Goal: Task Accomplishment & Management: Manage account settings

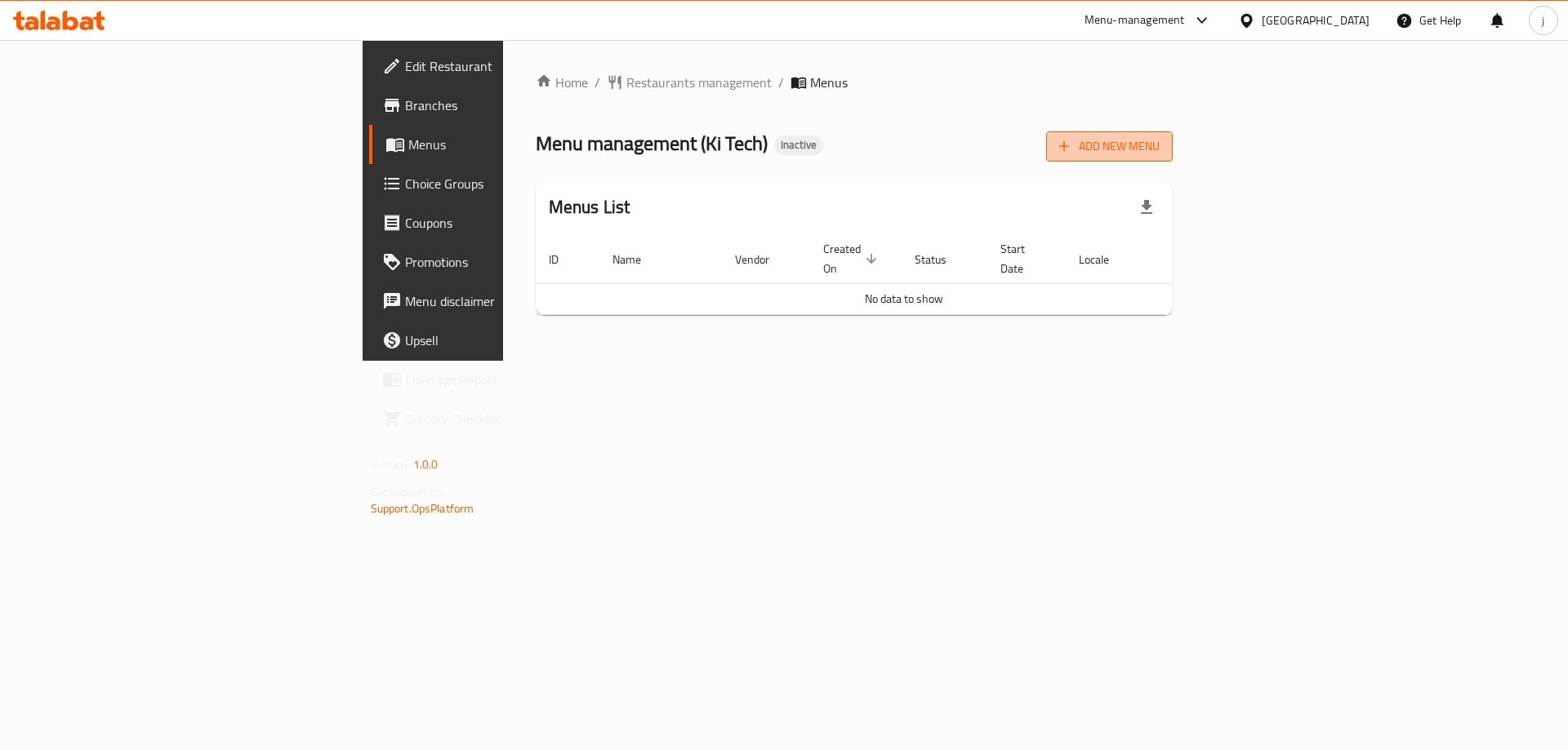
click at [1159, 151] on span "Add New Menu" at bounding box center [1109, 147] width 100 height 21
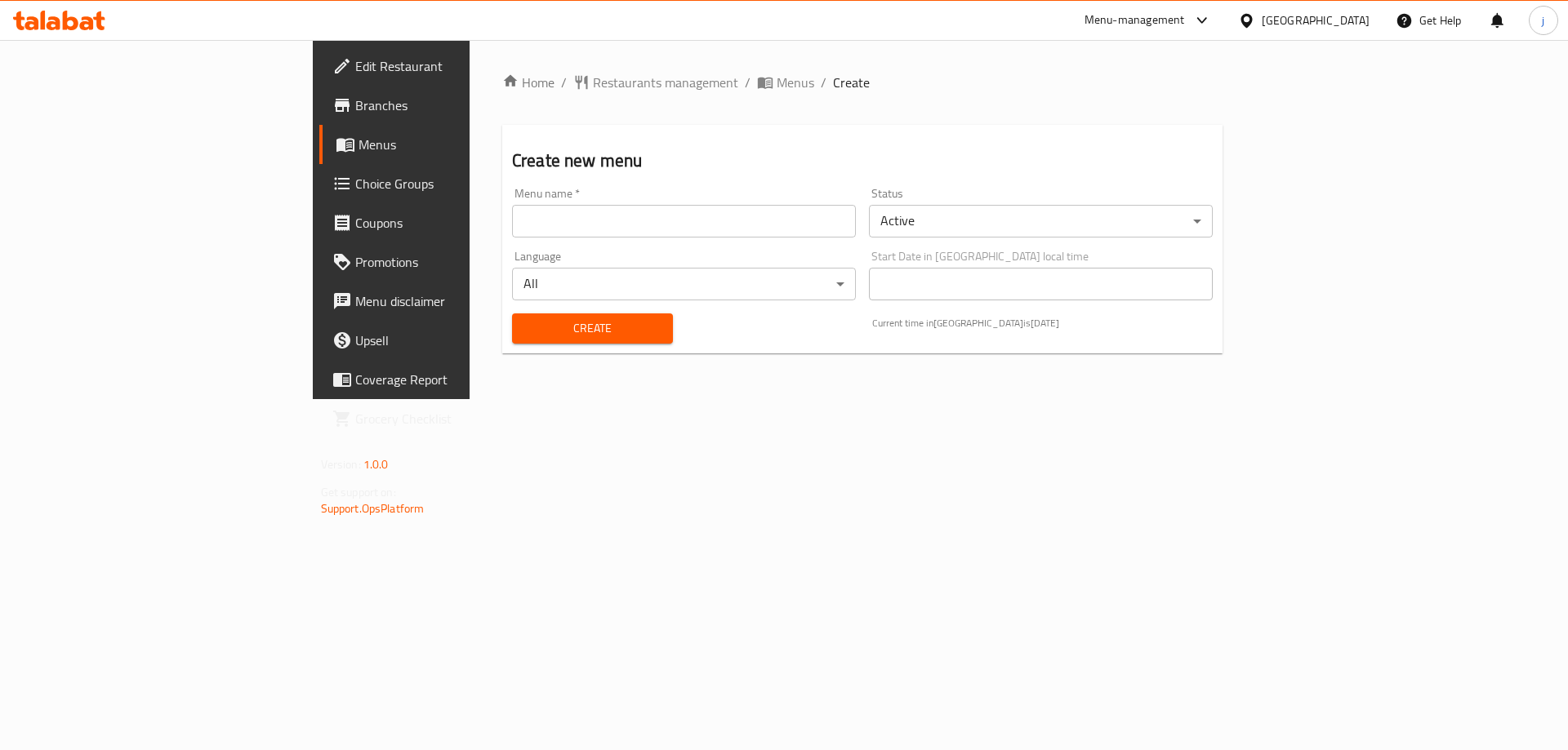
click at [813, 216] on input "text" at bounding box center [683, 221] width 343 height 33
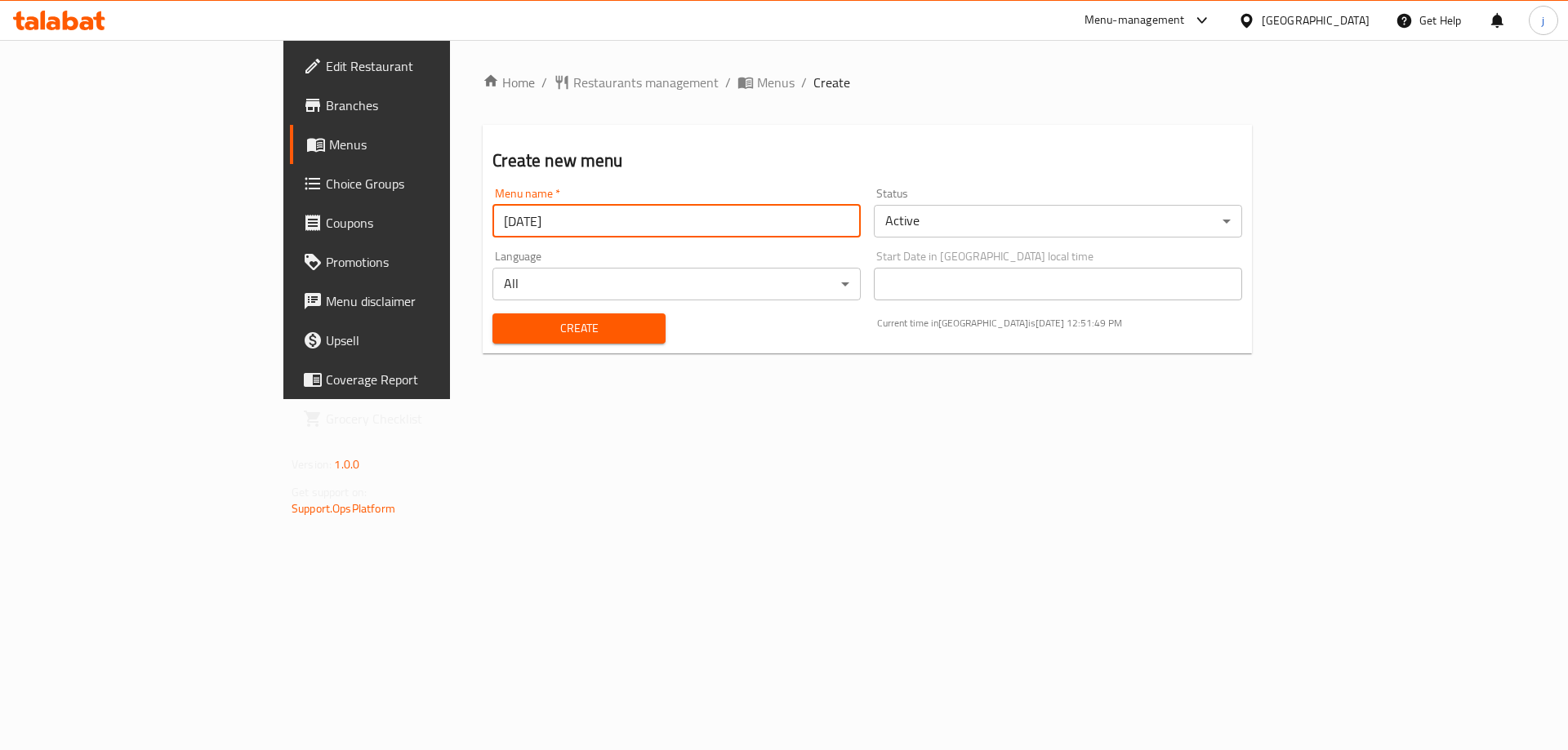
type input "[DATE]"
click at [505, 324] on span "Create" at bounding box center [578, 328] width 146 height 21
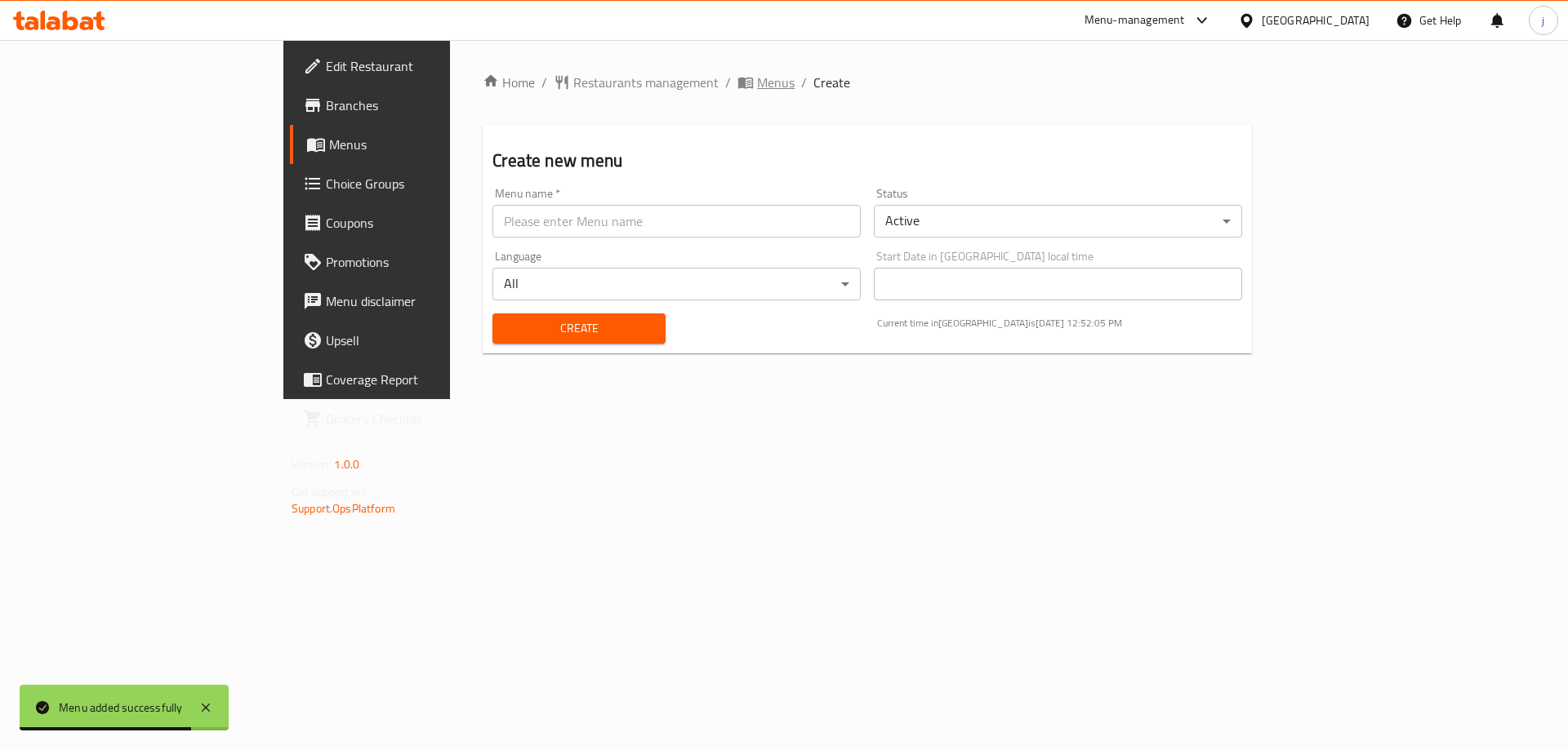
click at [757, 78] on span "Menus" at bounding box center [776, 82] width 37 height 20
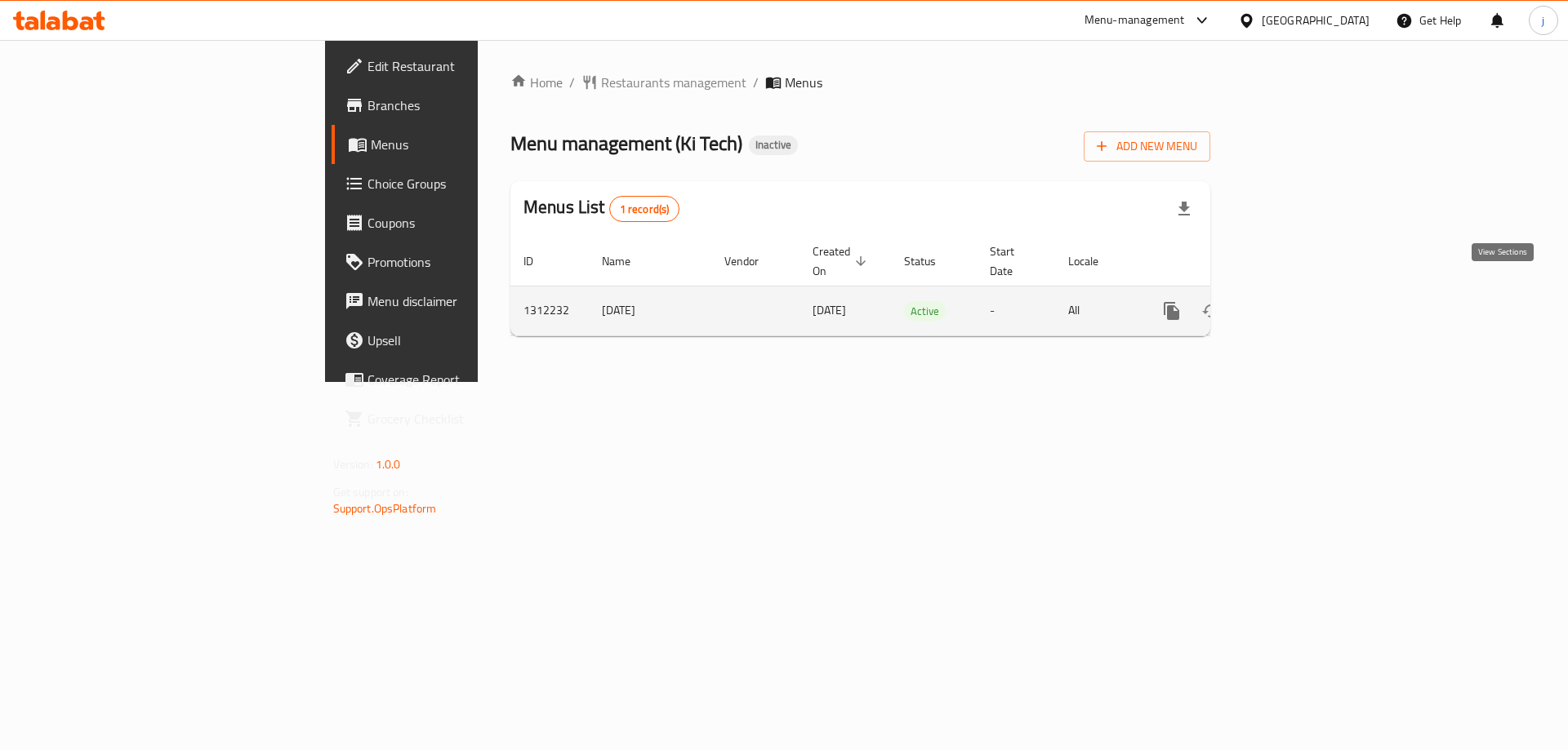
click at [1309, 303] on link "enhanced table" at bounding box center [1289, 311] width 39 height 39
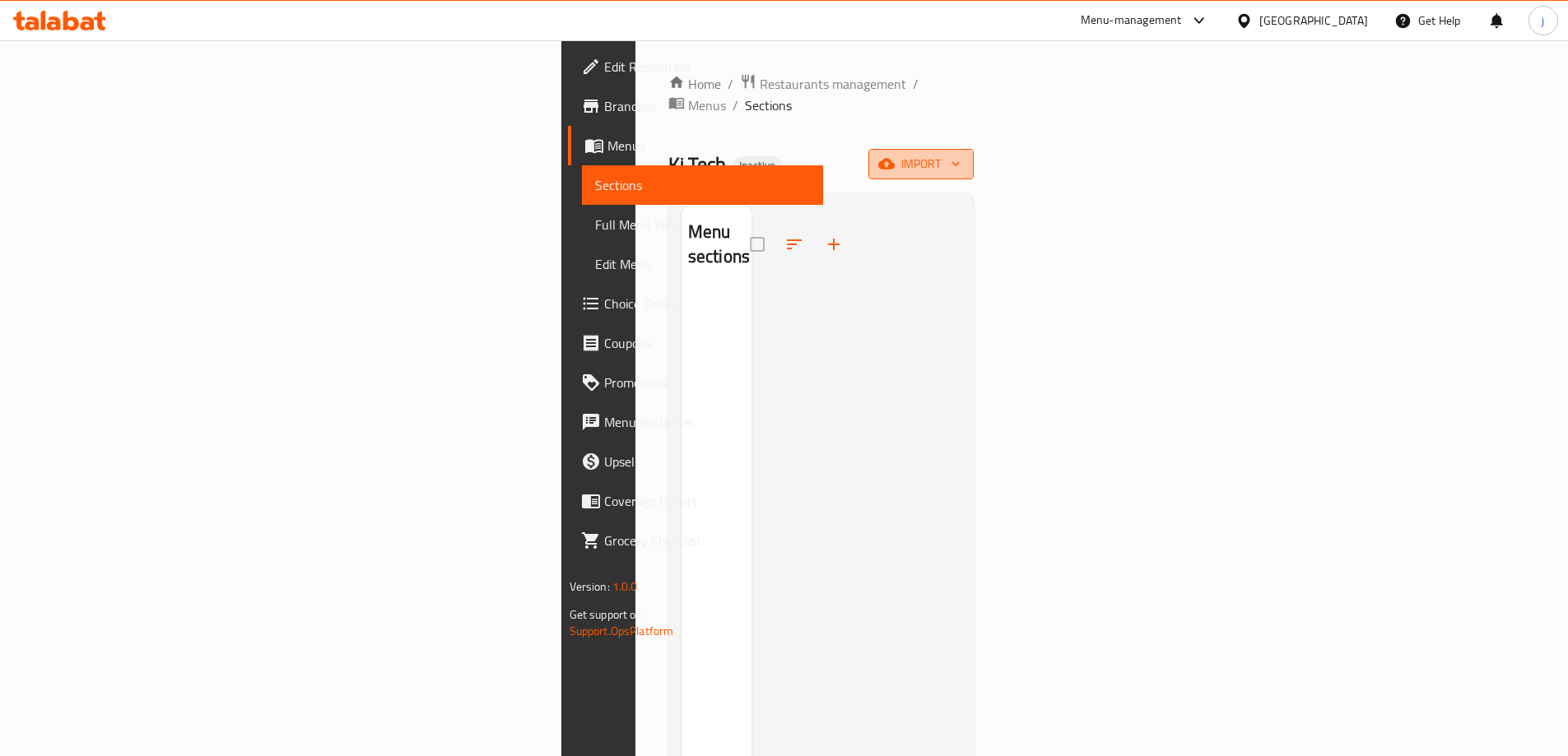
click at [961, 154] on span "import" at bounding box center [921, 164] width 79 height 21
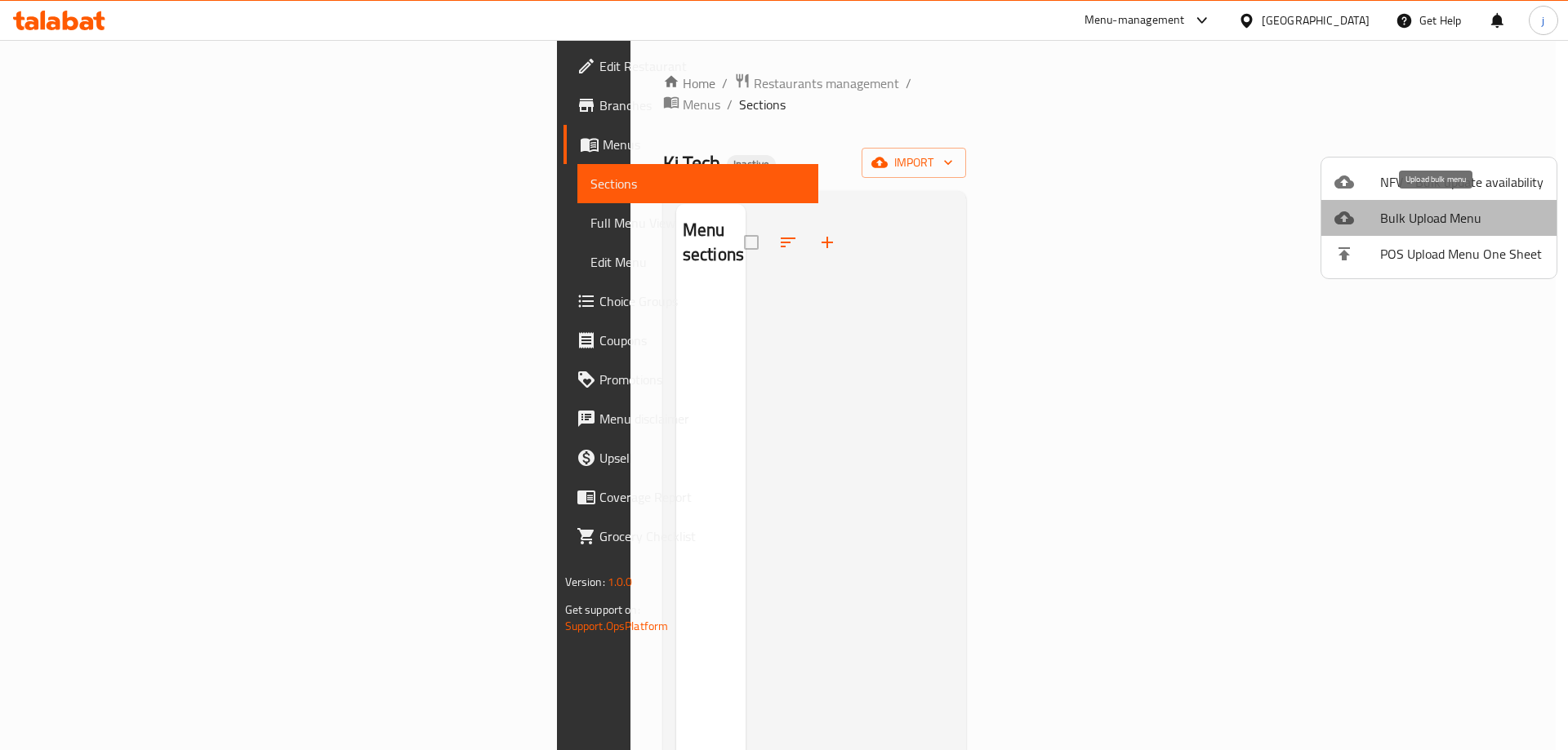
click at [1481, 209] on span "Bulk Upload Menu" at bounding box center [1461, 218] width 164 height 20
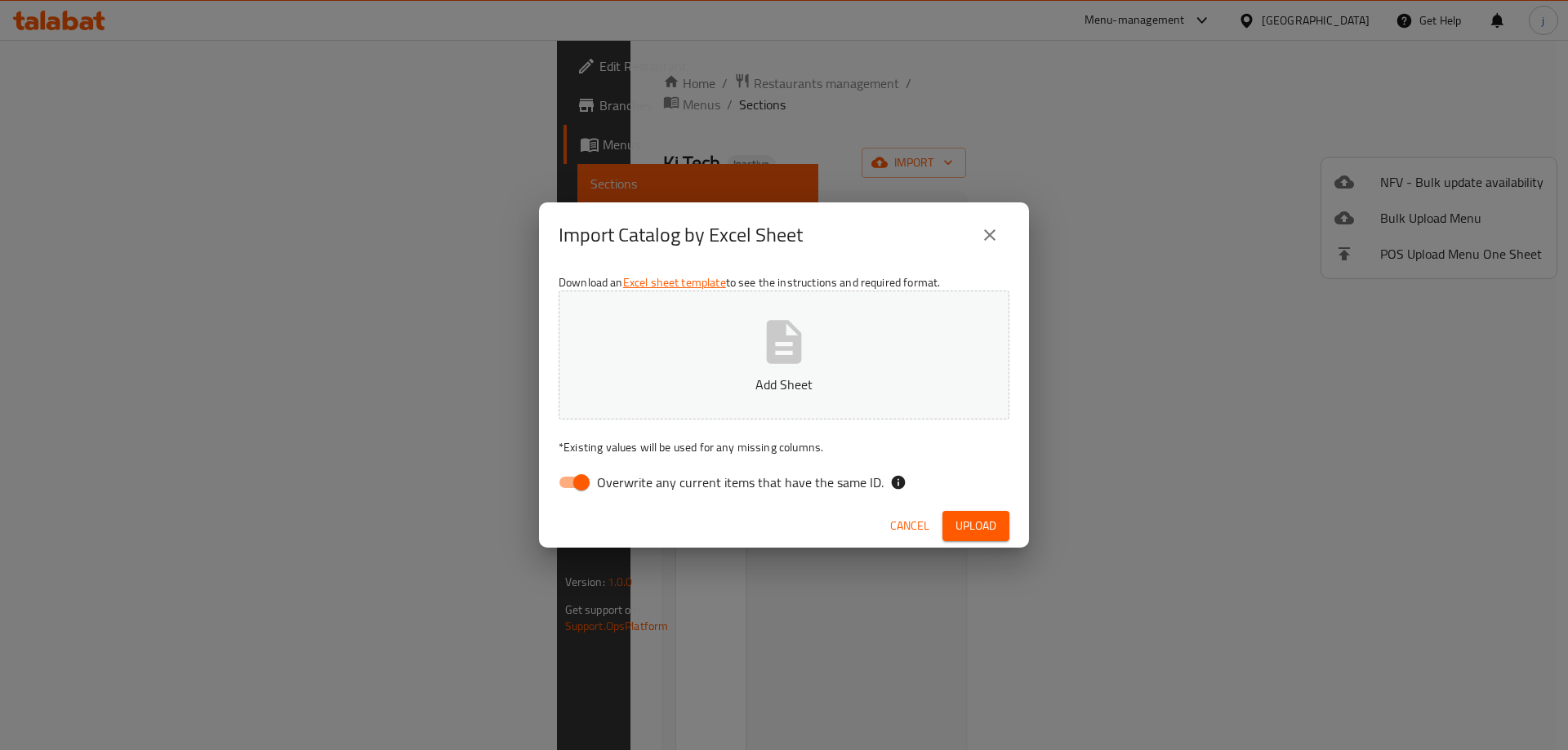
click at [575, 480] on input "Overwrite any current items that have the same ID." at bounding box center [582, 482] width 94 height 31
checkbox input "false"
click at [755, 355] on button "Add Sheet" at bounding box center [784, 355] width 451 height 129
click at [973, 524] on span "Upload" at bounding box center [976, 526] width 41 height 21
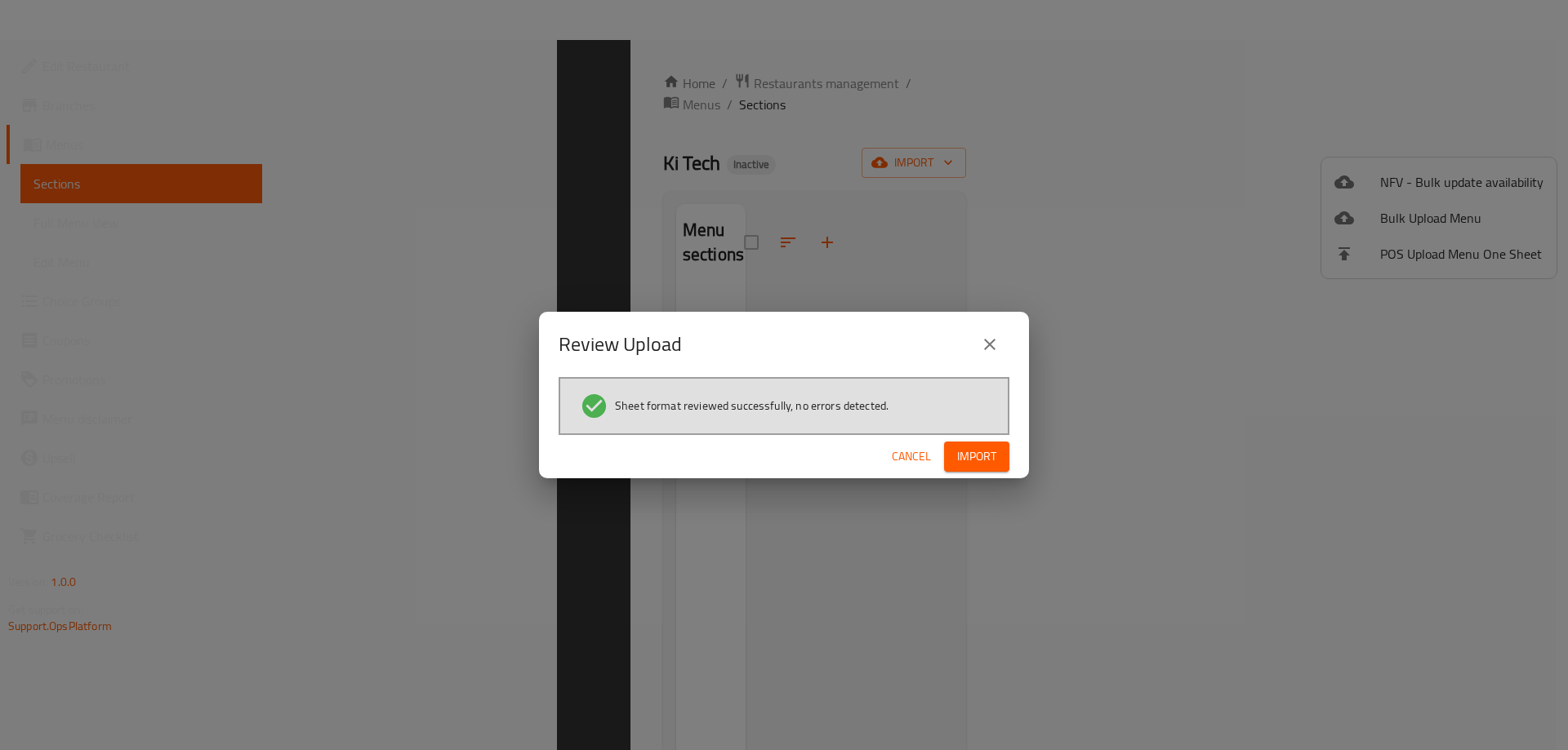
scroll to position [228, 0]
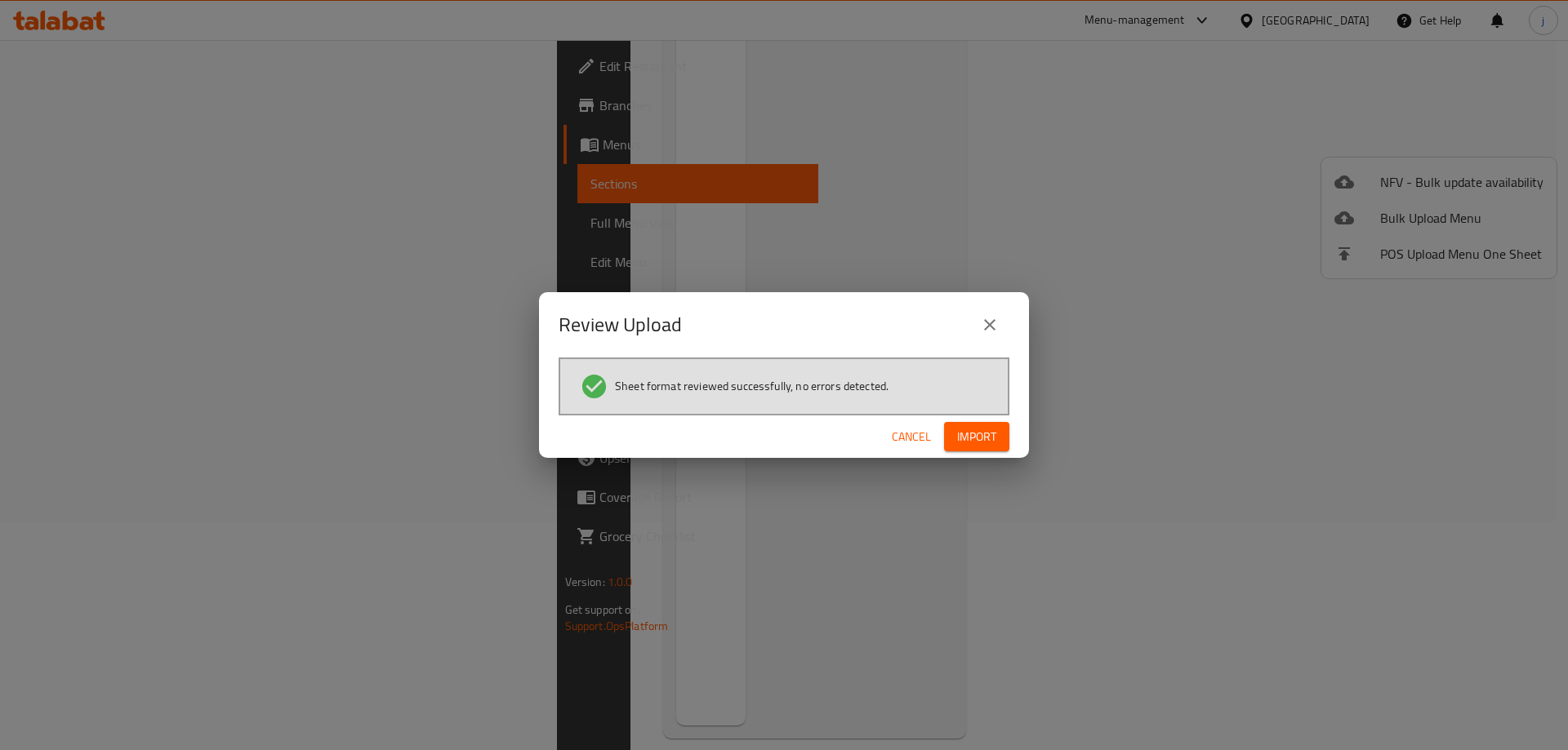
click at [976, 431] on span "Import" at bounding box center [977, 438] width 39 height 21
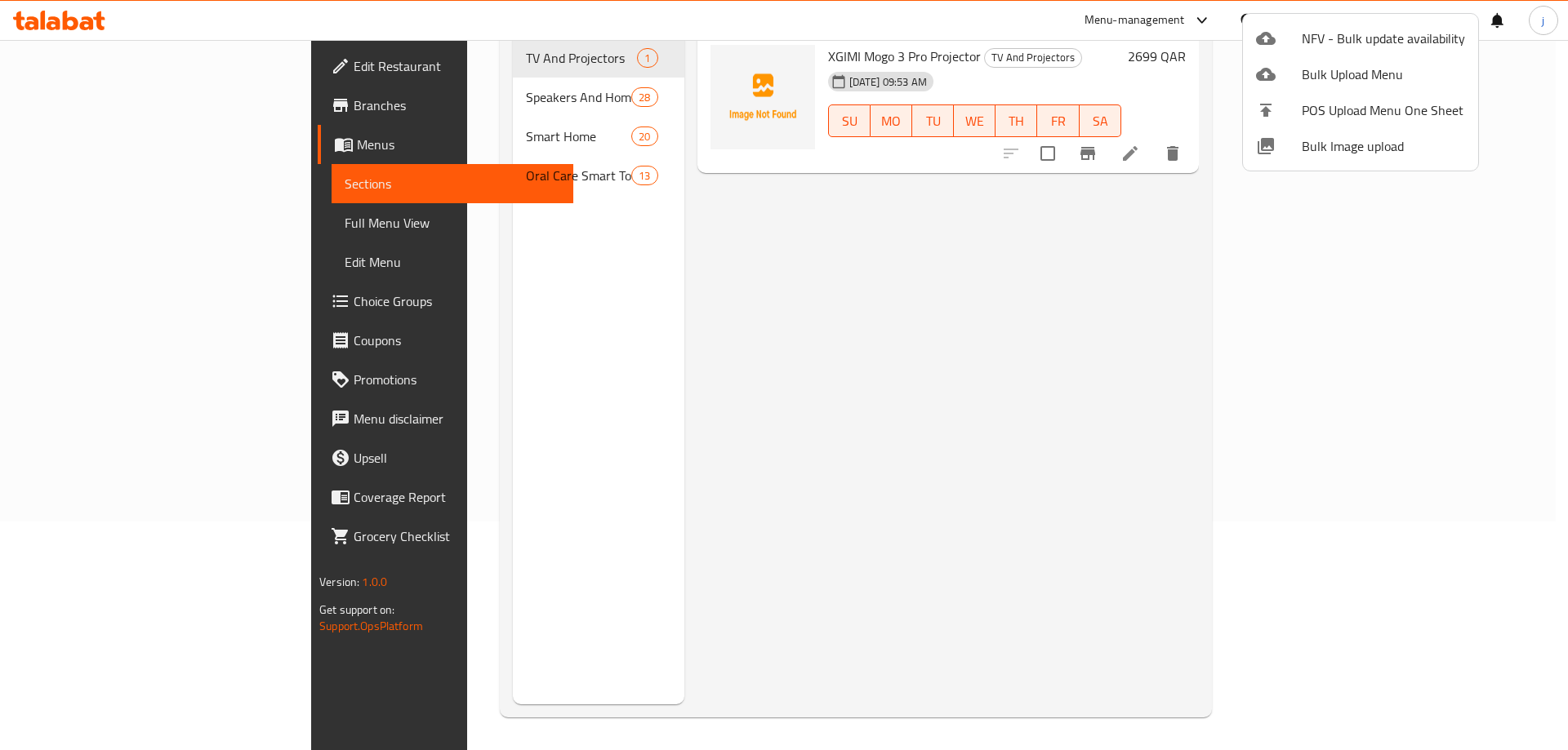
click at [1255, 256] on div at bounding box center [784, 375] width 1568 height 750
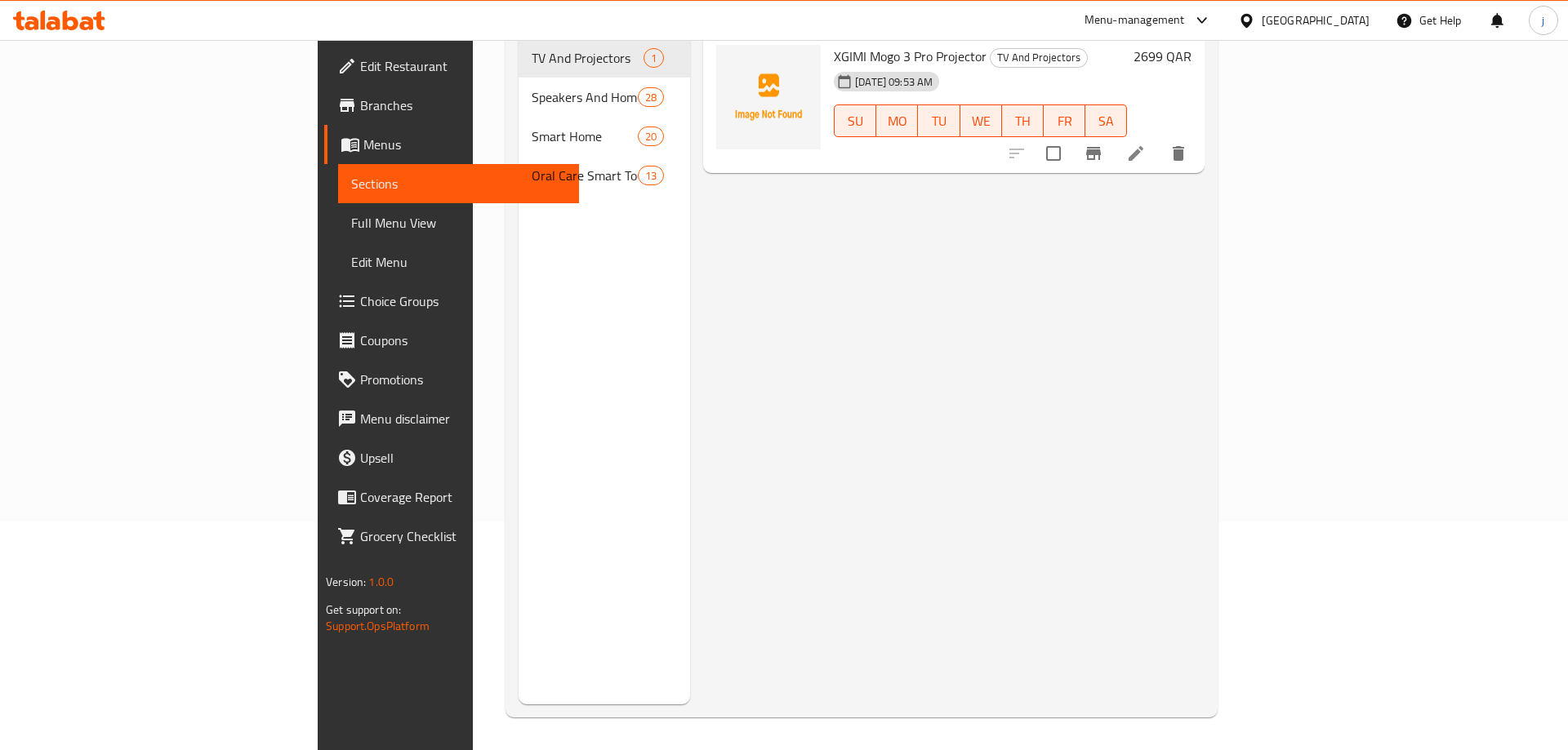
scroll to position [0, 0]
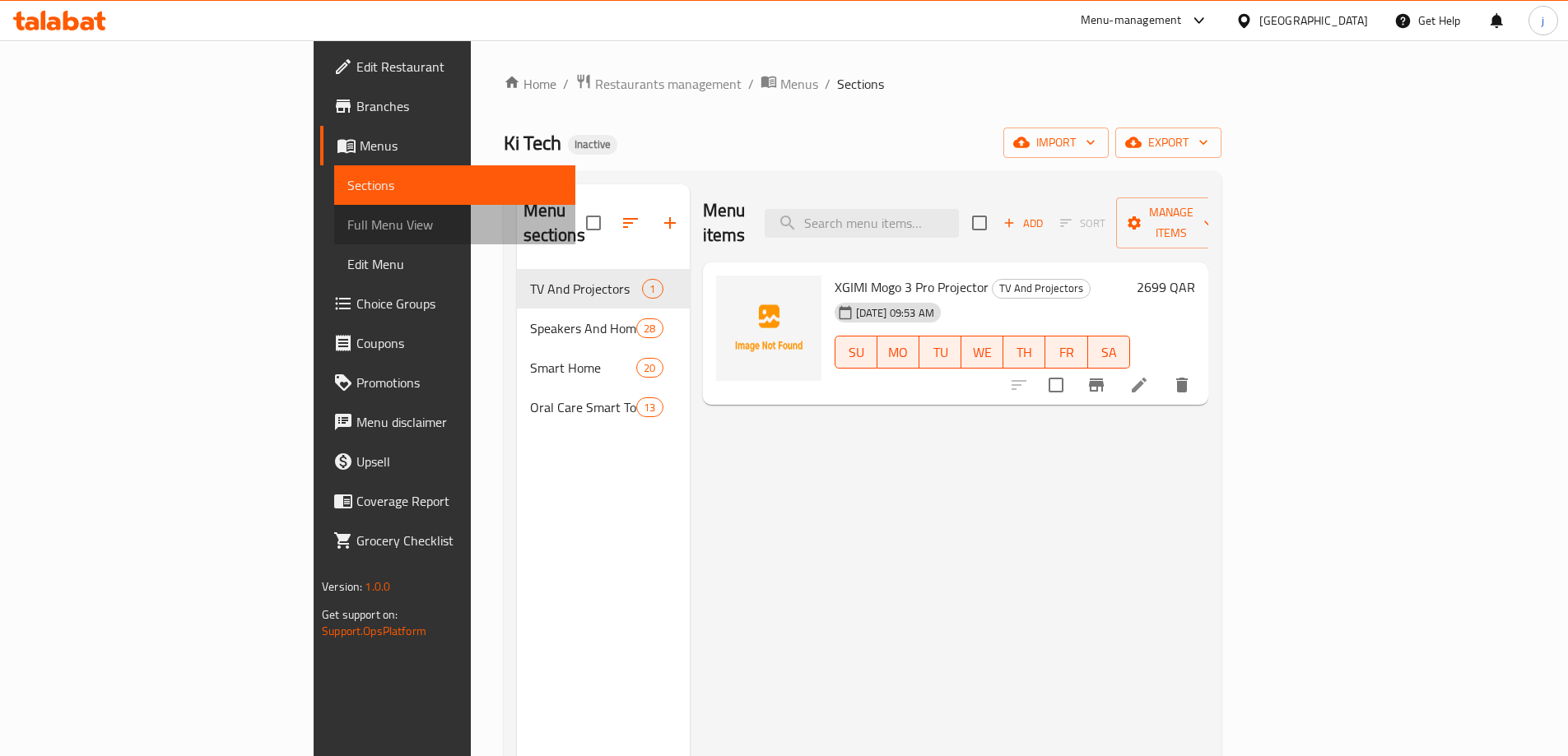
click at [347, 223] on span "Full Menu View" at bounding box center [454, 224] width 215 height 20
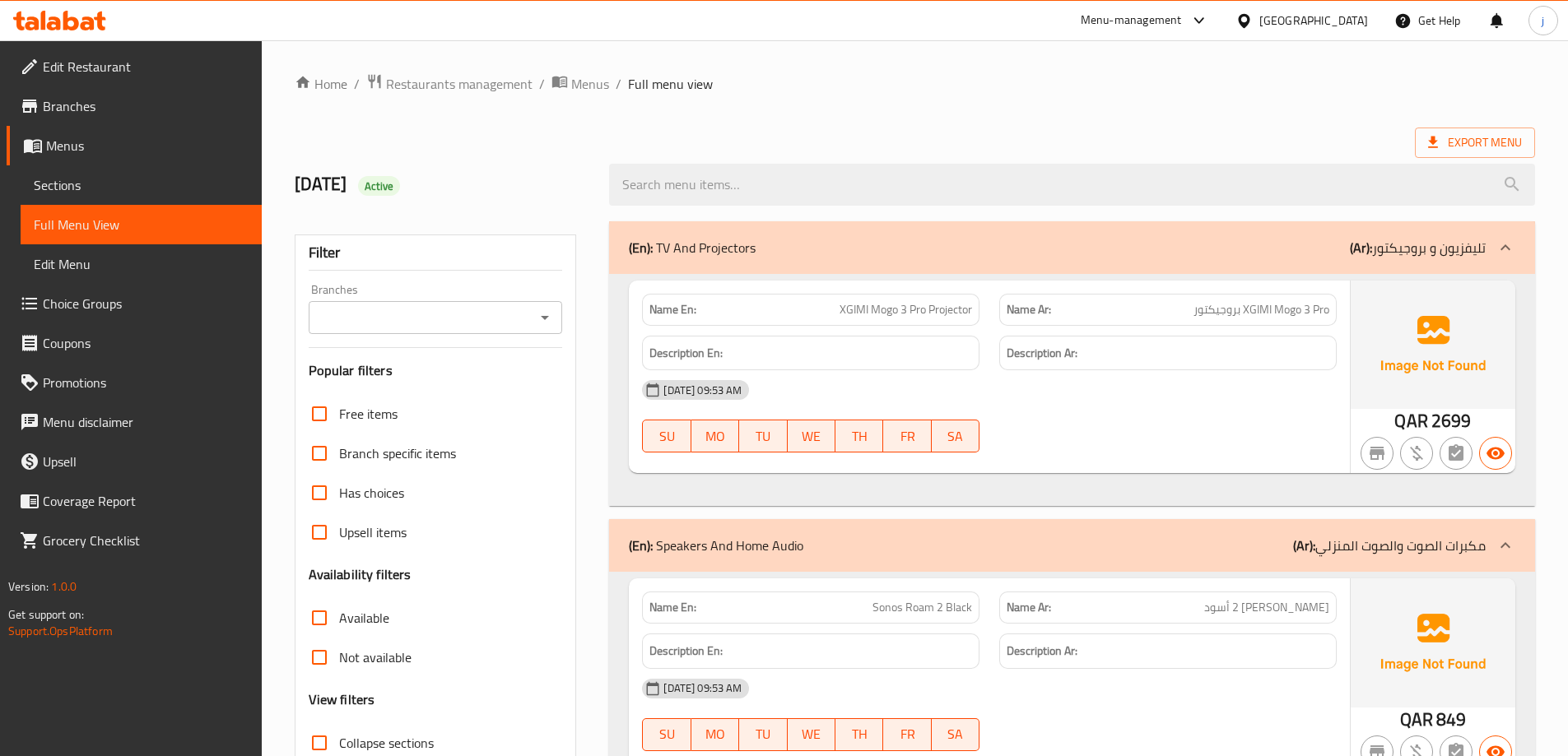
click at [939, 82] on ol "Home / Restaurants management / Menus / Full menu view" at bounding box center [914, 84] width 1240 height 22
drag, startPoint x: 1520, startPoint y: 0, endPoint x: 1137, endPoint y: 94, distance: 394.4
click at [1137, 94] on ol "Home / Restaurants management / Menus / Full menu view" at bounding box center [914, 84] width 1240 height 22
click at [1253, 22] on icon at bounding box center [1244, 21] width 17 height 17
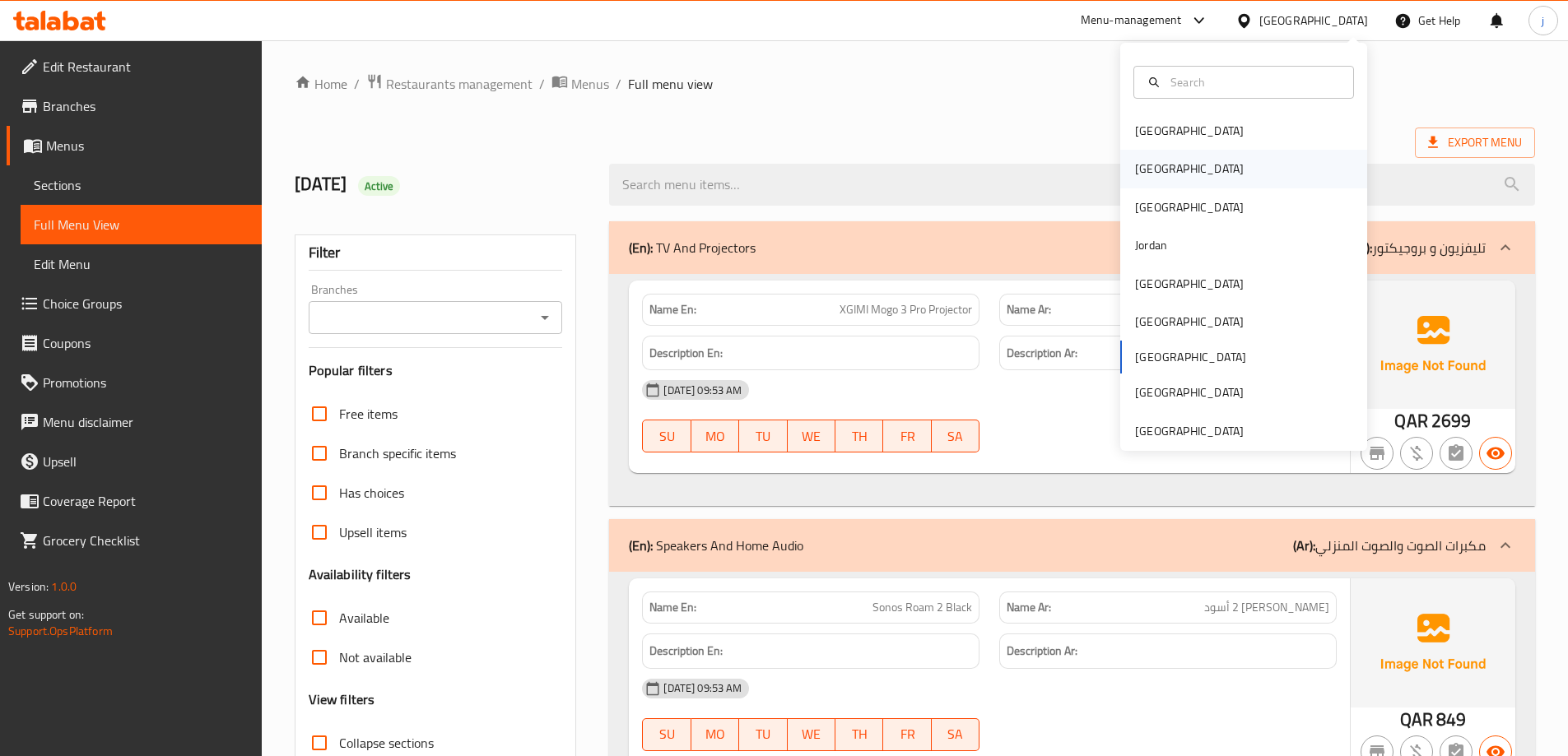
click at [1256, 168] on div "[GEOGRAPHIC_DATA]" at bounding box center [1244, 169] width 247 height 38
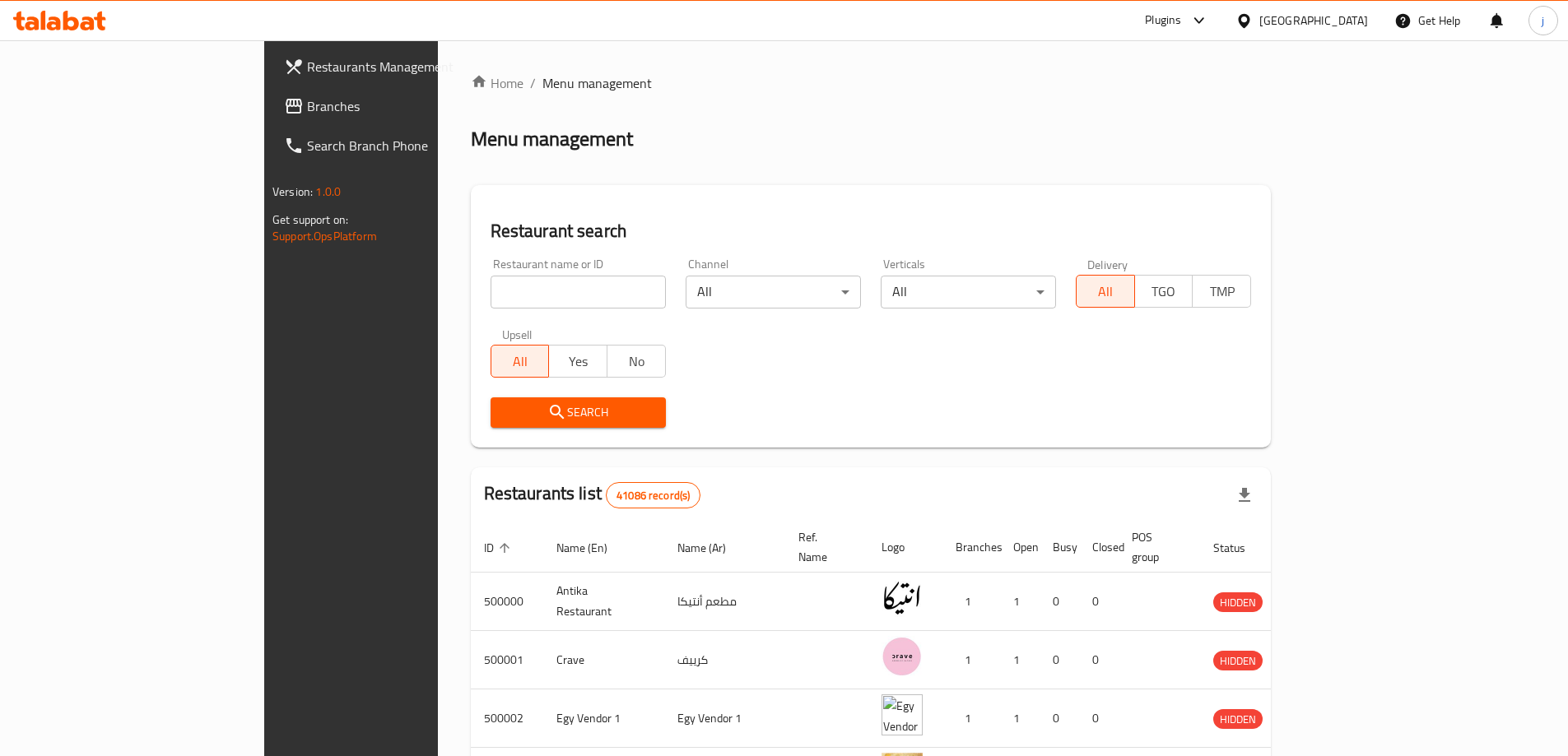
click at [1209, 23] on icon at bounding box center [1198, 20] width 20 height 20
click at [1195, 230] on div "Product Information Management" at bounding box center [1142, 225] width 171 height 18
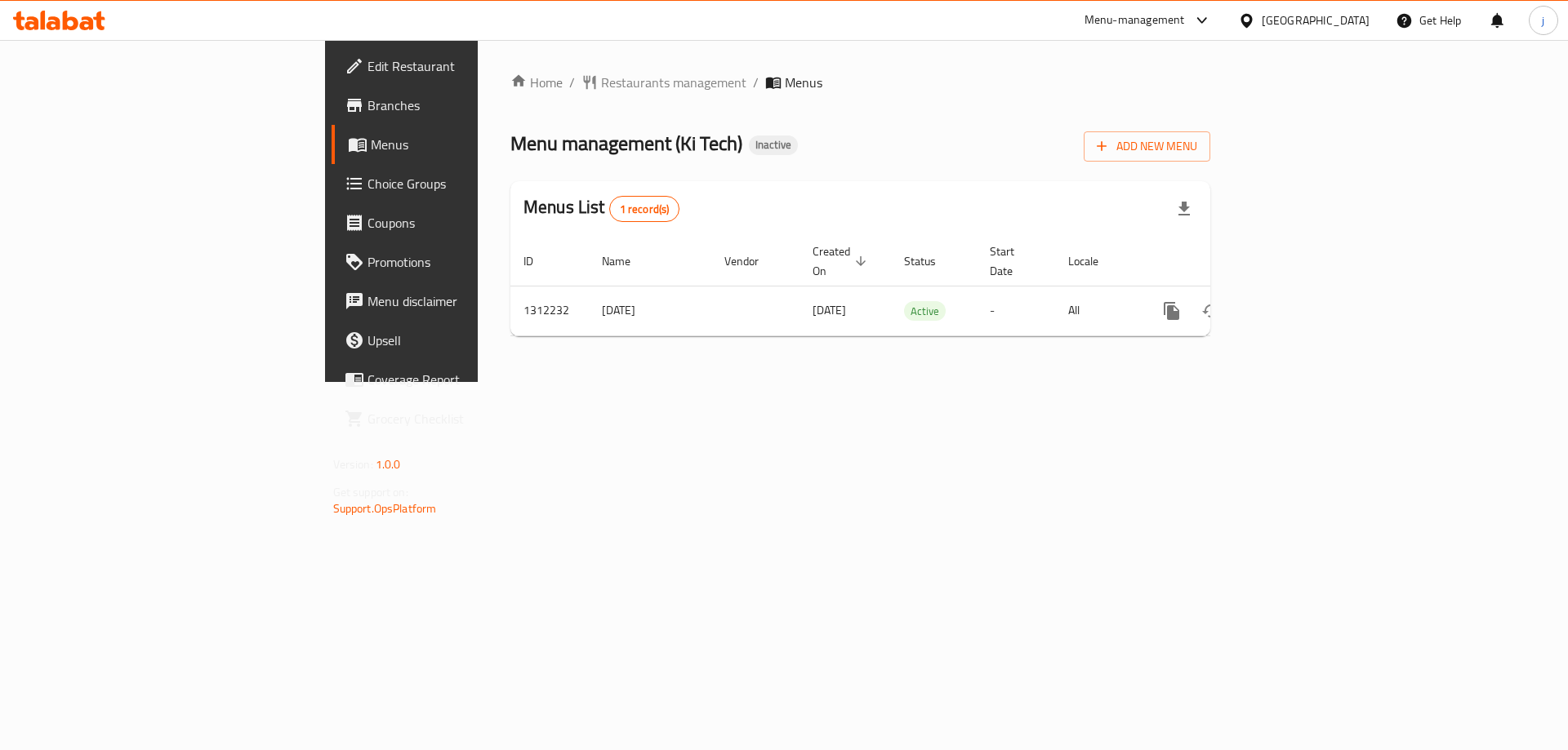
click at [888, 155] on div "Menu management ( Ki Tech ) Inactive Add New Menu" at bounding box center [861, 143] width 700 height 36
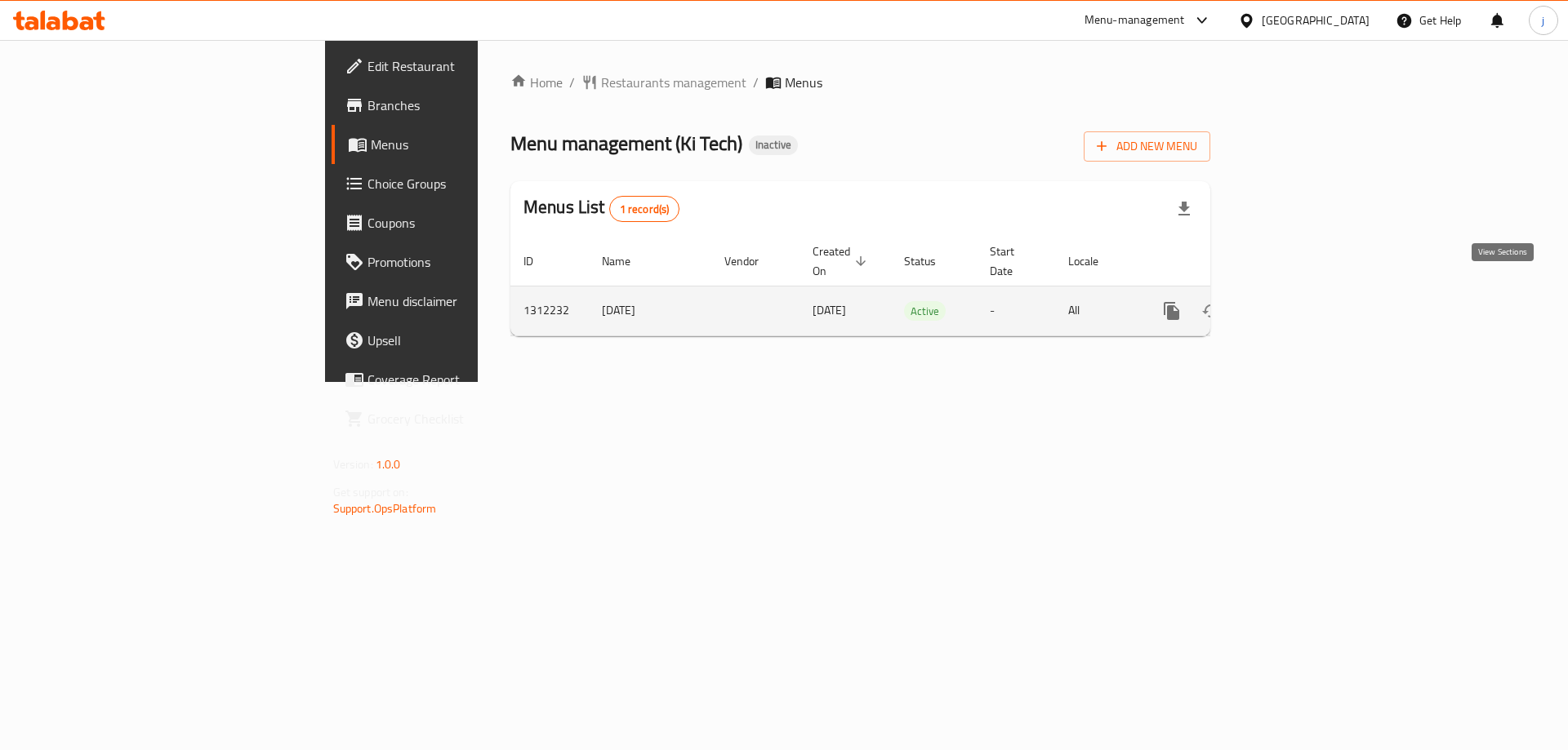
click at [1299, 301] on icon "enhanced table" at bounding box center [1289, 310] width 20 height 20
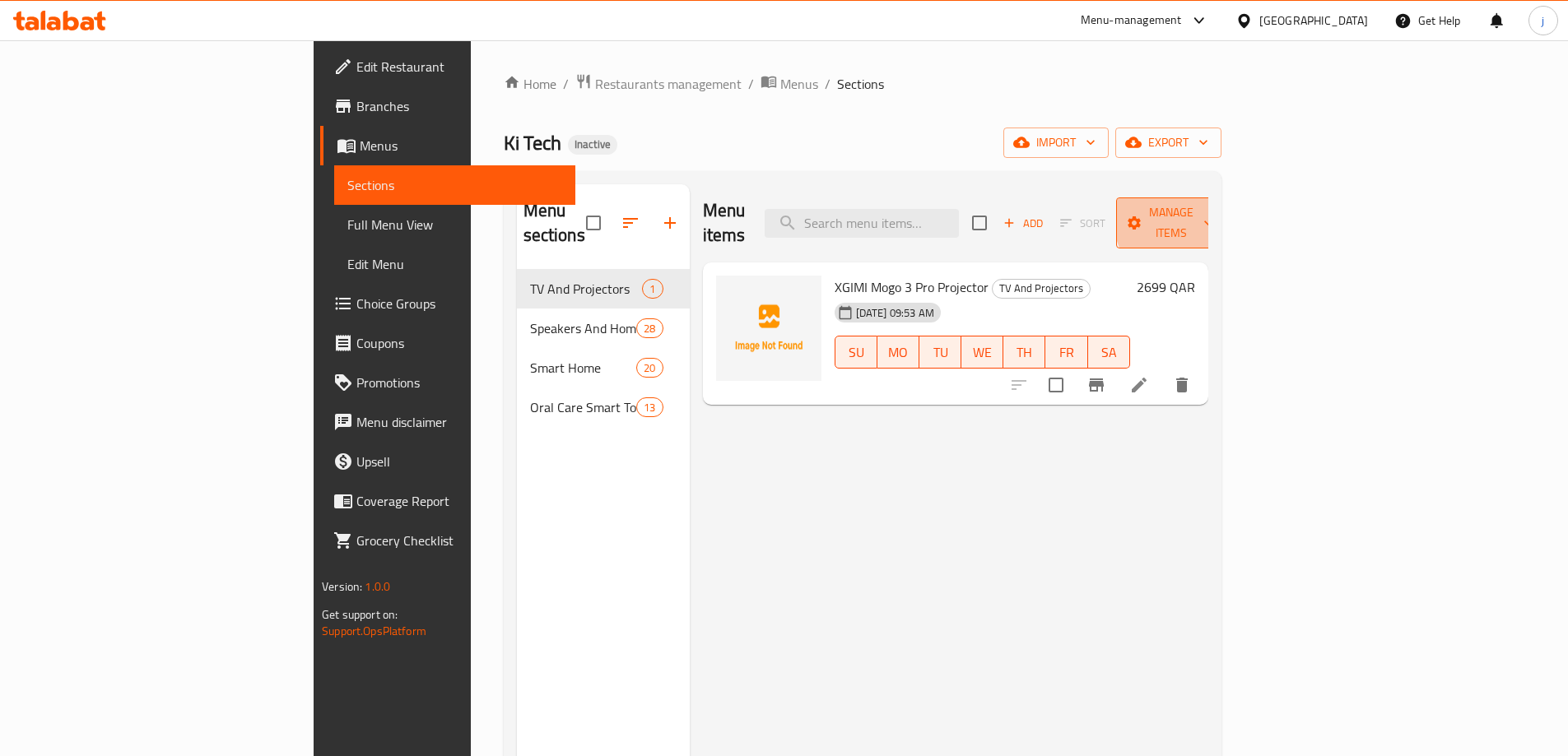
click at [1213, 217] on span "Manage items" at bounding box center [1171, 223] width 84 height 41
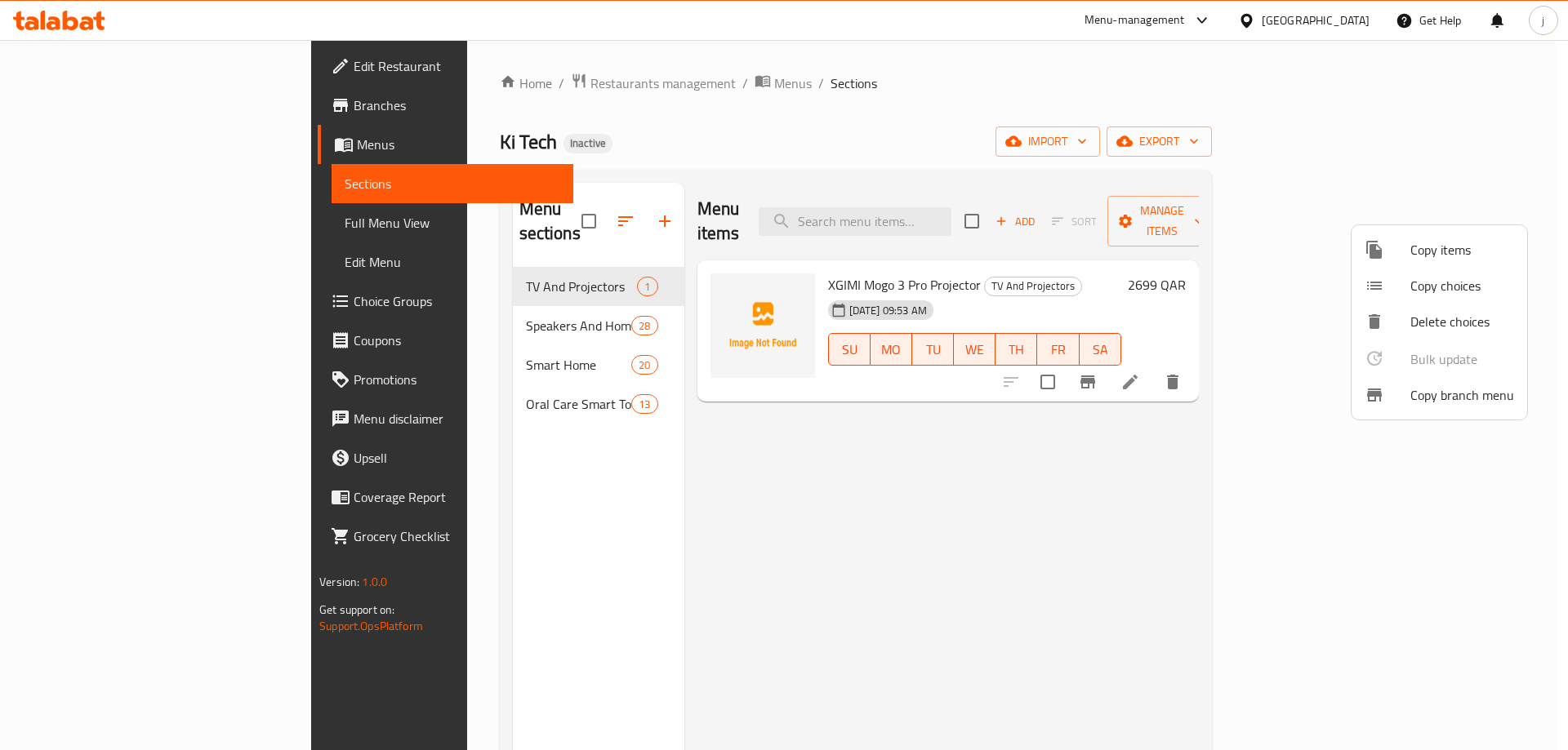
click at [1379, 179] on div at bounding box center [784, 375] width 1568 height 750
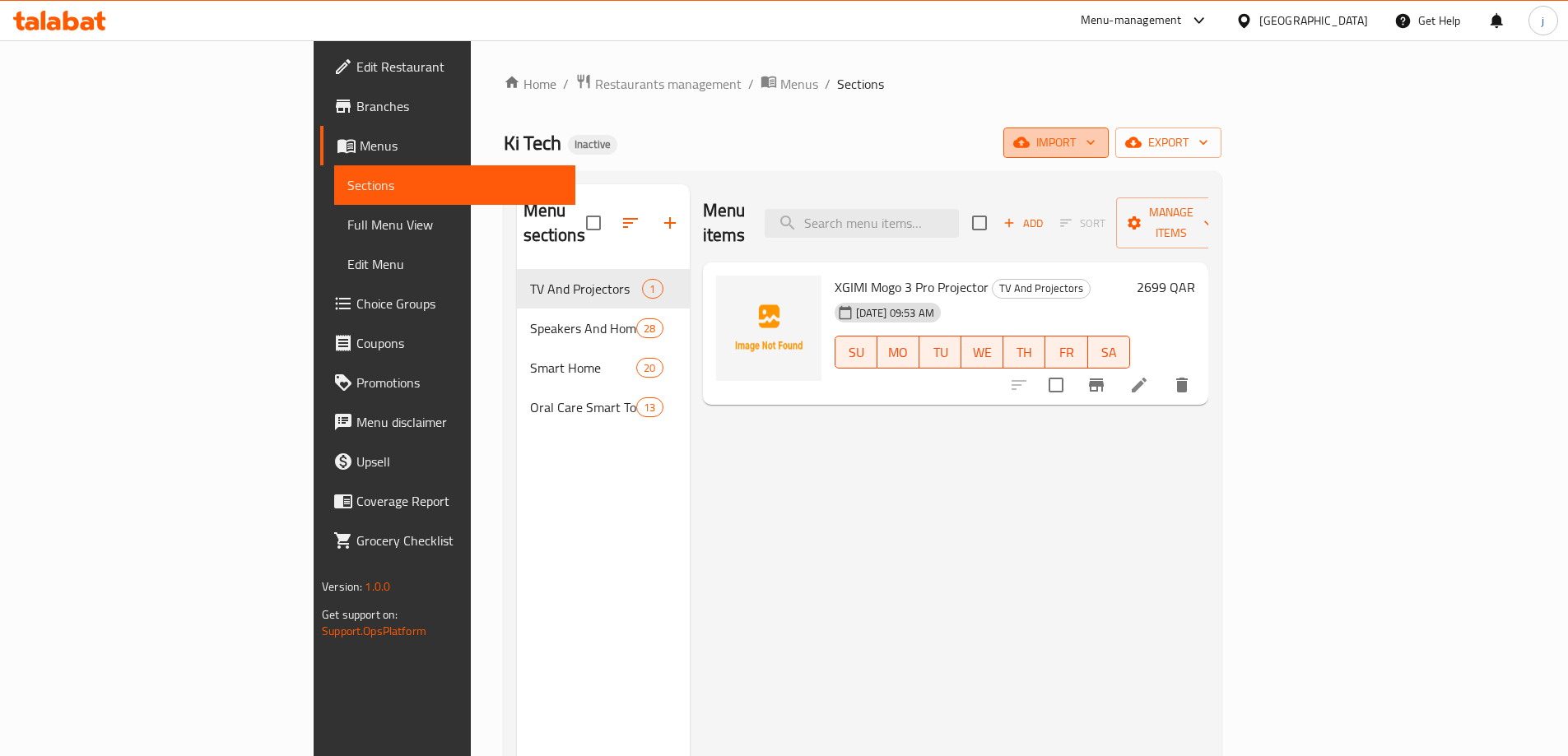
click at [1098, 141] on icon "button" at bounding box center [1090, 141] width 16 height 16
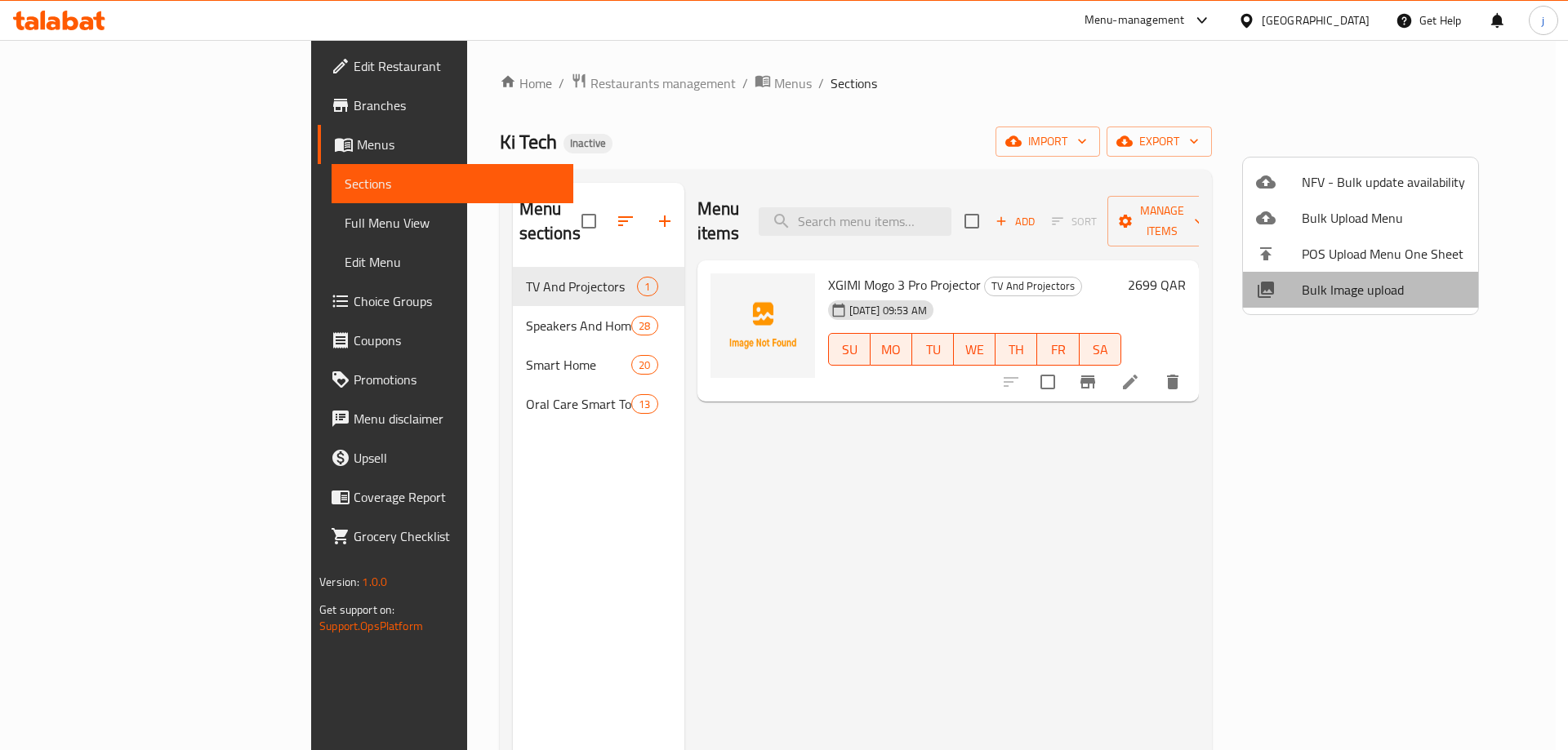
click at [1385, 294] on span "Bulk Image upload" at bounding box center [1383, 289] width 164 height 20
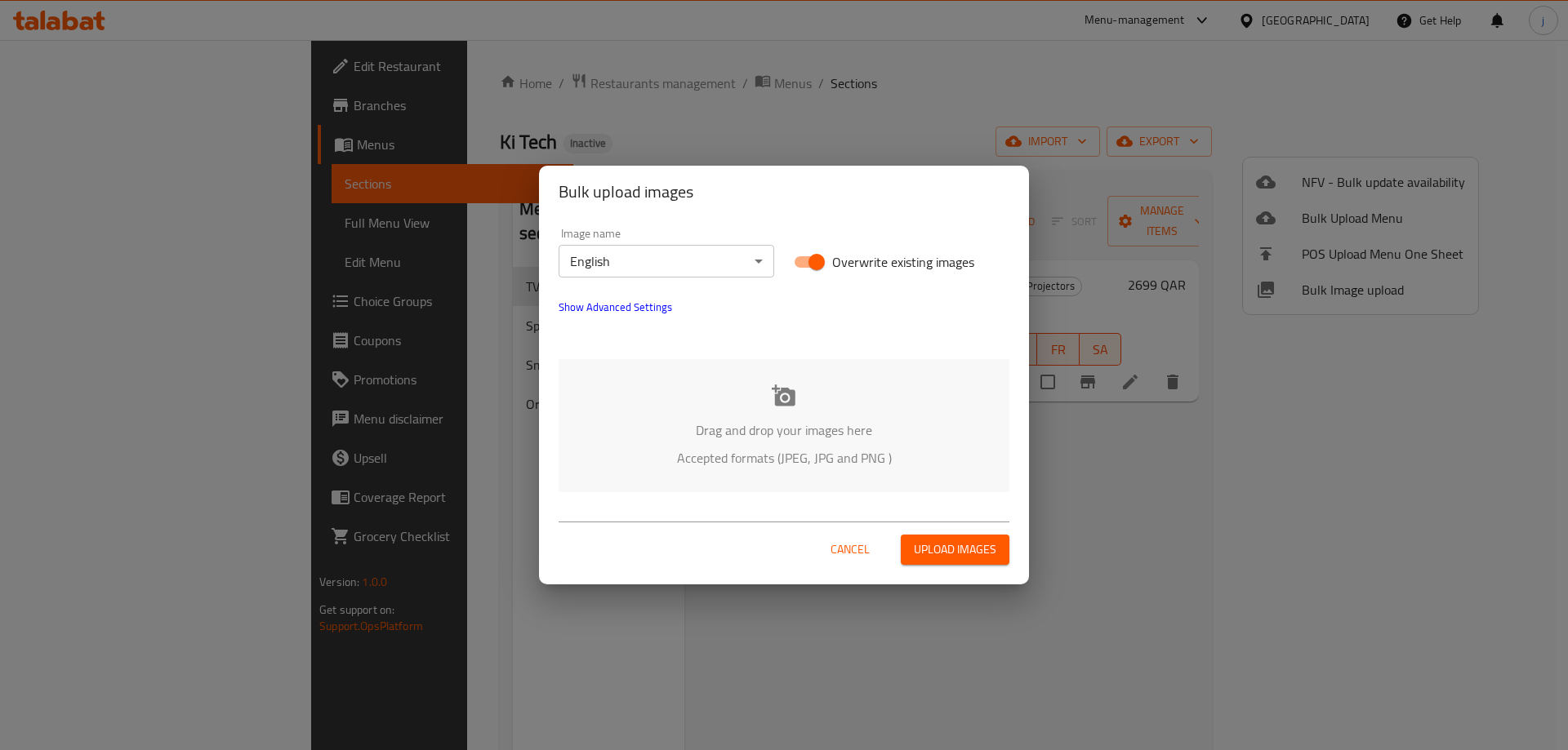
click at [812, 404] on div "Drag and drop your images here Accepted formats (JPEG, JPG and PNG )" at bounding box center [784, 425] width 451 height 133
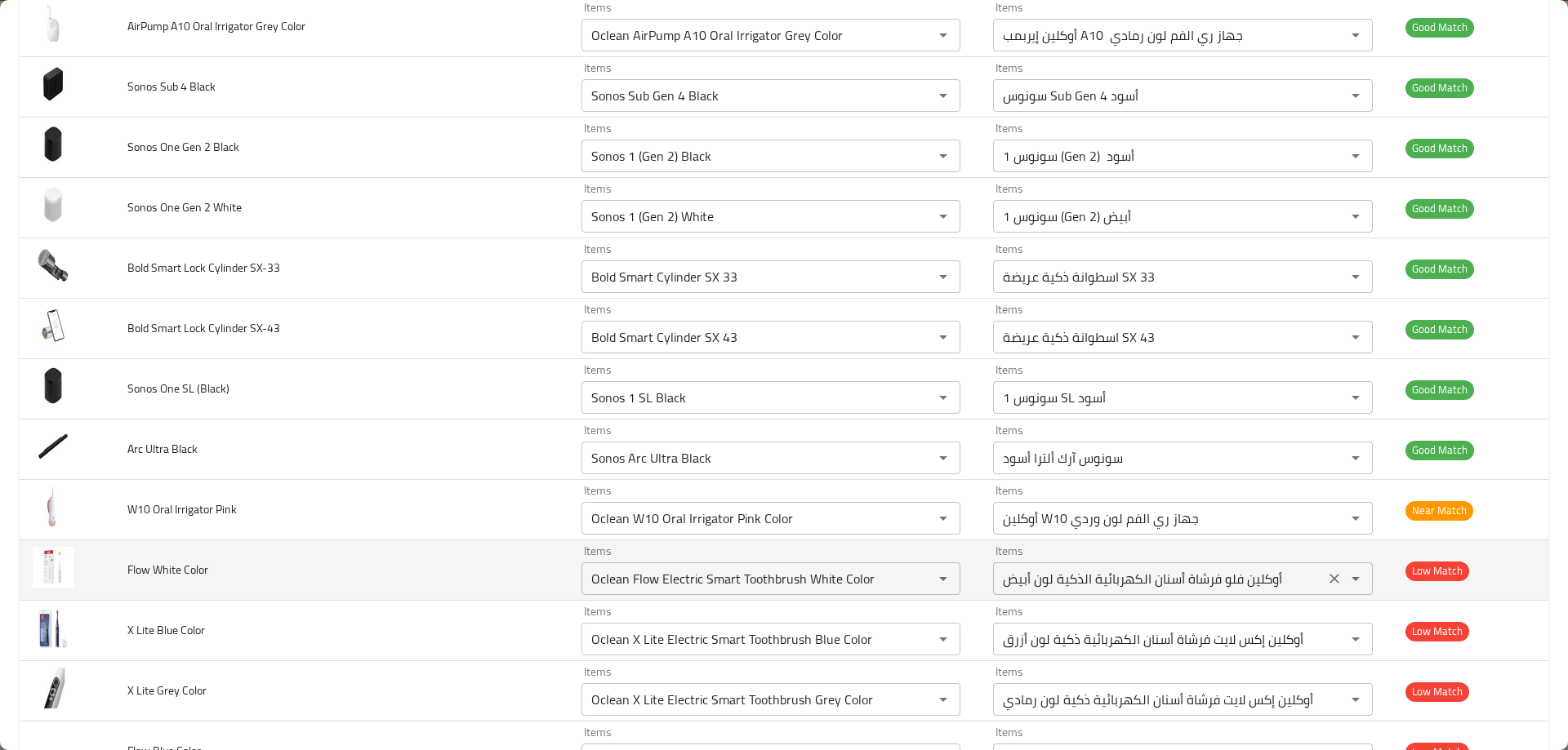
scroll to position [3102, 0]
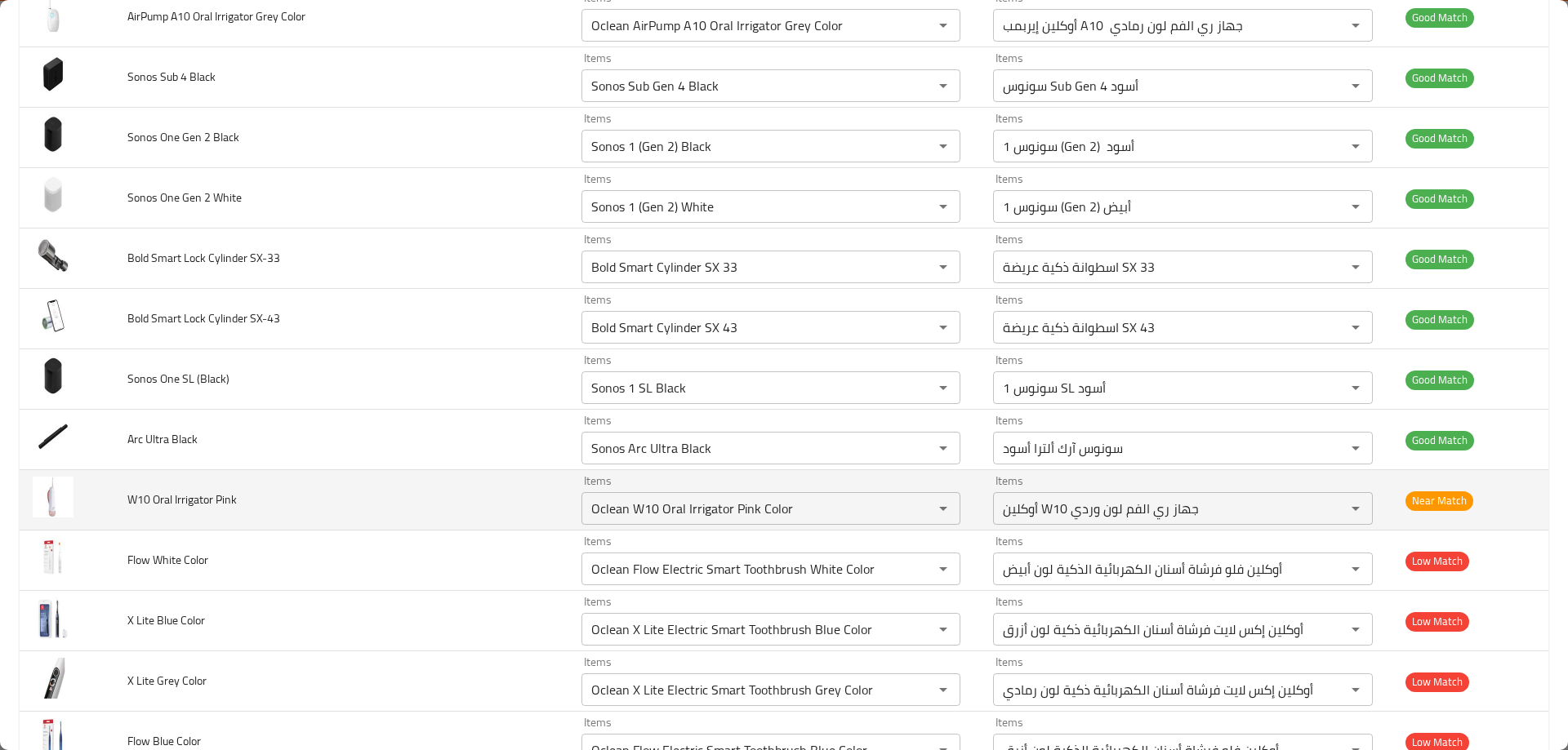
drag, startPoint x: 1461, startPoint y: 498, endPoint x: 1416, endPoint y: 517, distance: 48.8
click at [1415, 511] on td "Near Match" at bounding box center [1470, 500] width 156 height 61
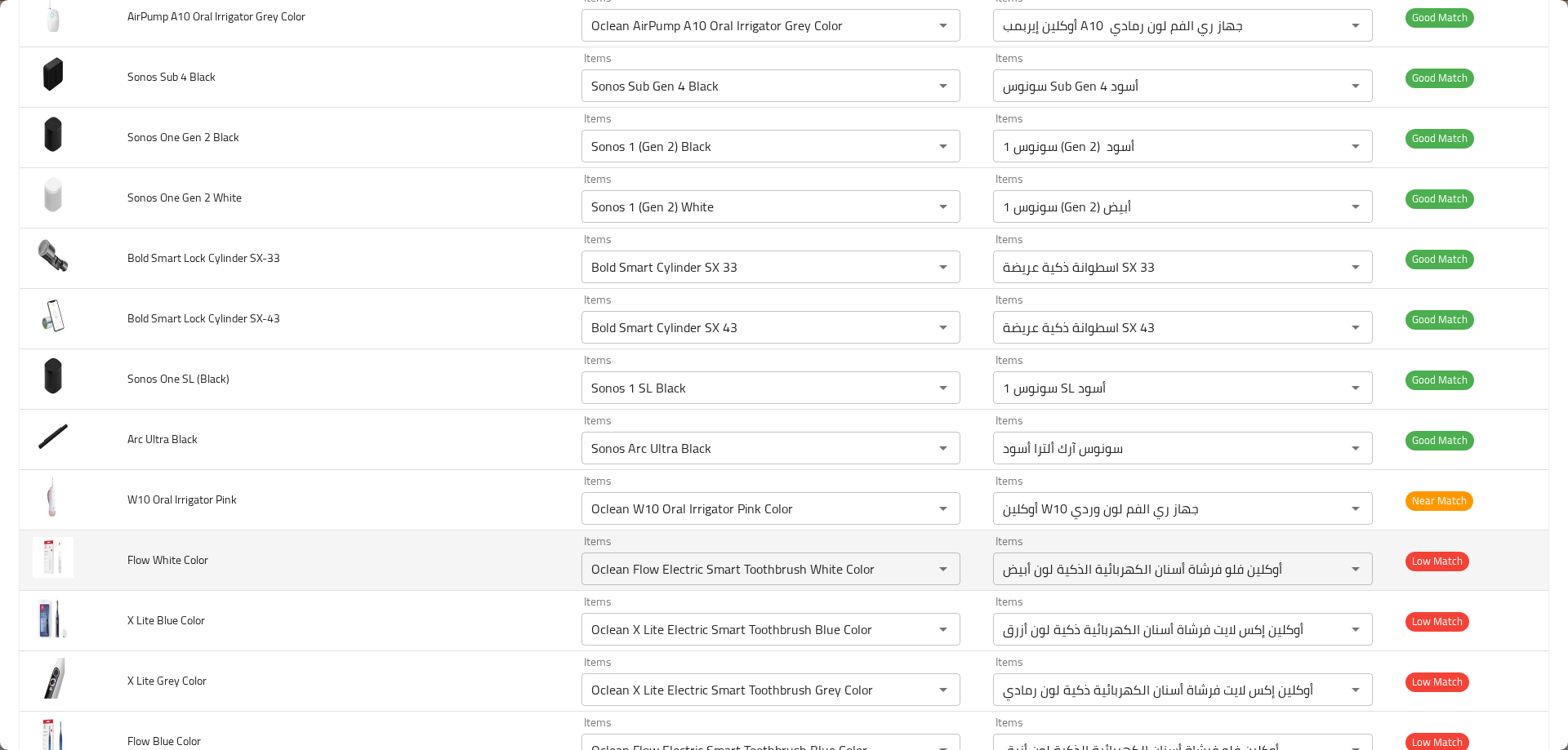
click at [1423, 560] on span "Low Match" at bounding box center [1437, 561] width 64 height 19
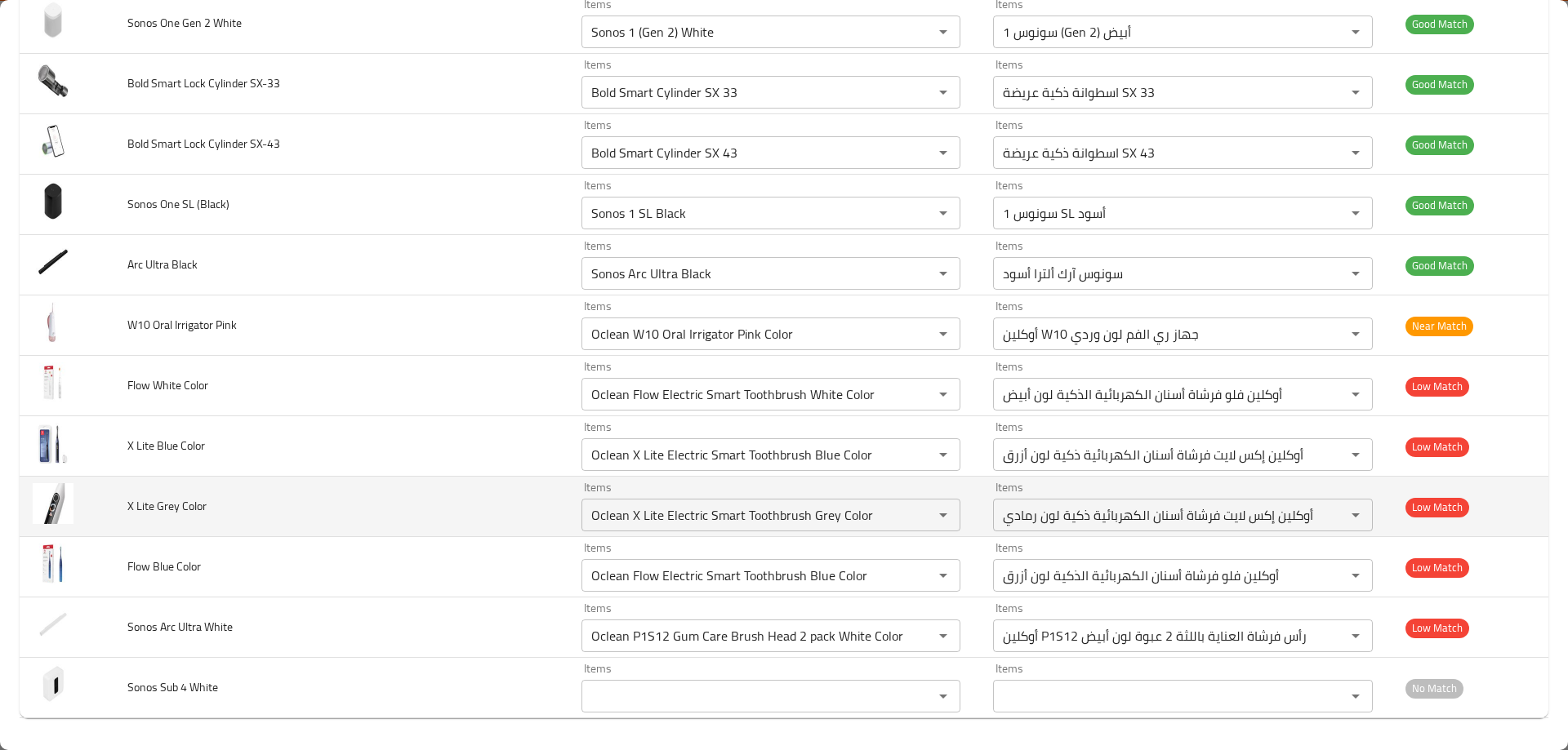
scroll to position [3278, 0]
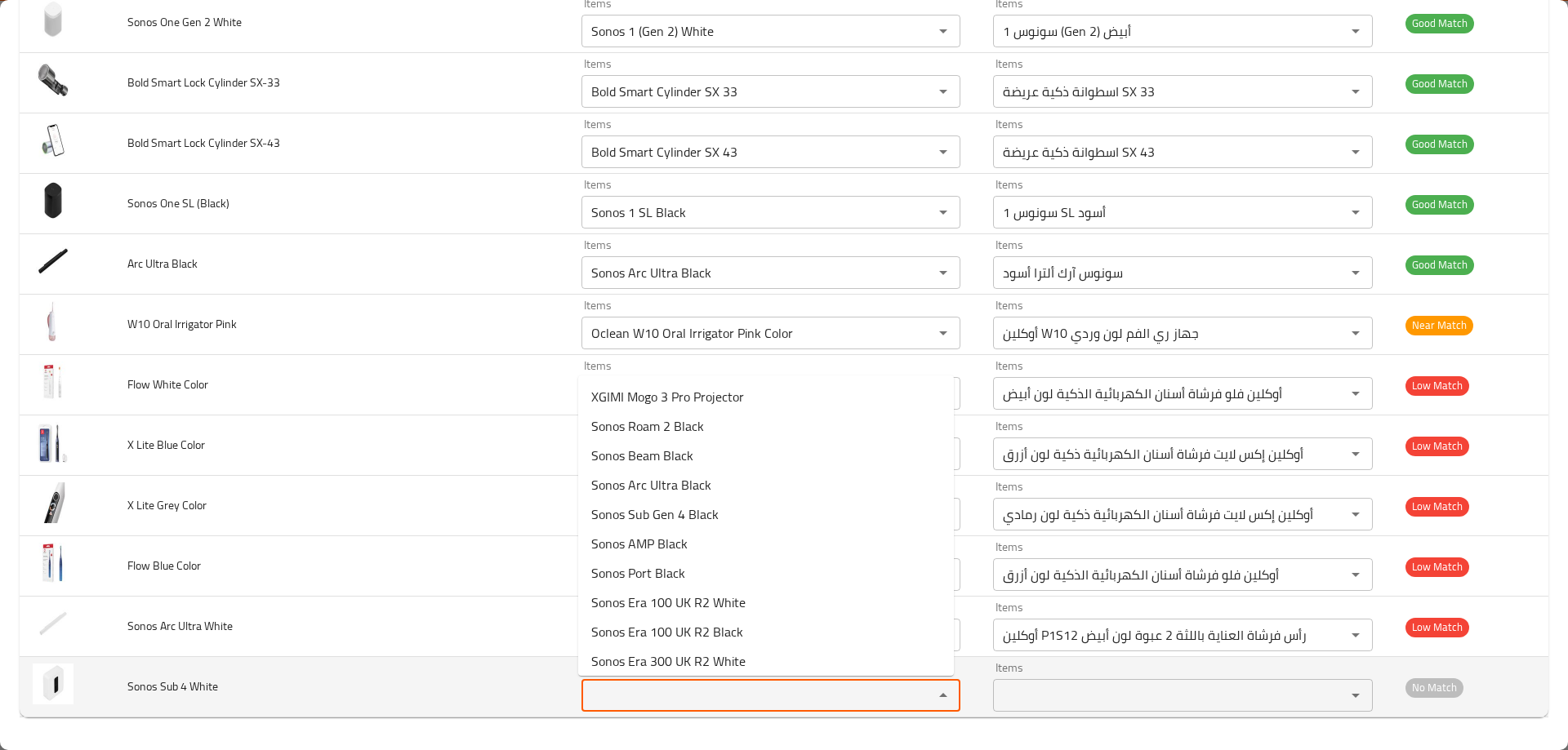
click at [611, 686] on White "Items" at bounding box center [747, 695] width 321 height 22
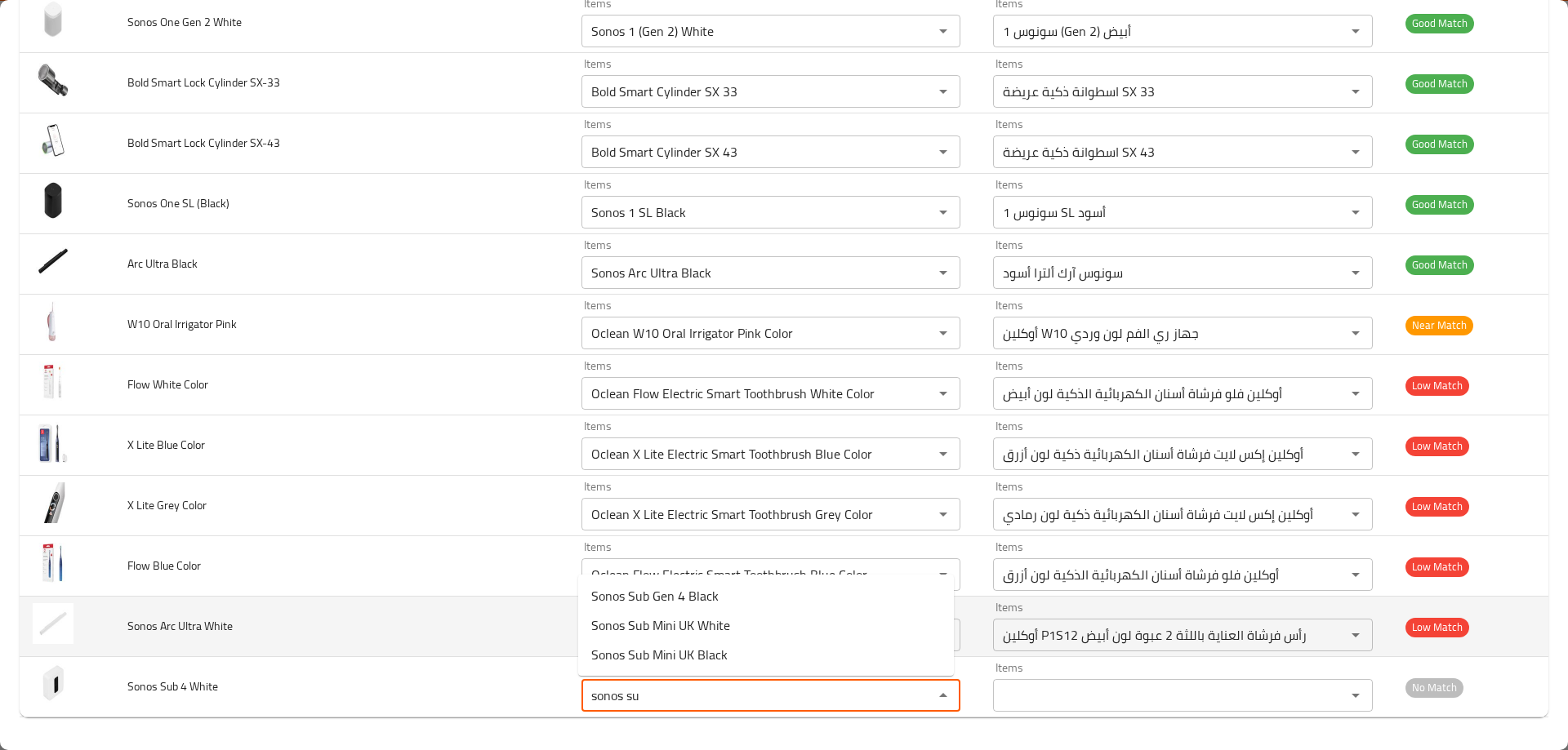
type White "sonos sub"
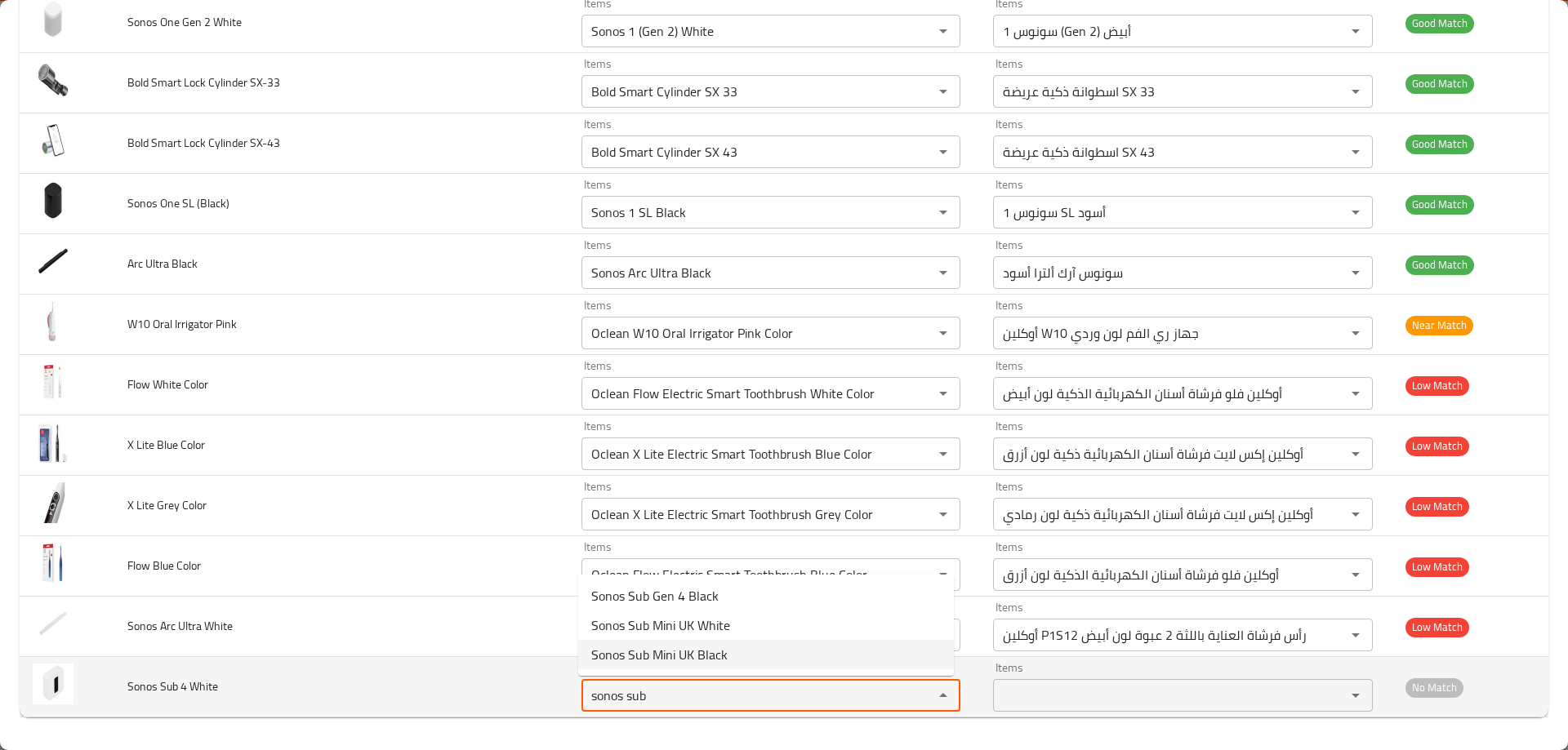
click at [658, 690] on White "sonos sub" at bounding box center [747, 695] width 321 height 22
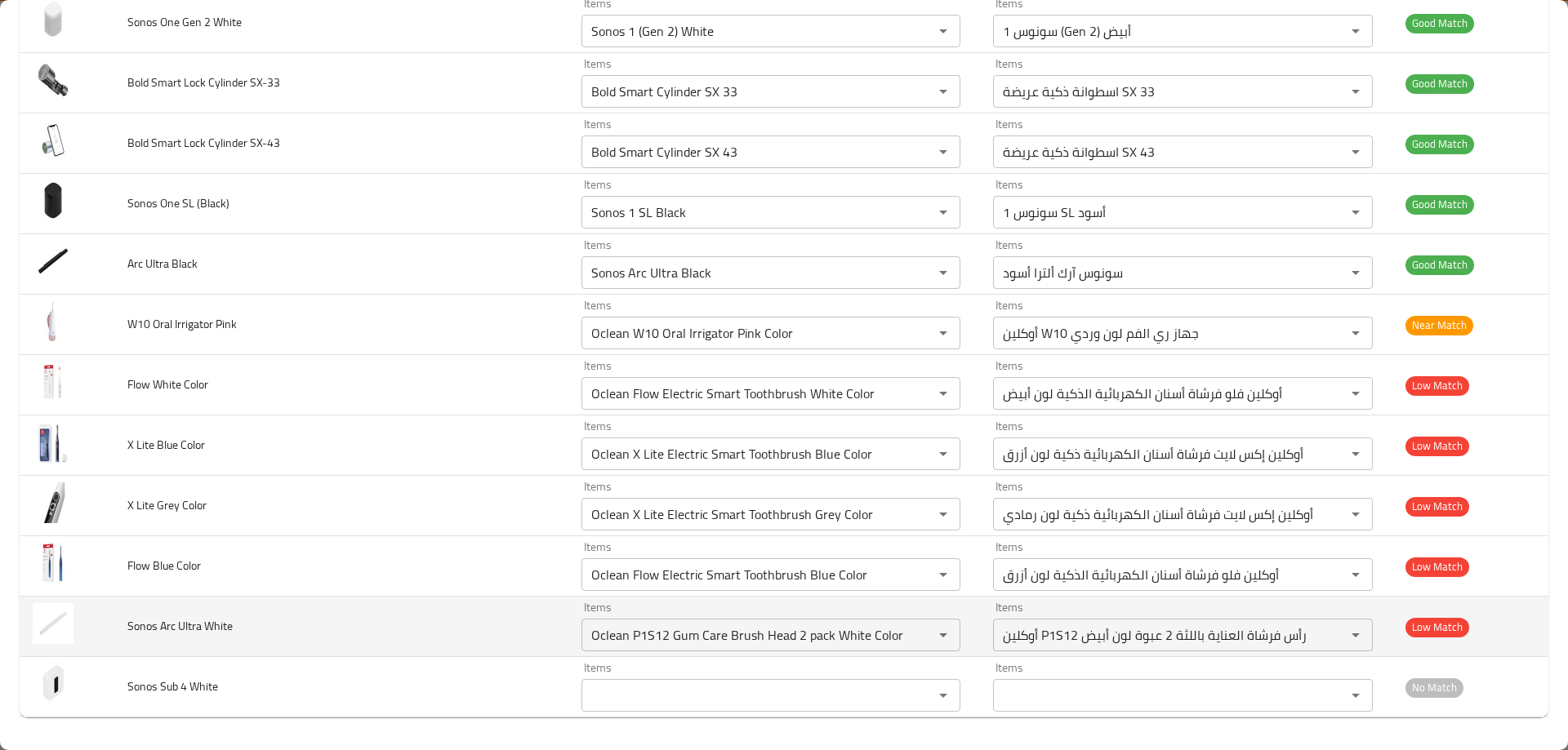
click at [254, 632] on td "Sonos Arc Ultra White" at bounding box center [341, 627] width 454 height 61
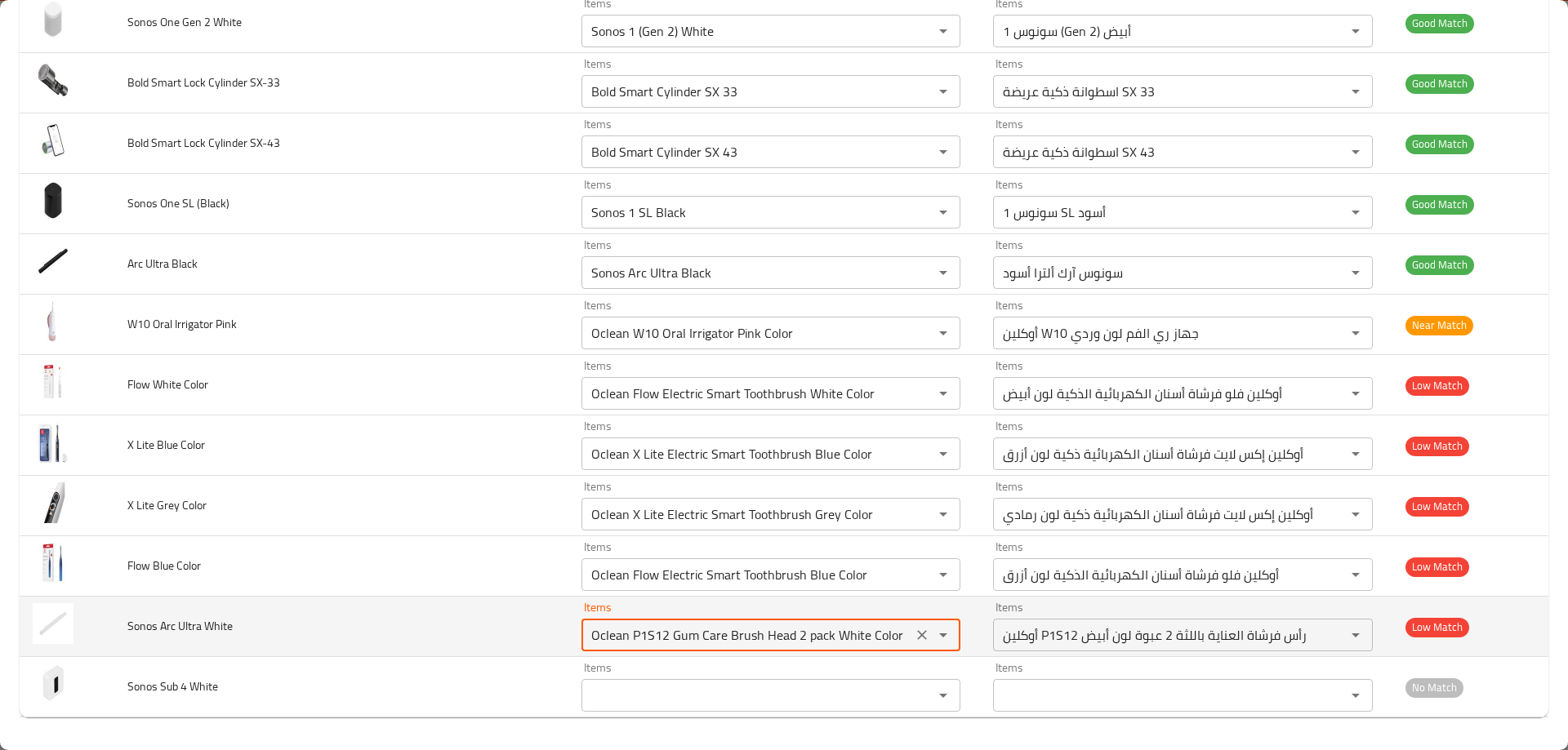
click at [649, 637] on White "Oclean P1S12 Gum Care Brush Head 2 pack White Color" at bounding box center [747, 635] width 321 height 22
click at [920, 631] on icon "Clear" at bounding box center [922, 635] width 9 height 9
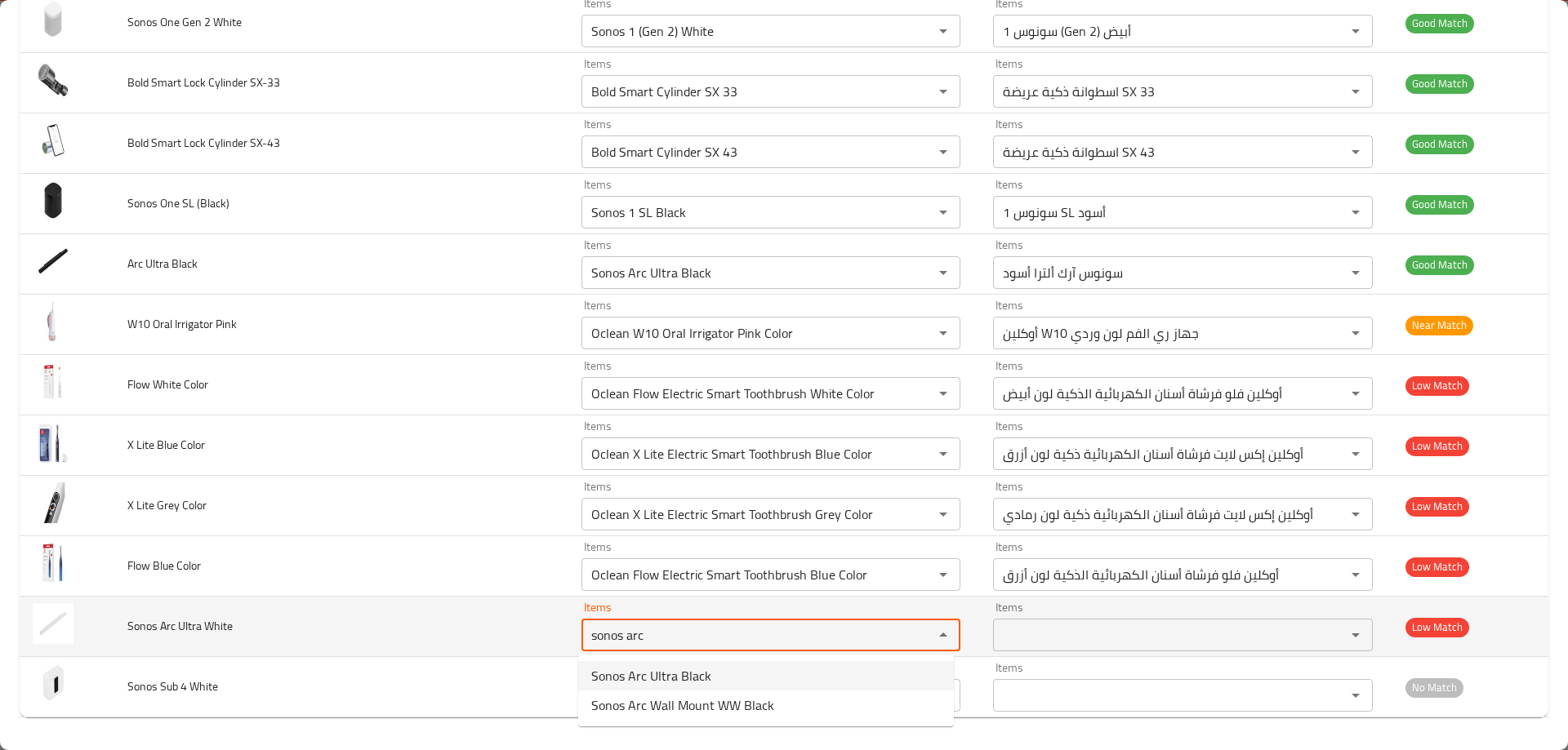
type White "sonos arc"
click at [524, 626] on td "Sonos Arc Ultra White" at bounding box center [341, 627] width 454 height 61
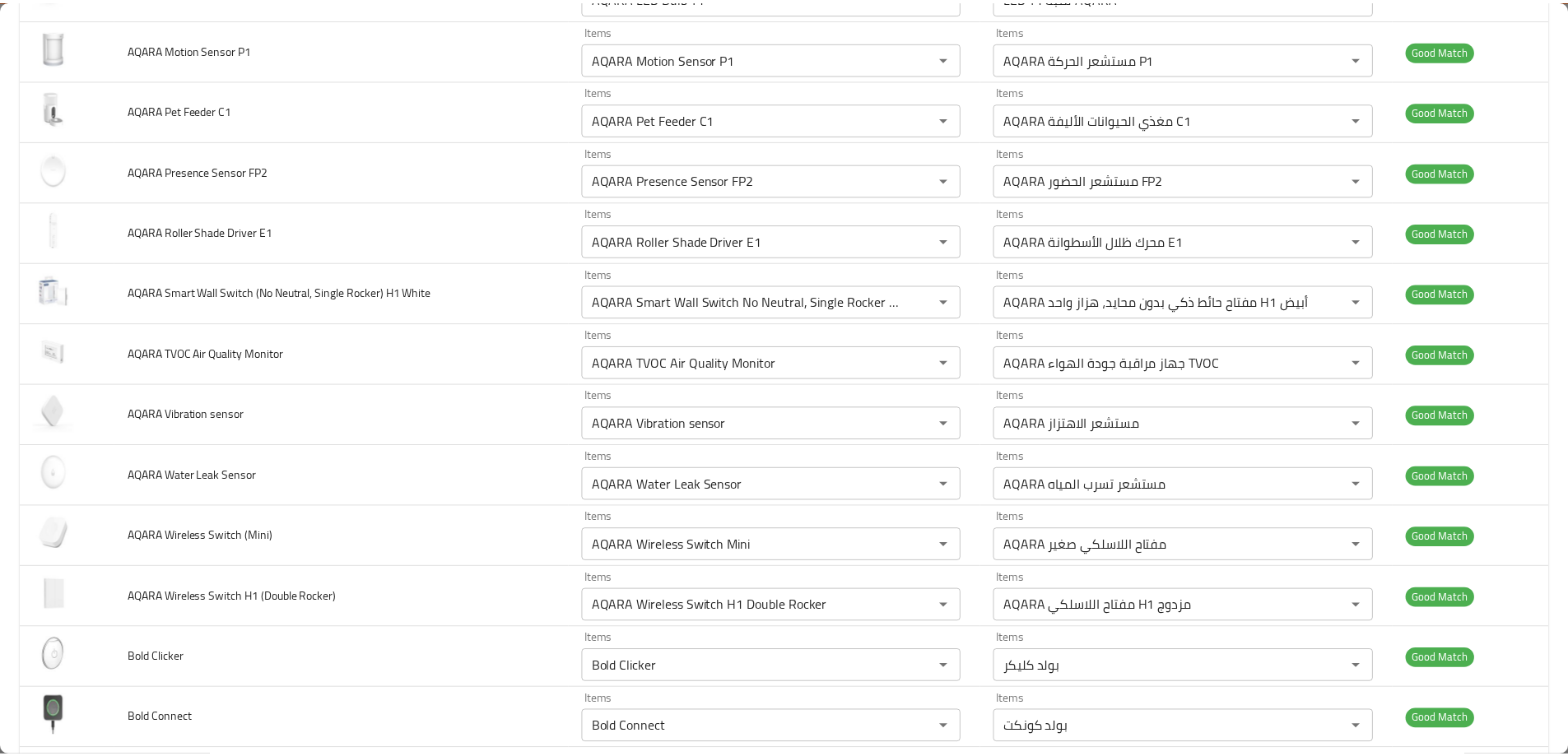
scroll to position [0, 0]
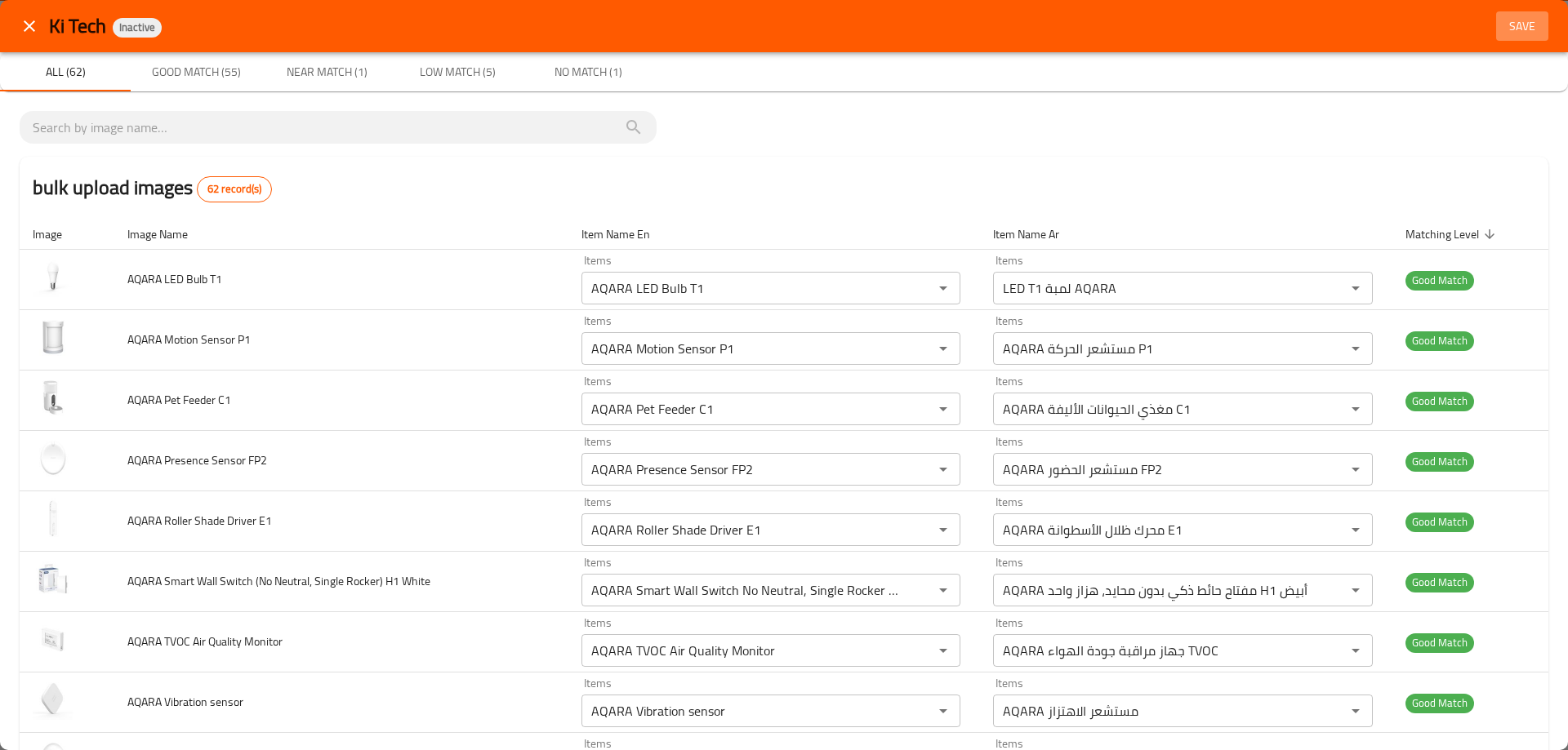
click at [1517, 22] on span "Save" at bounding box center [1522, 26] width 39 height 21
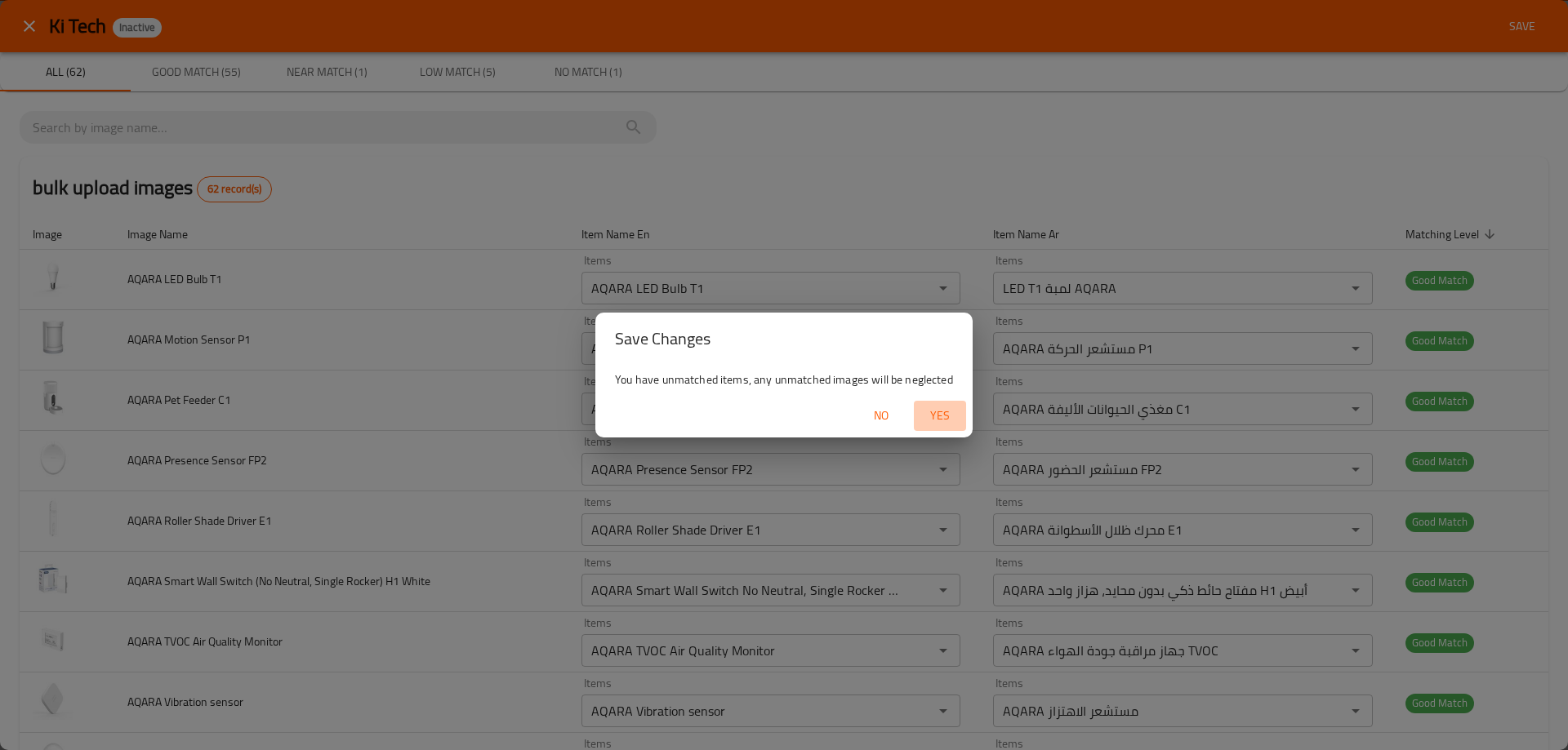
click at [939, 425] on span "Yes" at bounding box center [940, 416] width 39 height 21
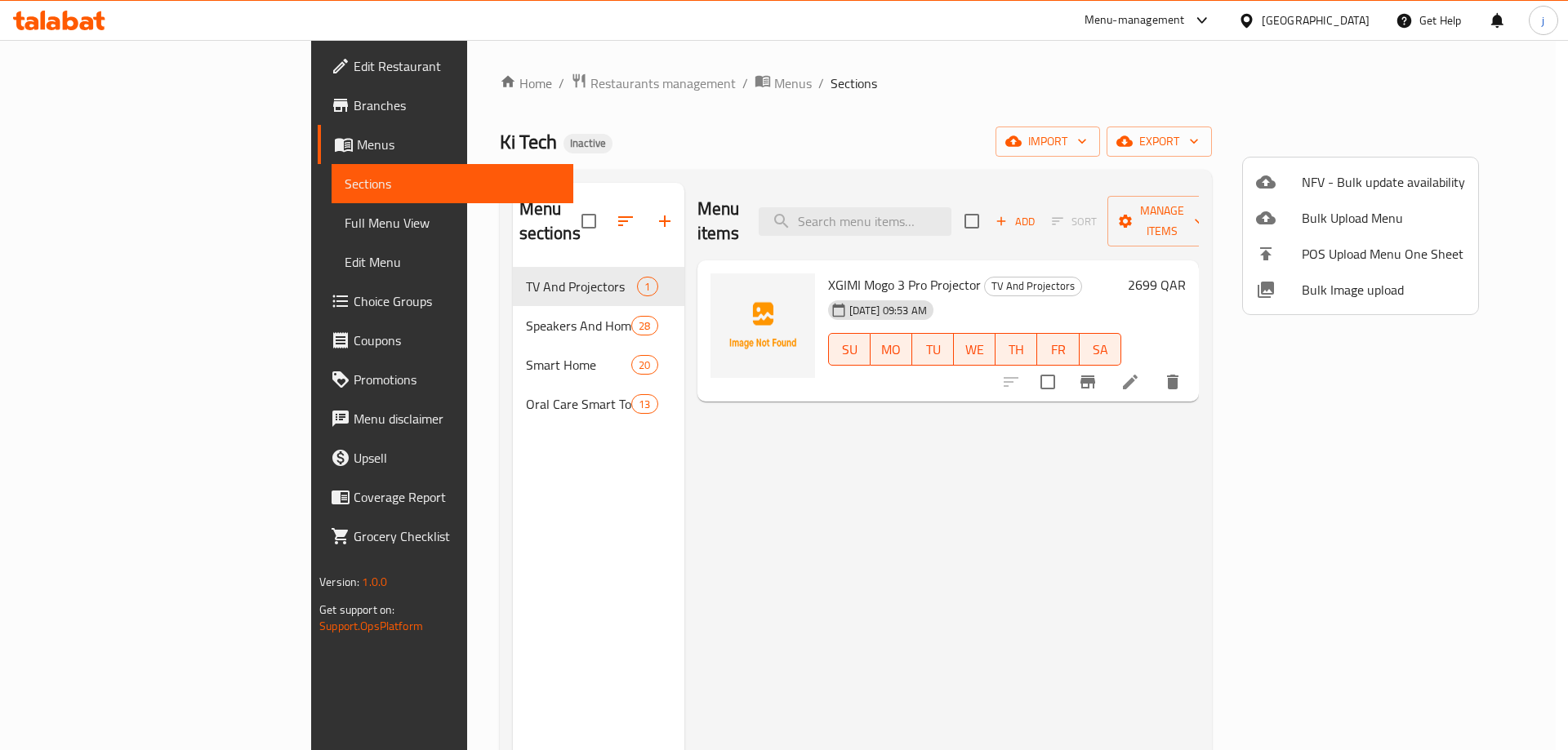
click at [74, 235] on div at bounding box center [784, 375] width 1568 height 750
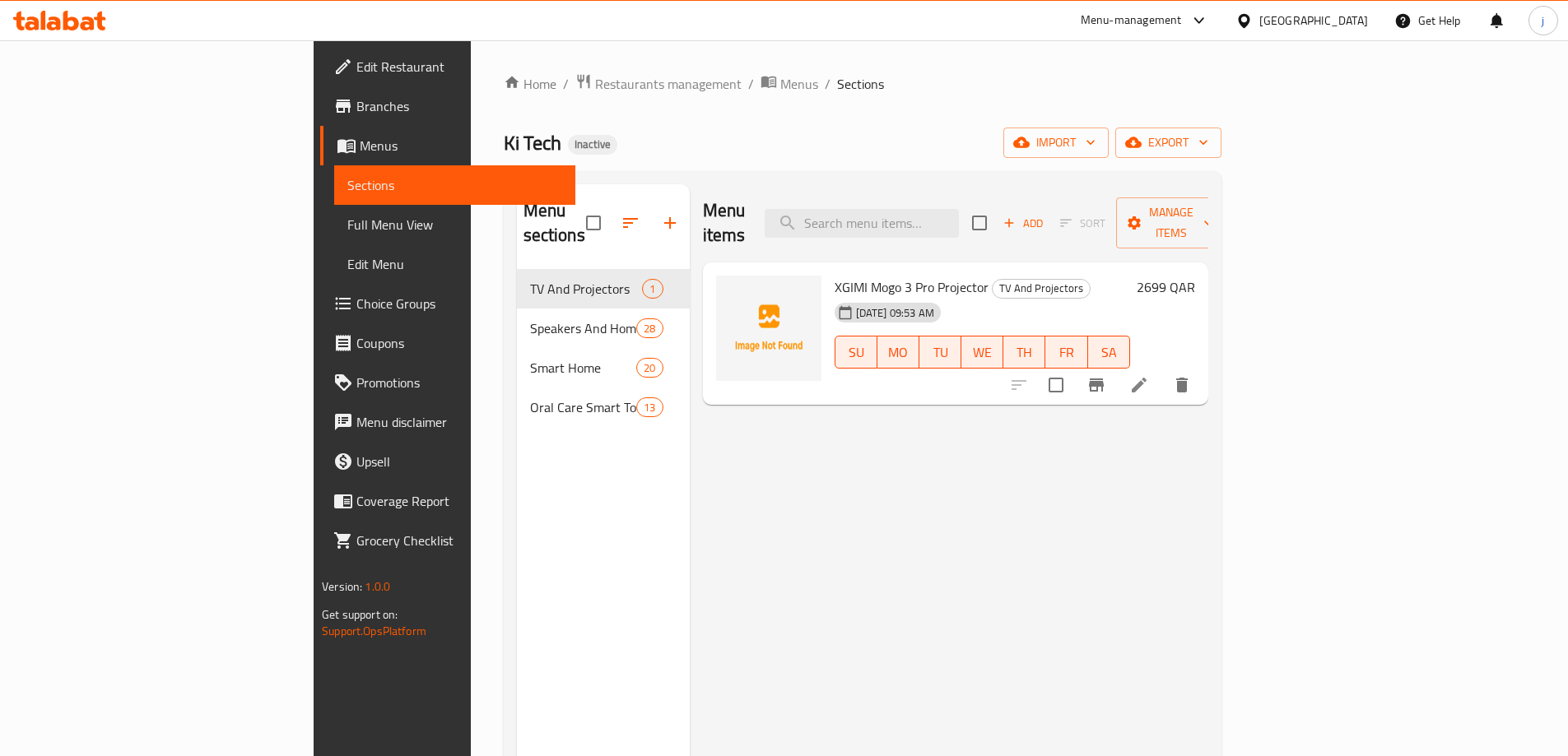
click at [347, 222] on span "Full Menu View" at bounding box center [454, 224] width 215 height 20
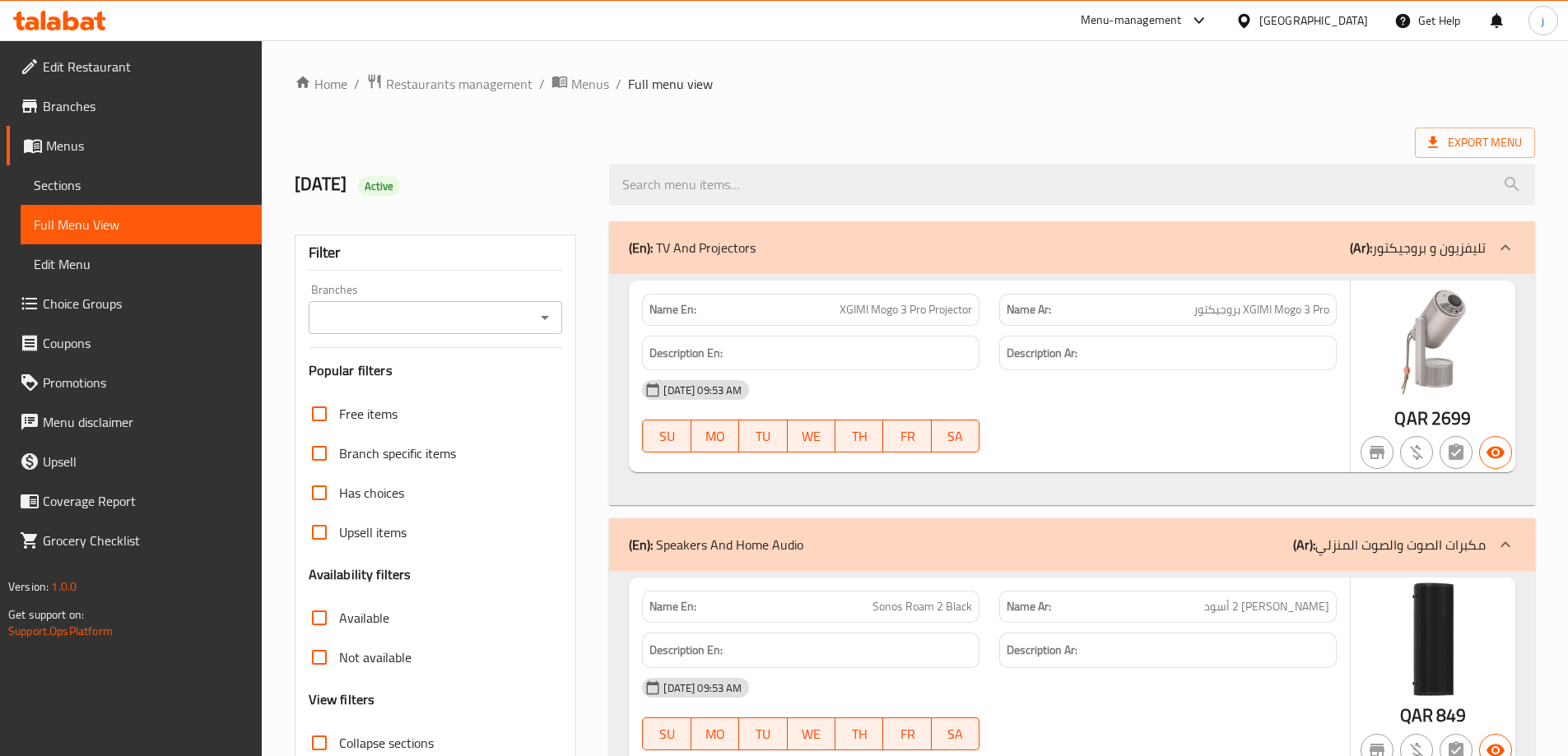
click at [116, 184] on span "Sections" at bounding box center [141, 185] width 215 height 20
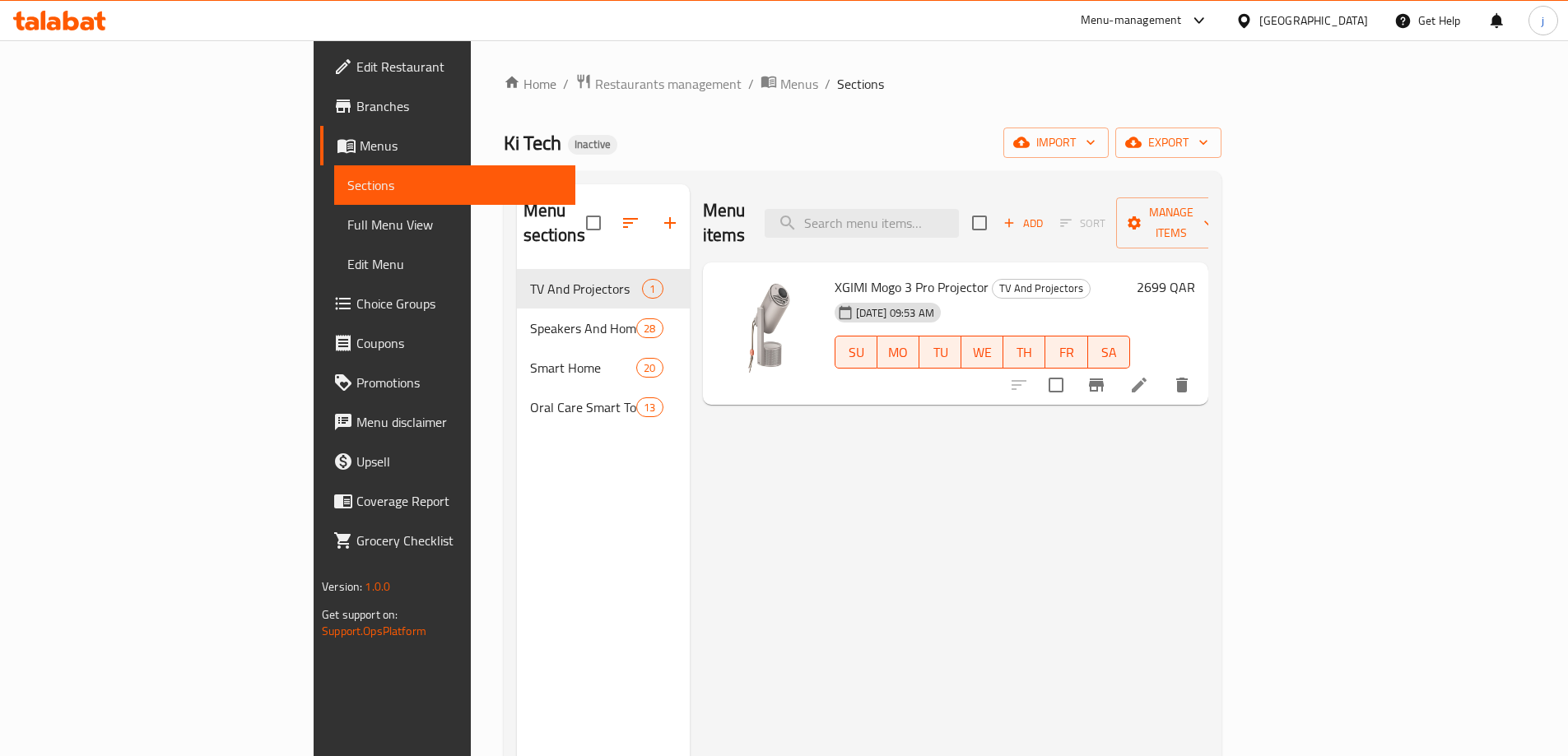
click at [347, 223] on span "Full Menu View" at bounding box center [454, 224] width 215 height 20
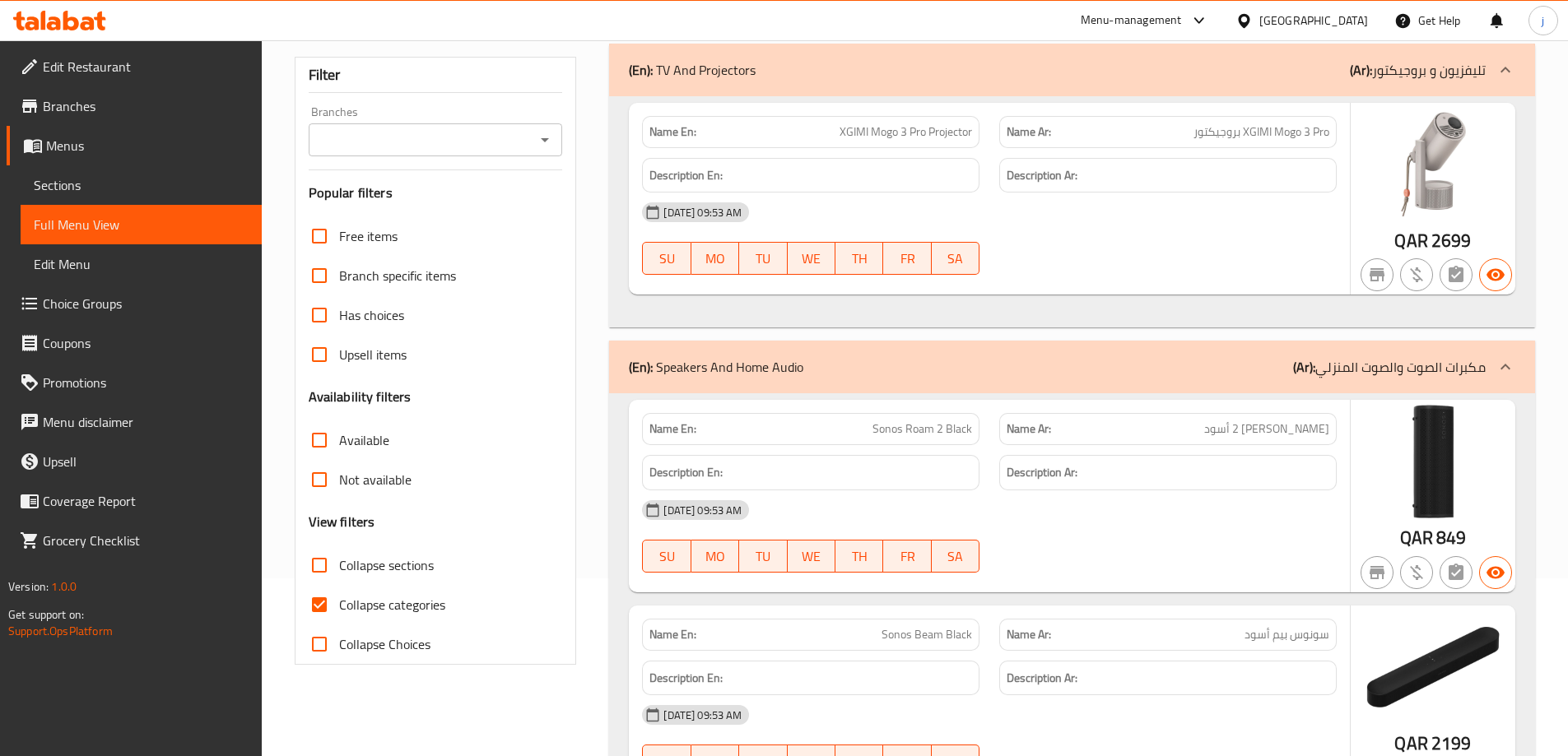
scroll to position [247, 0]
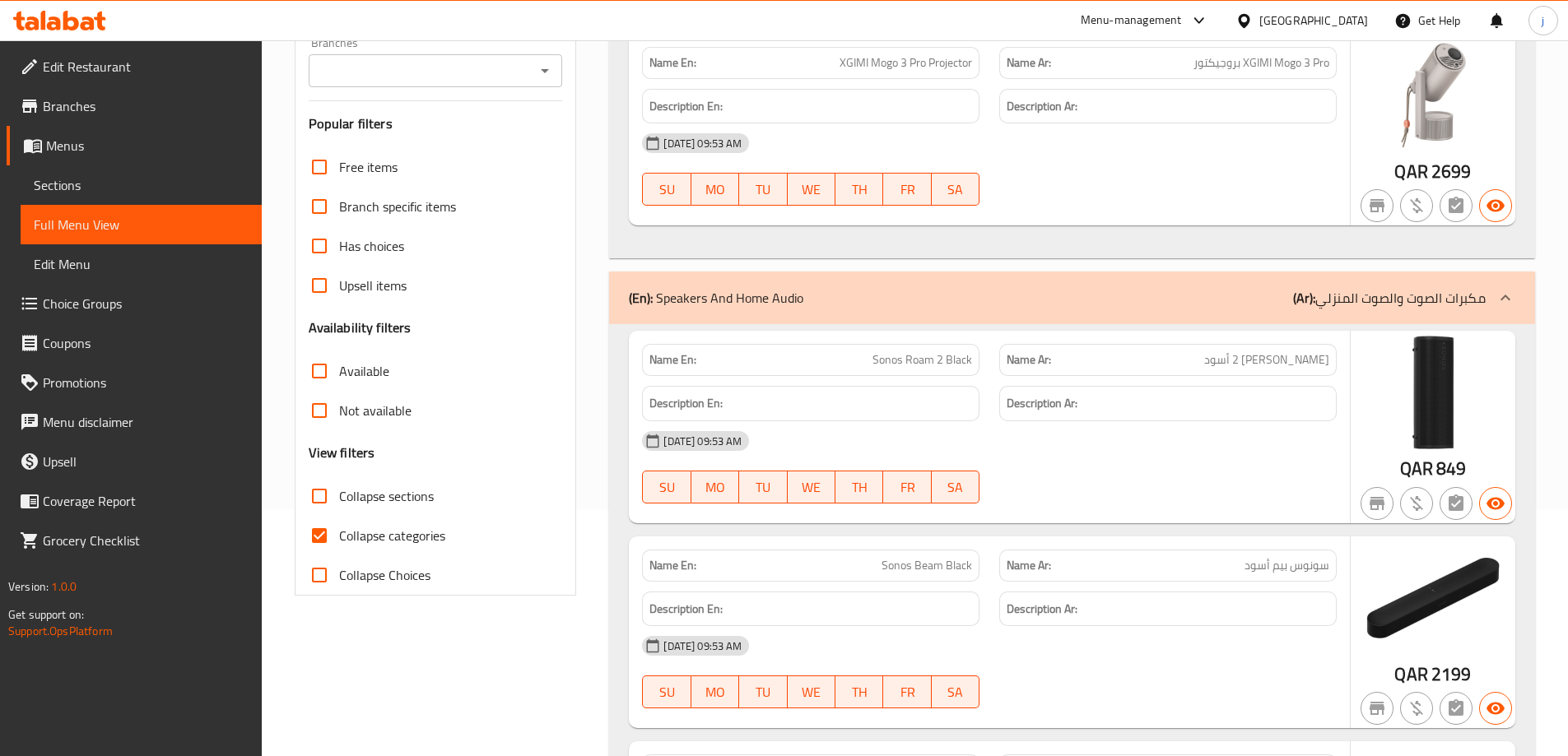
click at [324, 532] on input "Collapse categories" at bounding box center [320, 535] width 40 height 40
checkbox input "false"
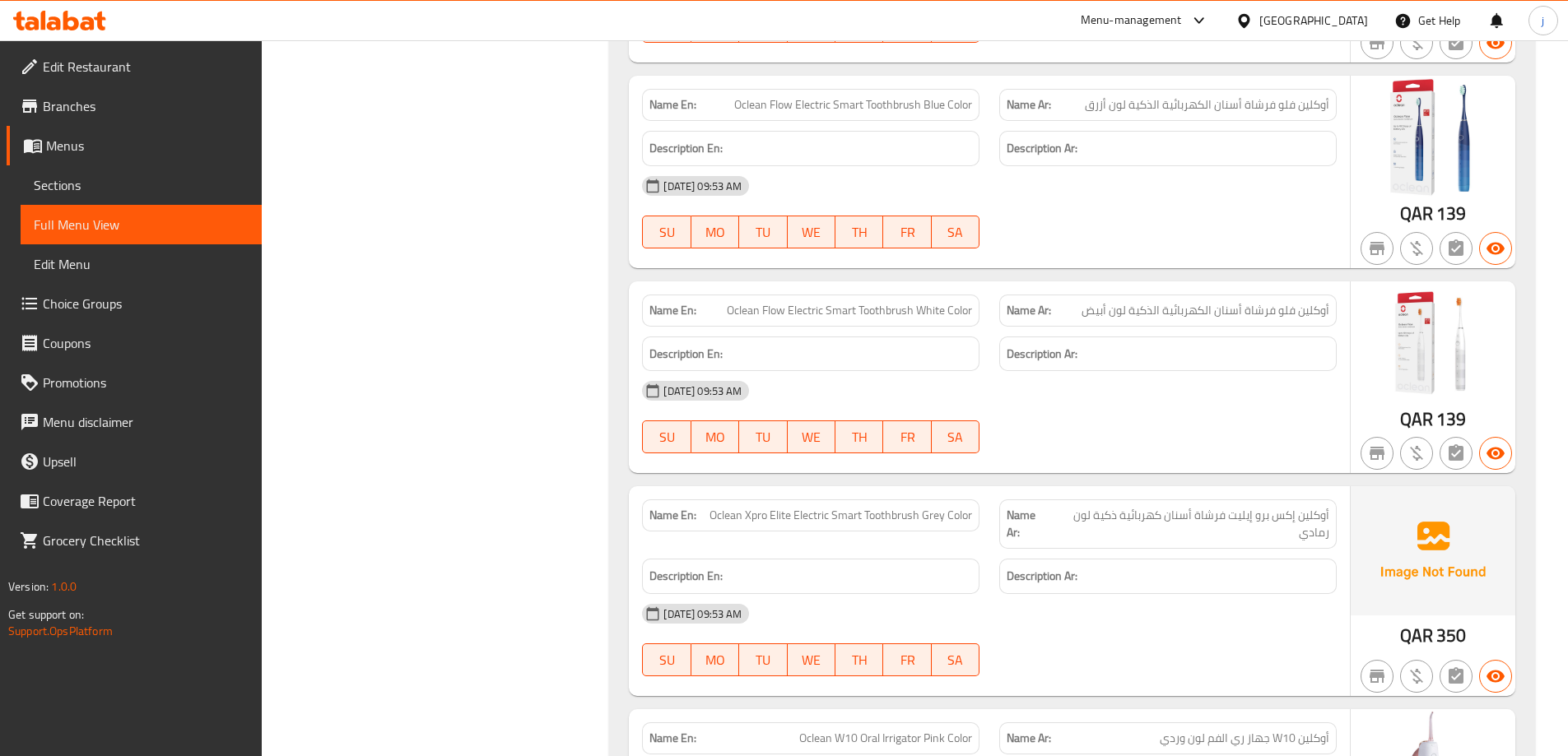
scroll to position [11157, 0]
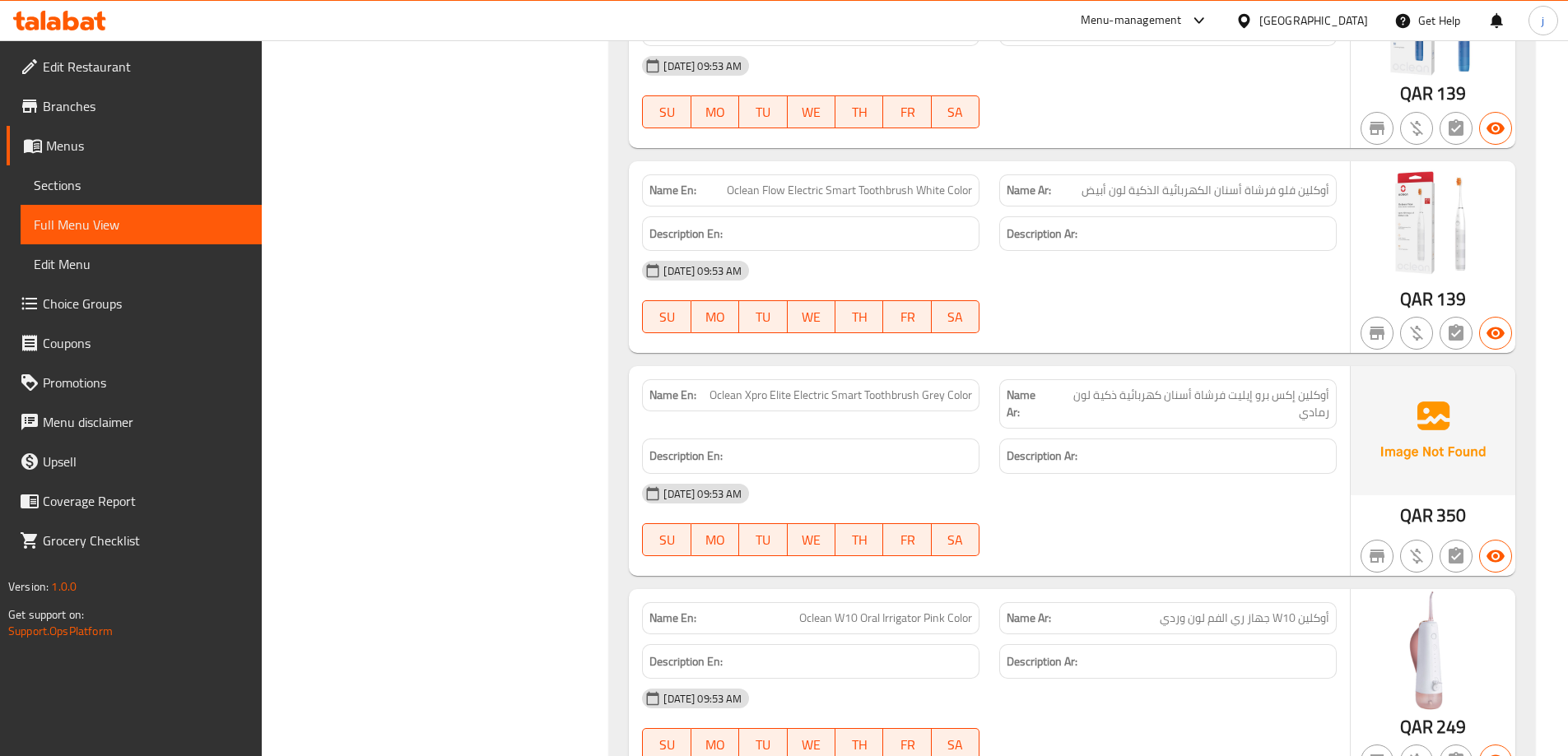
click at [786, 393] on span "Oclean Xpro Elite Electric Smart Toothbrush Grey Color" at bounding box center [840, 395] width 262 height 17
copy span "Oclean Xpro Elite Electric Smart Toothbrush Grey Color"
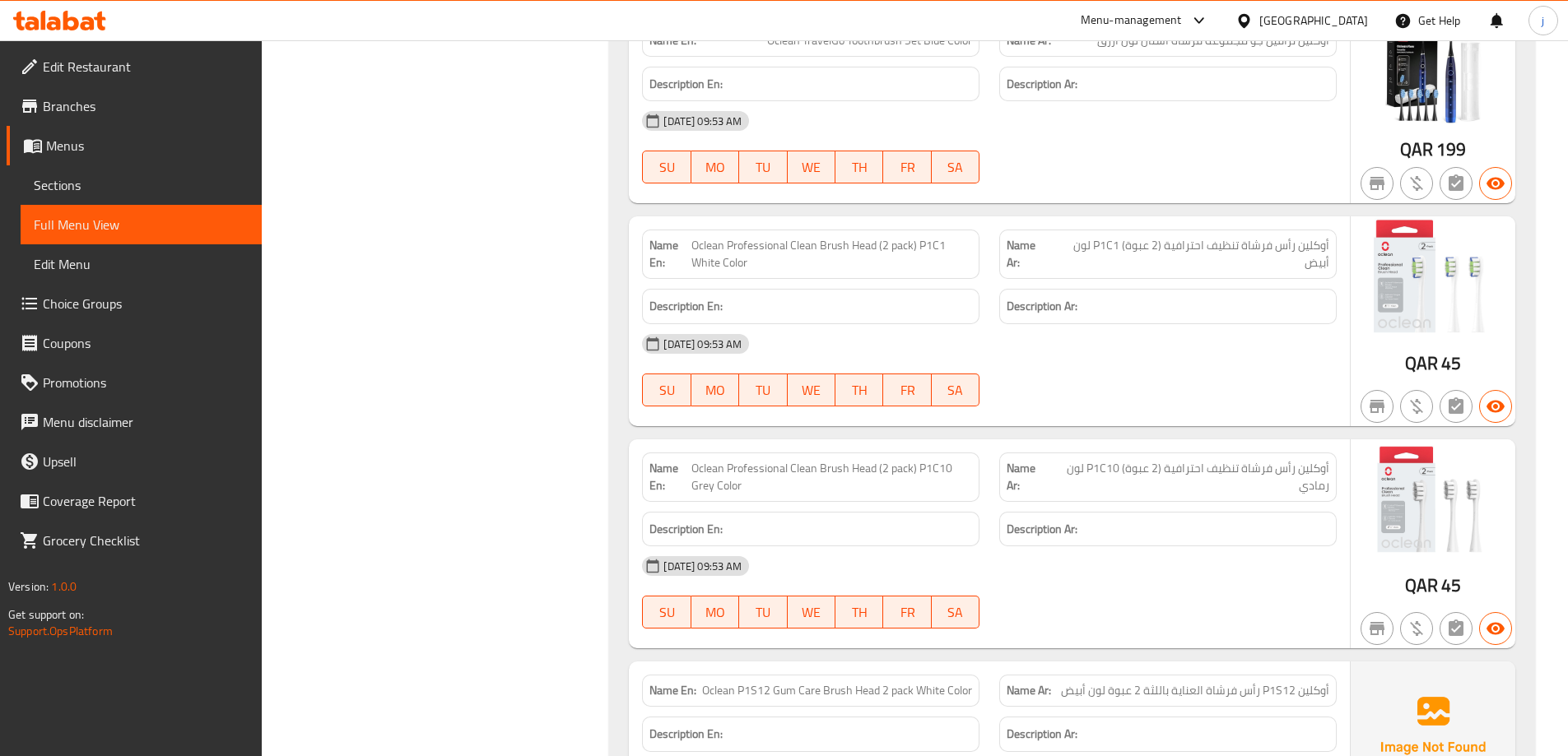
scroll to position [12721, 0]
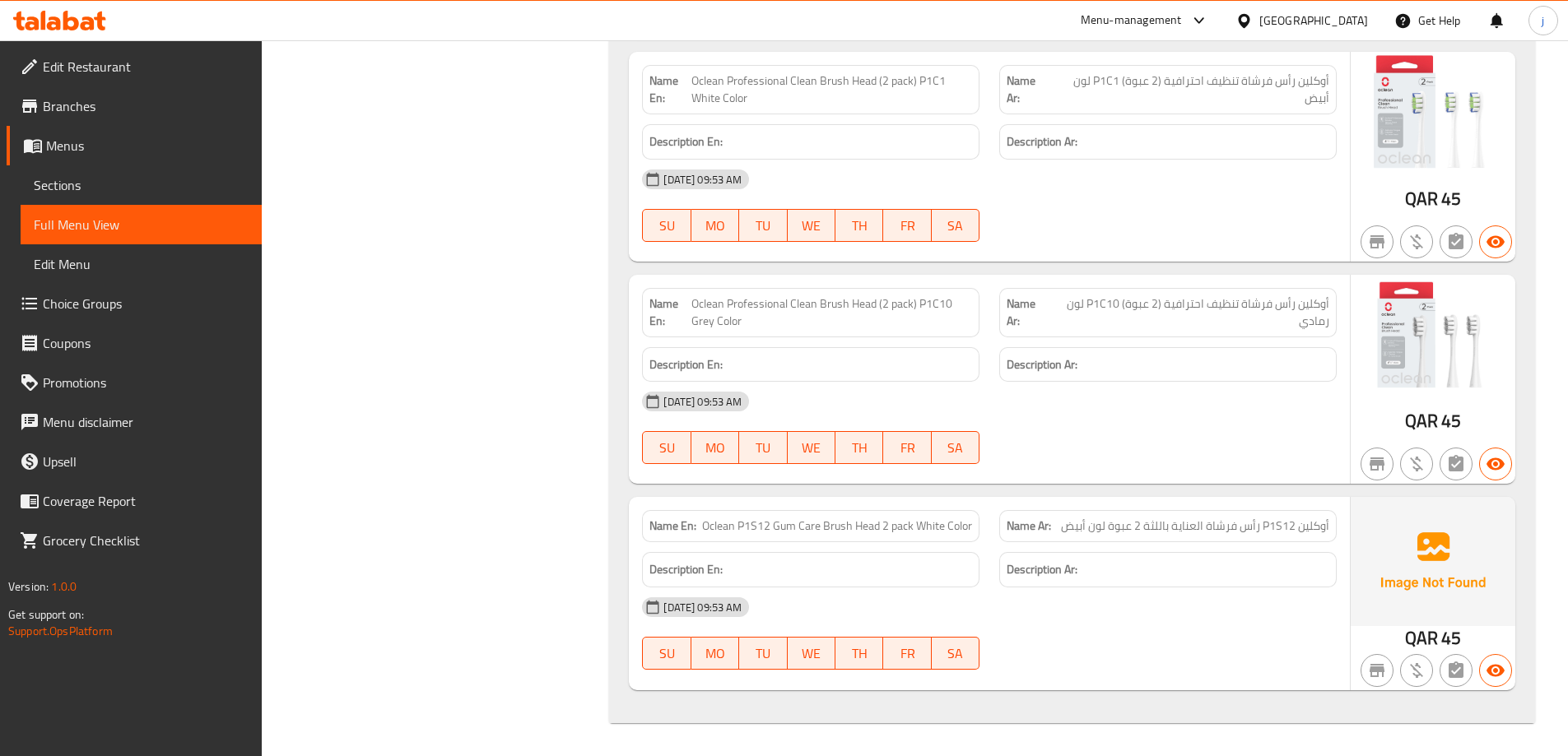
click at [783, 525] on span "Oclean P1S12 Gum Care Brush Head 2 pack White Color" at bounding box center [837, 526] width 270 height 17
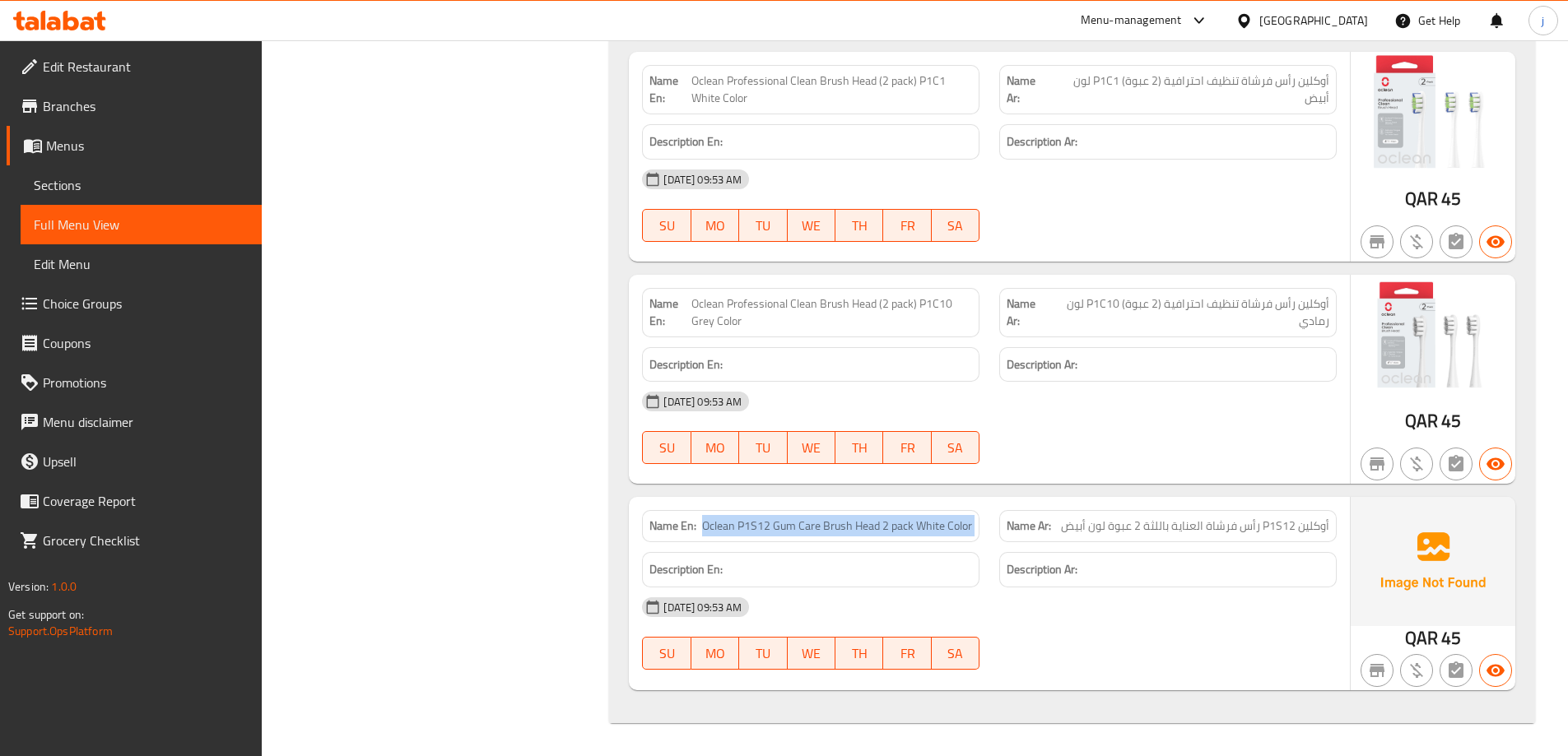
copy span "Oclean P1S12 Gum Care Brush Head 2 pack White Color"
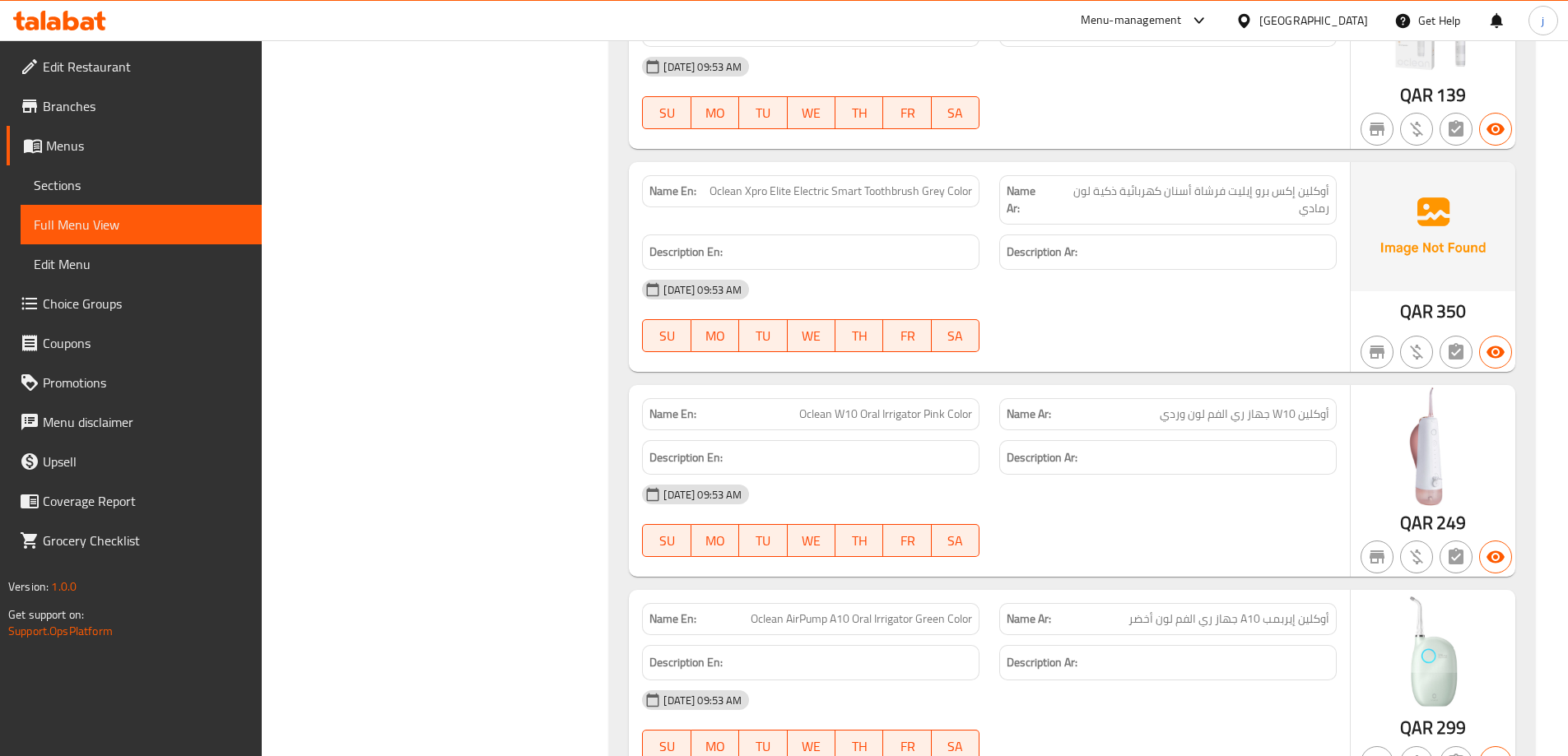
scroll to position [11157, 0]
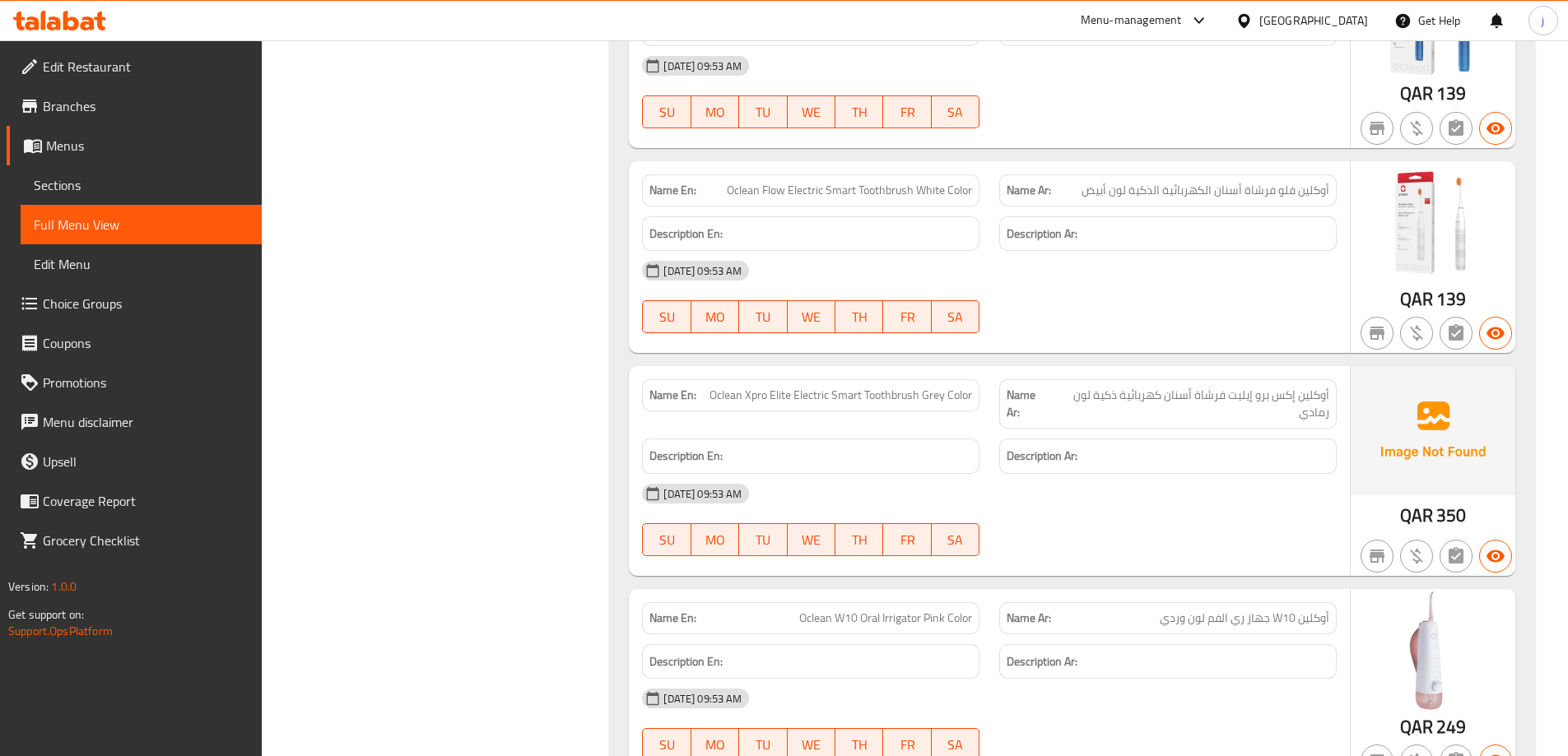
click at [1260, 15] on div at bounding box center [1246, 20] width 24 height 18
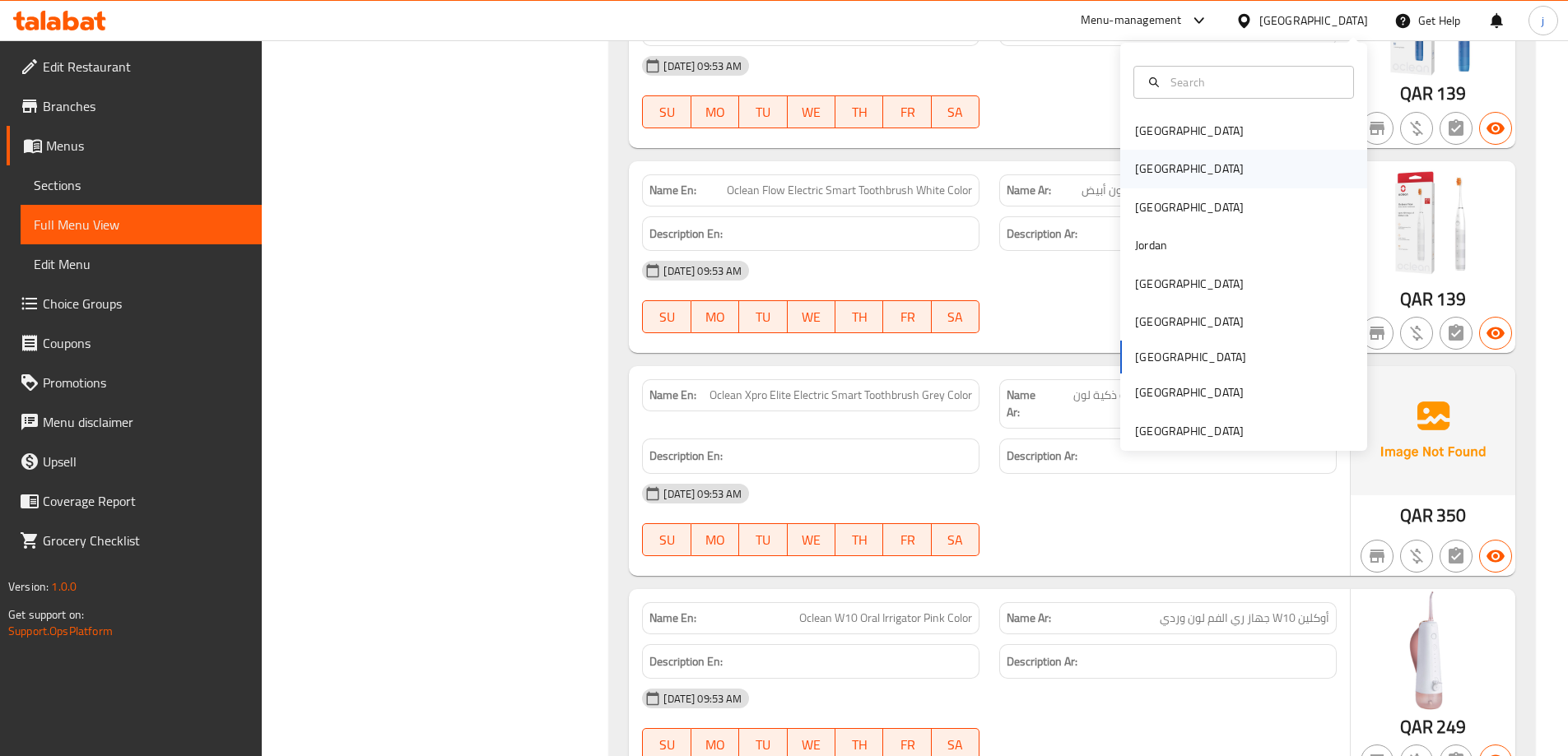
click at [1213, 165] on div "[GEOGRAPHIC_DATA]" at bounding box center [1244, 169] width 247 height 38
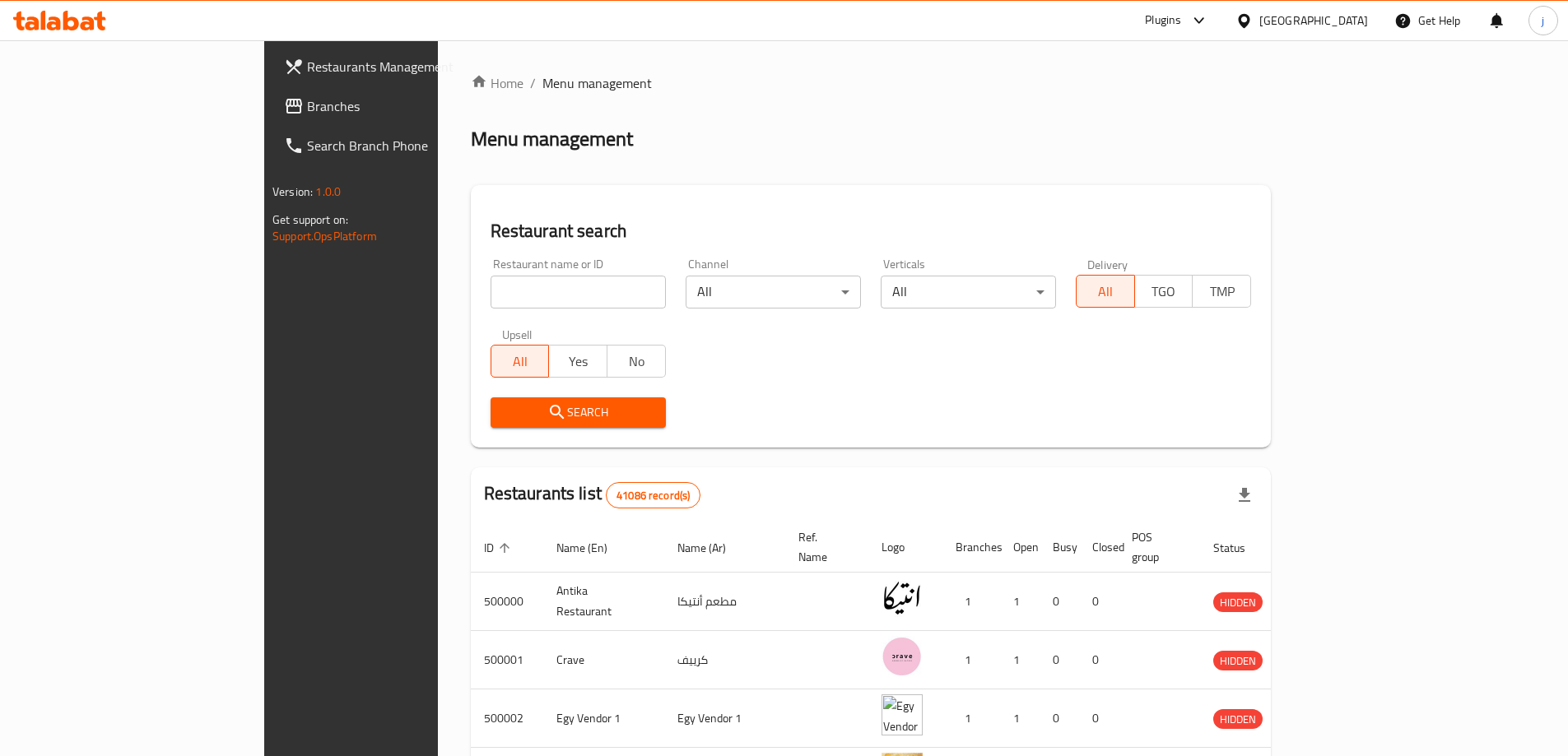
click at [1209, 23] on icon at bounding box center [1198, 20] width 20 height 20
click at [1181, 264] on div "Restaurant-Management" at bounding box center [1121, 263] width 129 height 18
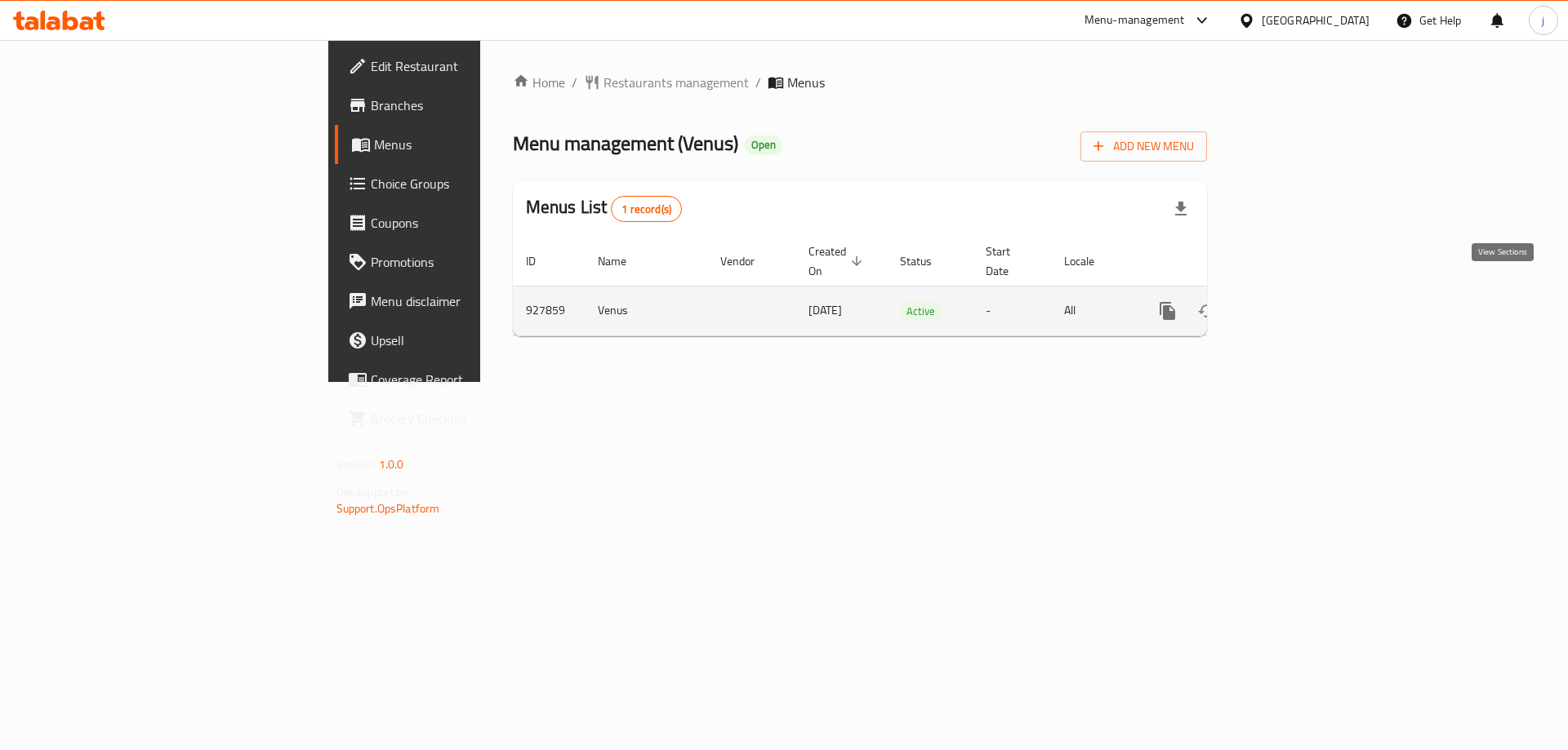
click at [1305, 292] on link "enhanced table" at bounding box center [1285, 311] width 39 height 39
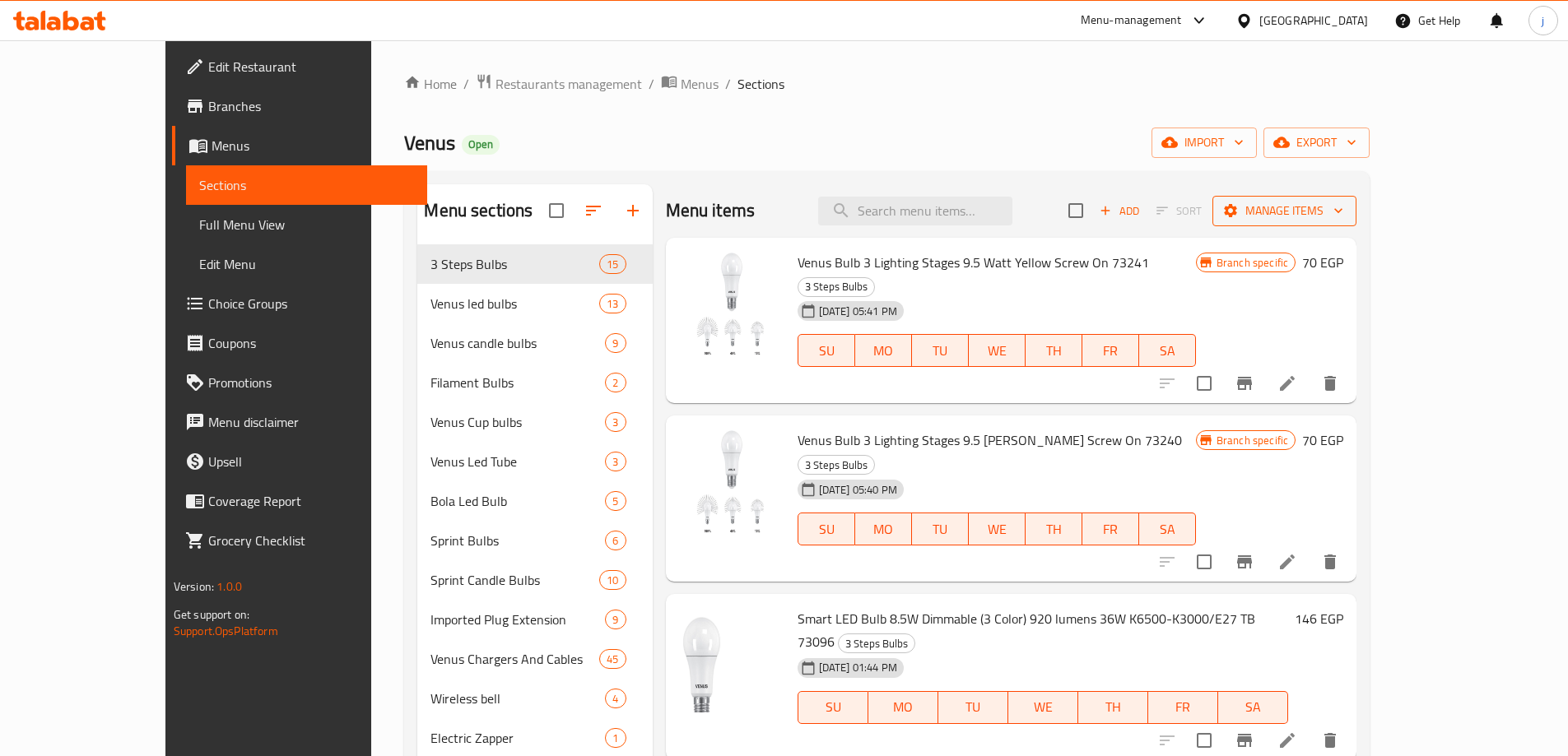
click at [1344, 212] on span "Manage items" at bounding box center [1284, 211] width 118 height 21
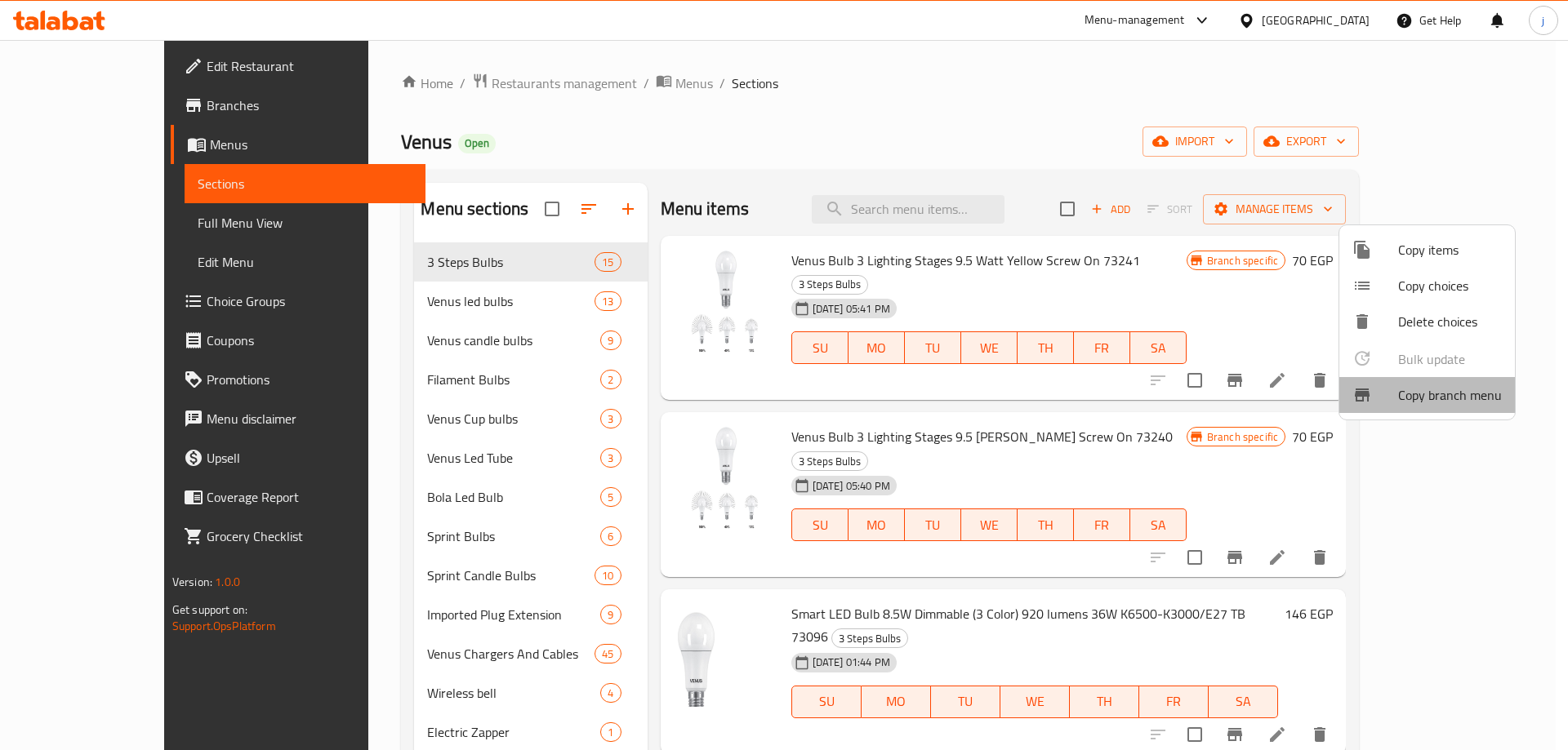
click at [1472, 395] on span "Copy branch menu" at bounding box center [1449, 395] width 104 height 20
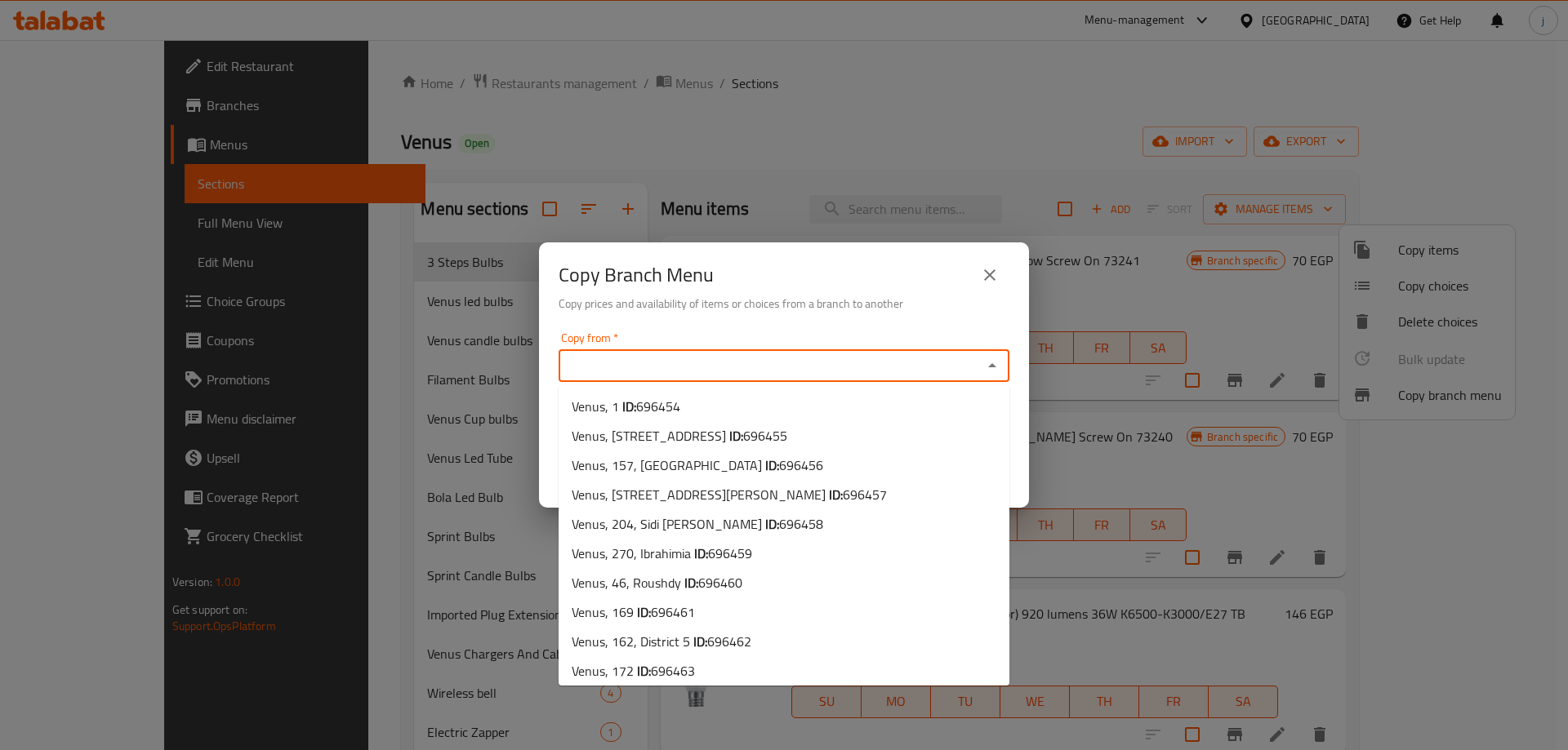
click at [824, 364] on input "Copy from   *" at bounding box center [770, 366] width 414 height 22
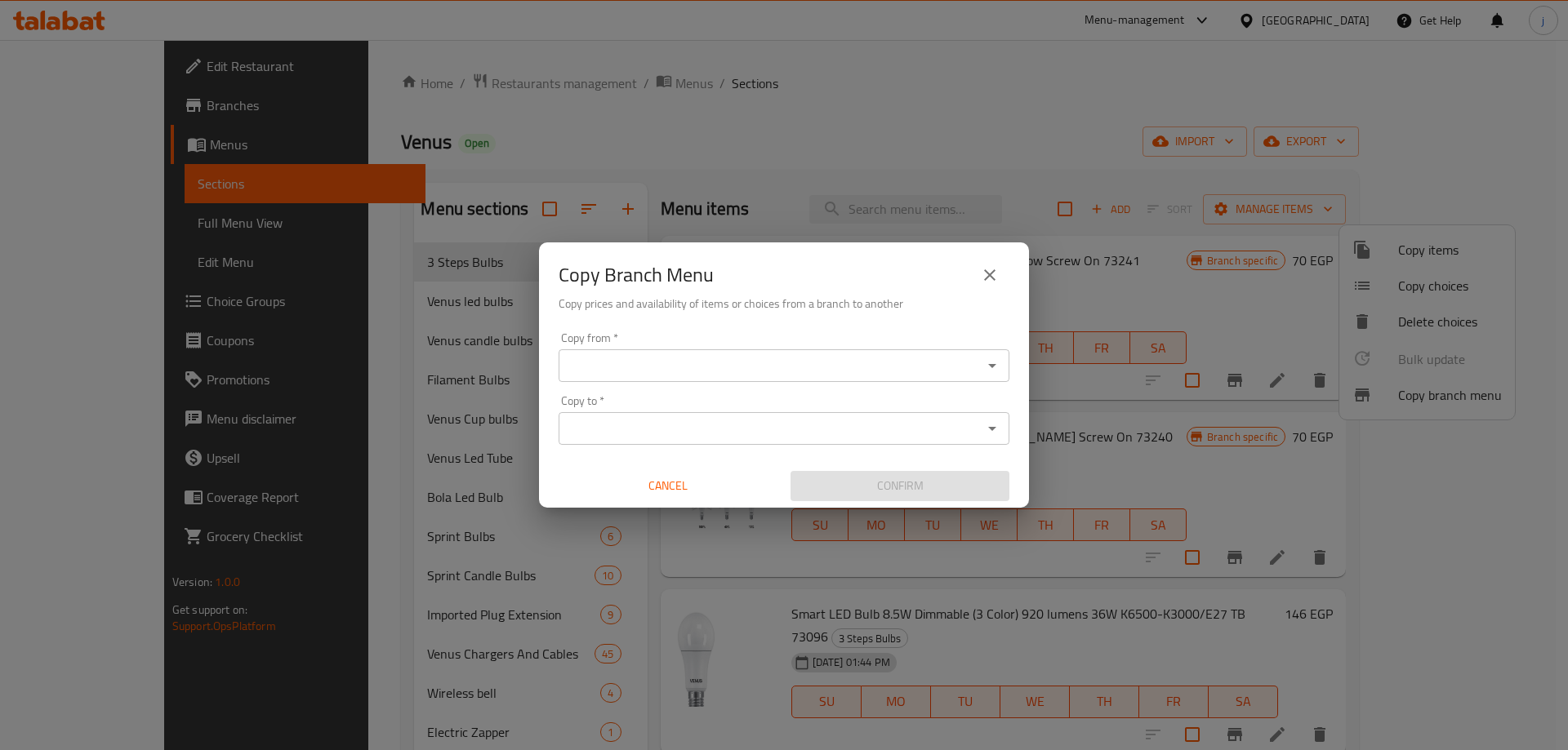
click at [878, 271] on div "Copy Branch Menu" at bounding box center [784, 275] width 451 height 39
click at [991, 280] on icon "close" at bounding box center [989, 275] width 20 height 20
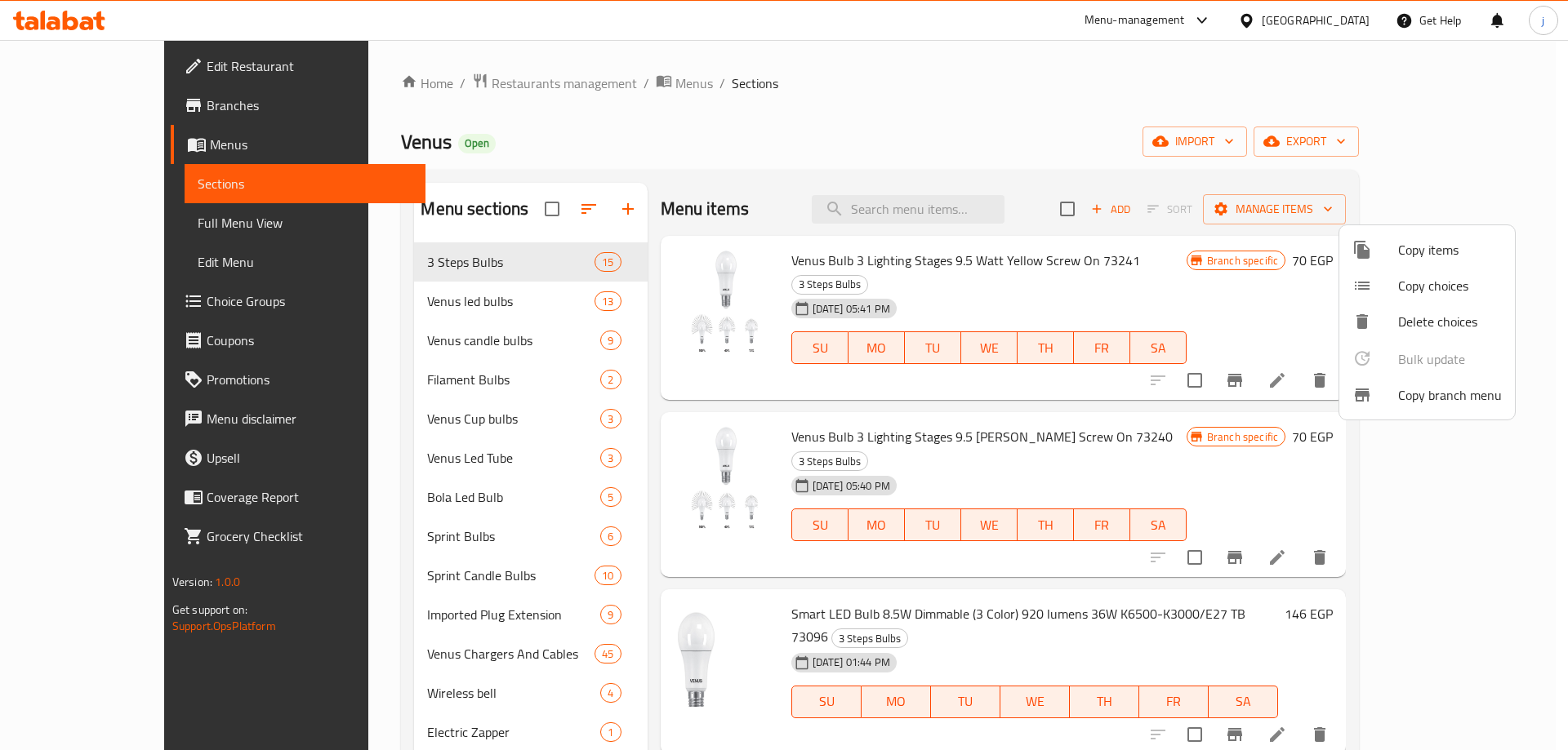
click at [1089, 99] on div at bounding box center [784, 375] width 1568 height 750
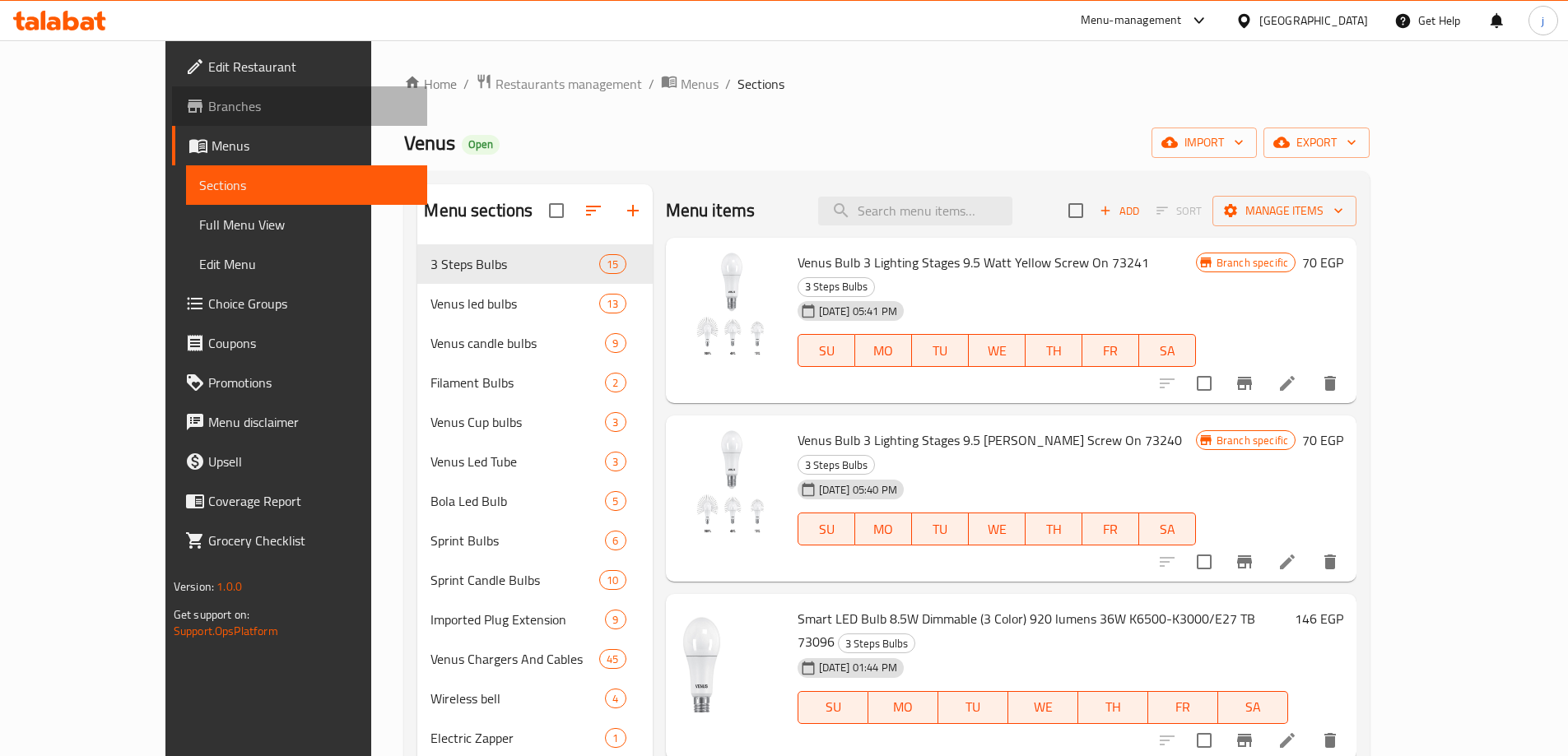
click at [172, 118] on link "Branches" at bounding box center [299, 107] width 256 height 40
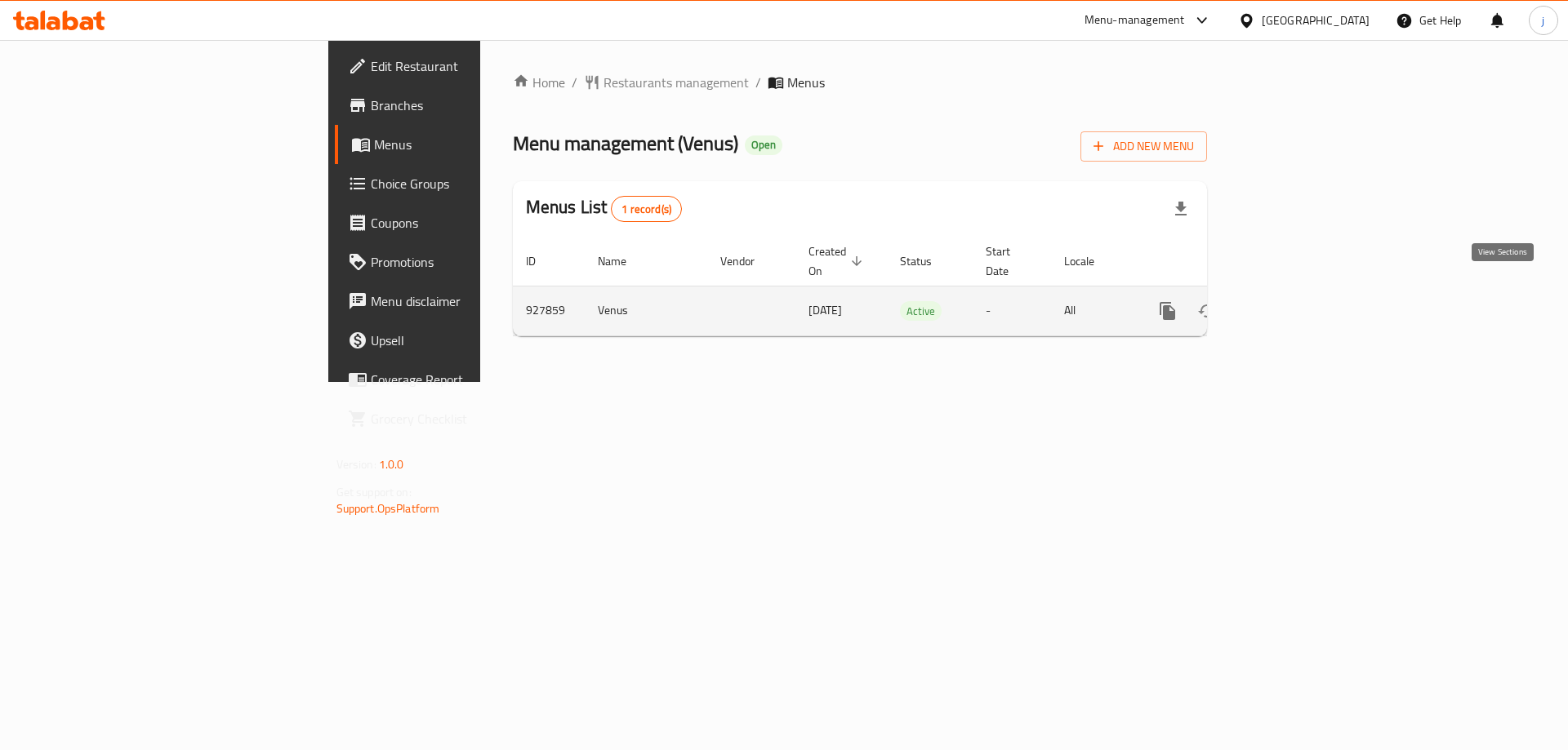
click at [1295, 301] on icon "enhanced table" at bounding box center [1285, 310] width 20 height 20
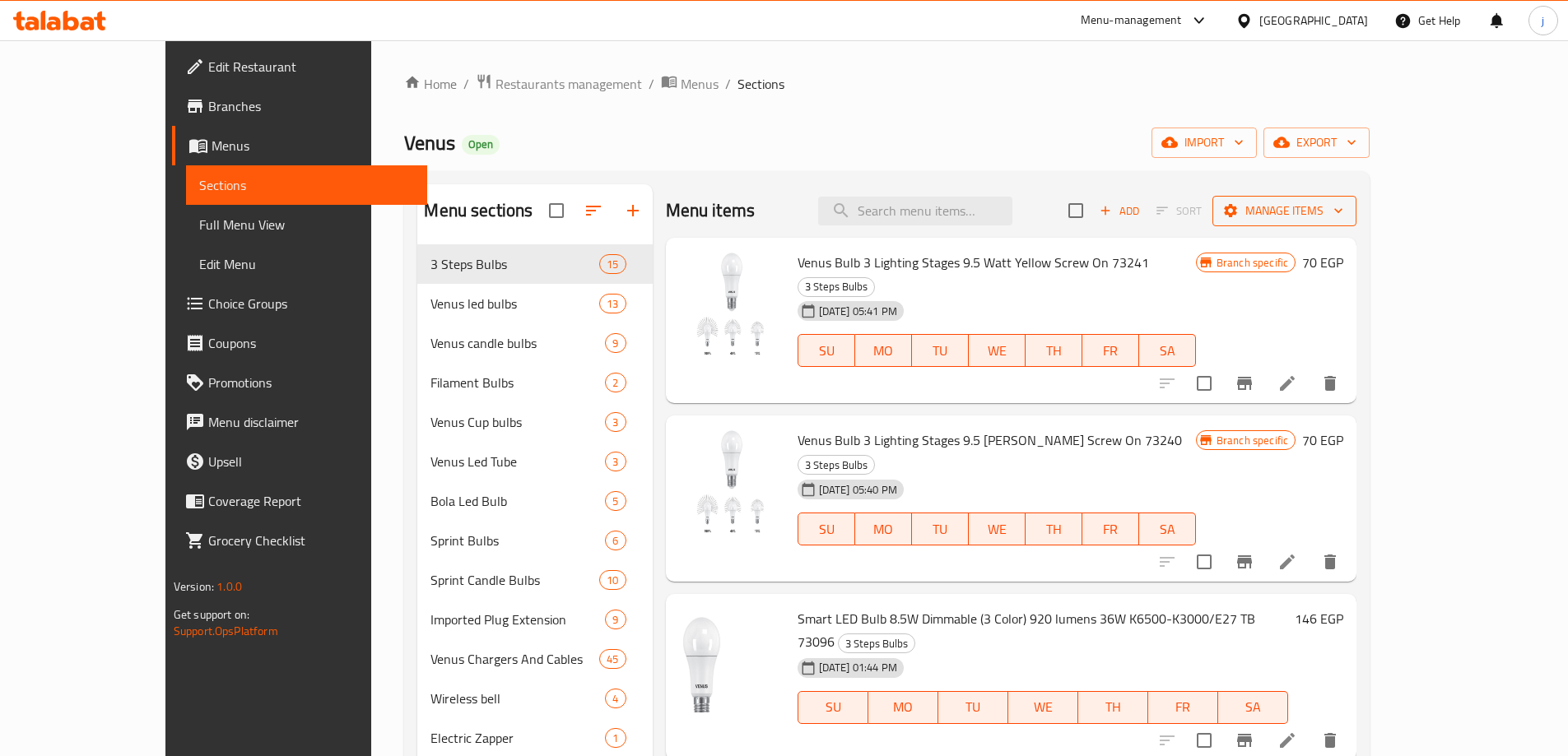
click at [1344, 210] on span "Manage items" at bounding box center [1284, 211] width 118 height 21
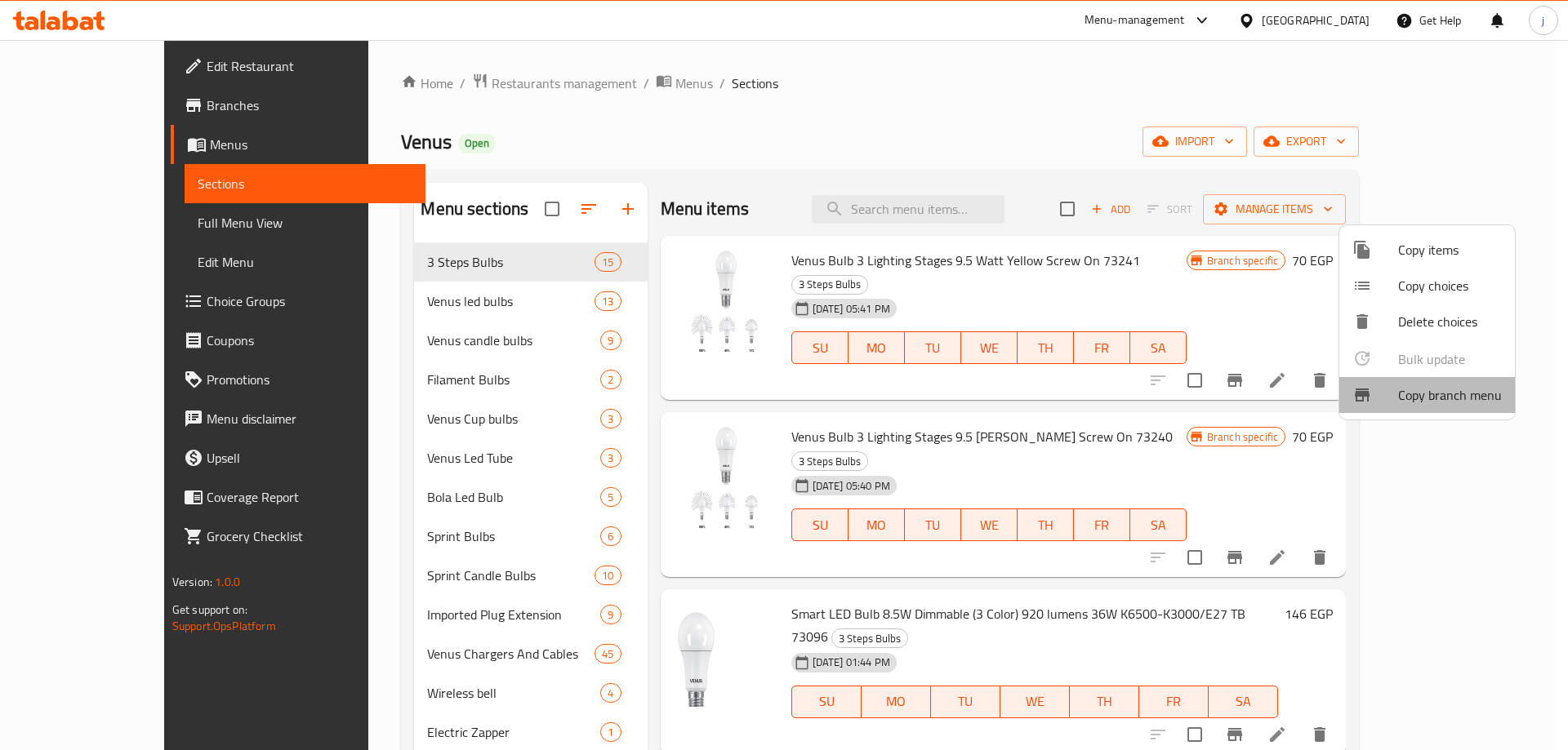
click at [1454, 400] on span "Copy branch menu" at bounding box center [1449, 395] width 104 height 20
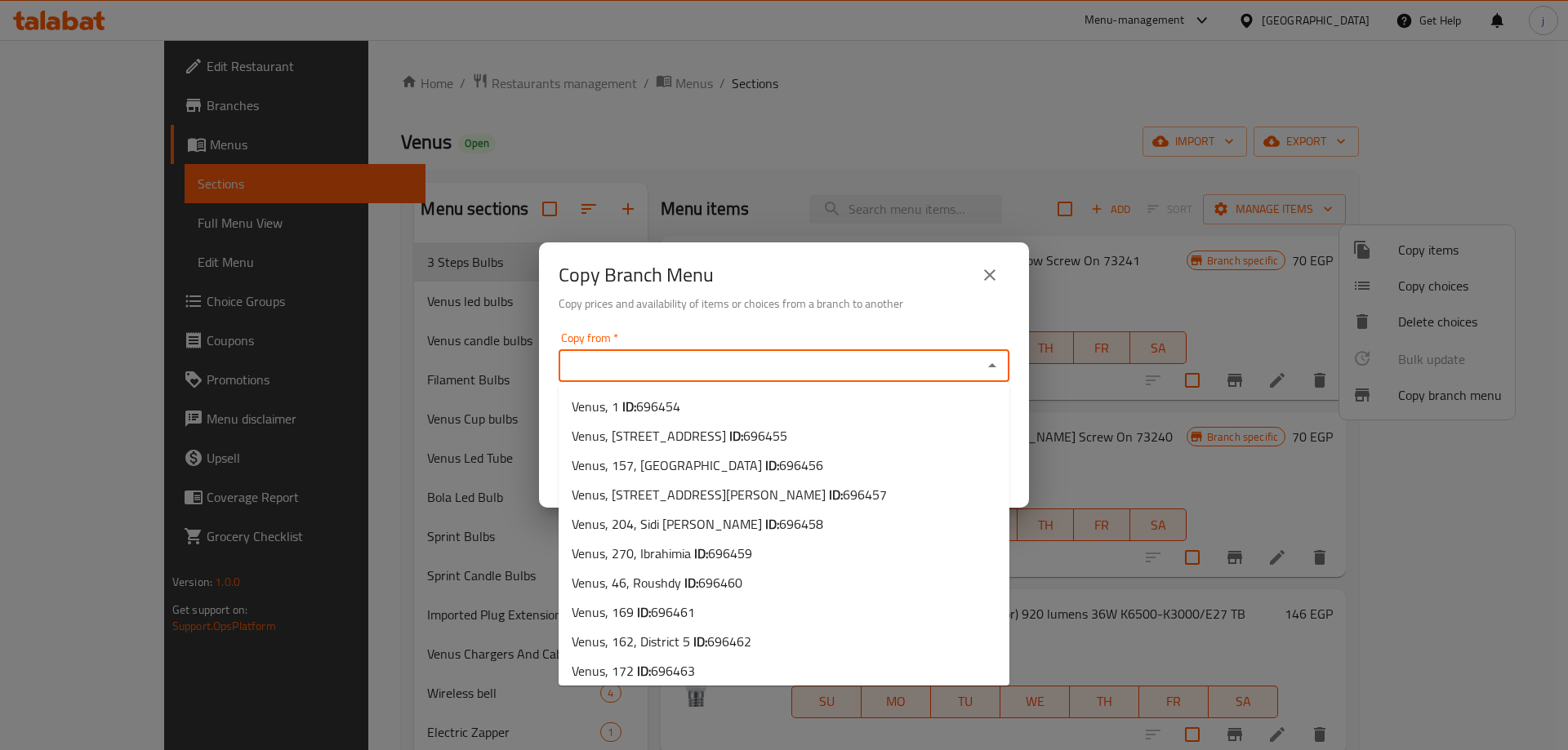
click at [878, 357] on input "Copy from   *" at bounding box center [770, 366] width 414 height 22
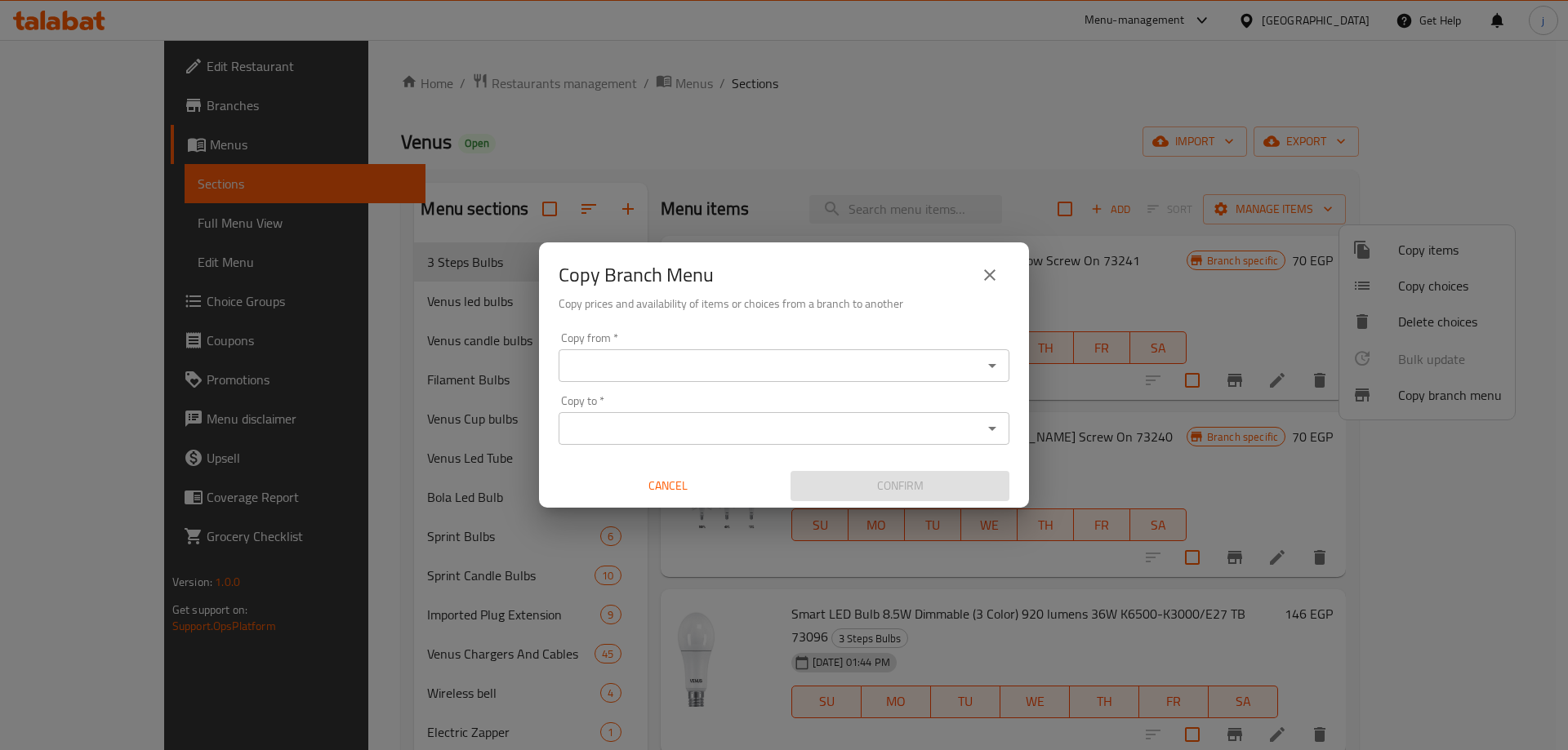
click at [853, 368] on input "Copy from   *" at bounding box center [770, 366] width 414 height 22
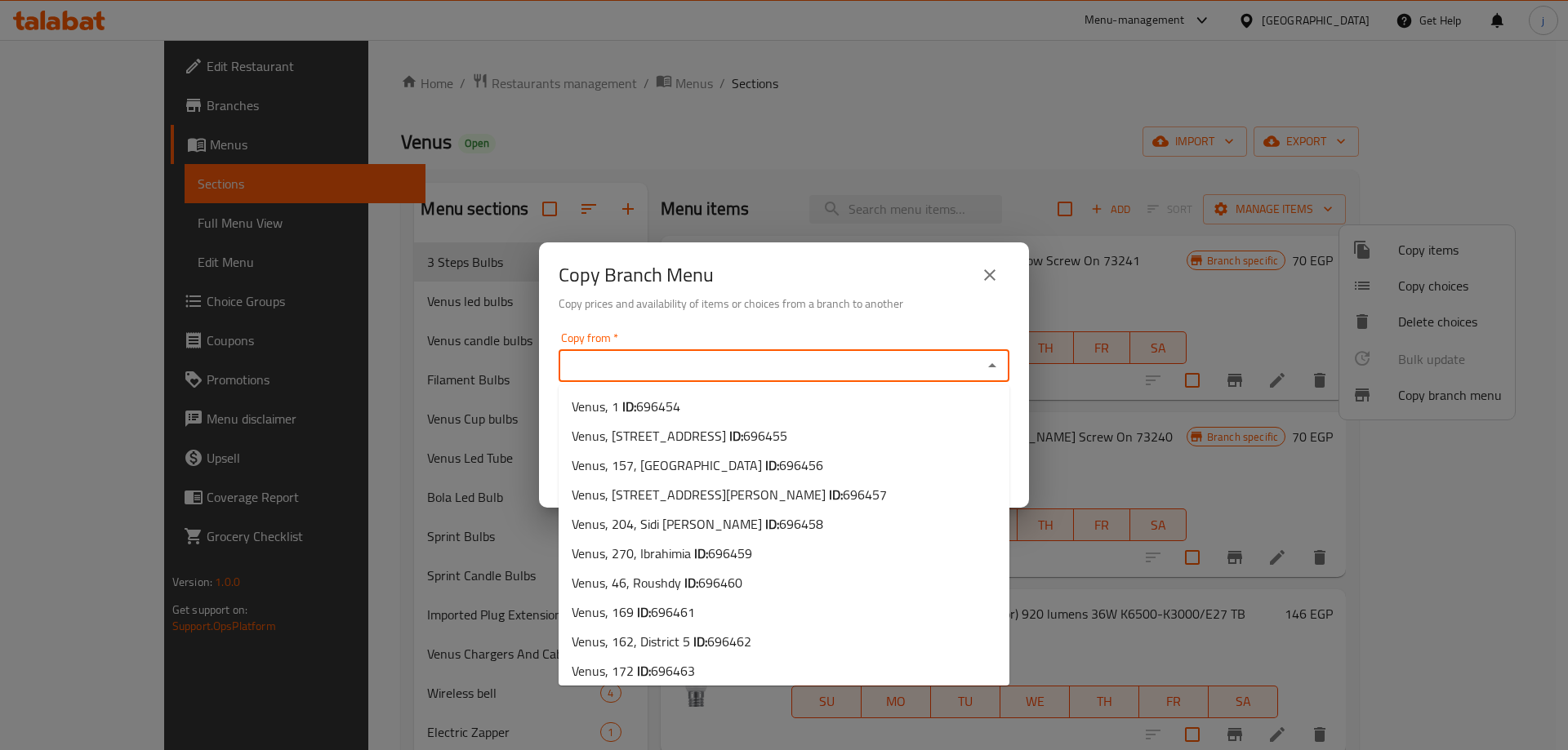
paste input "700108"
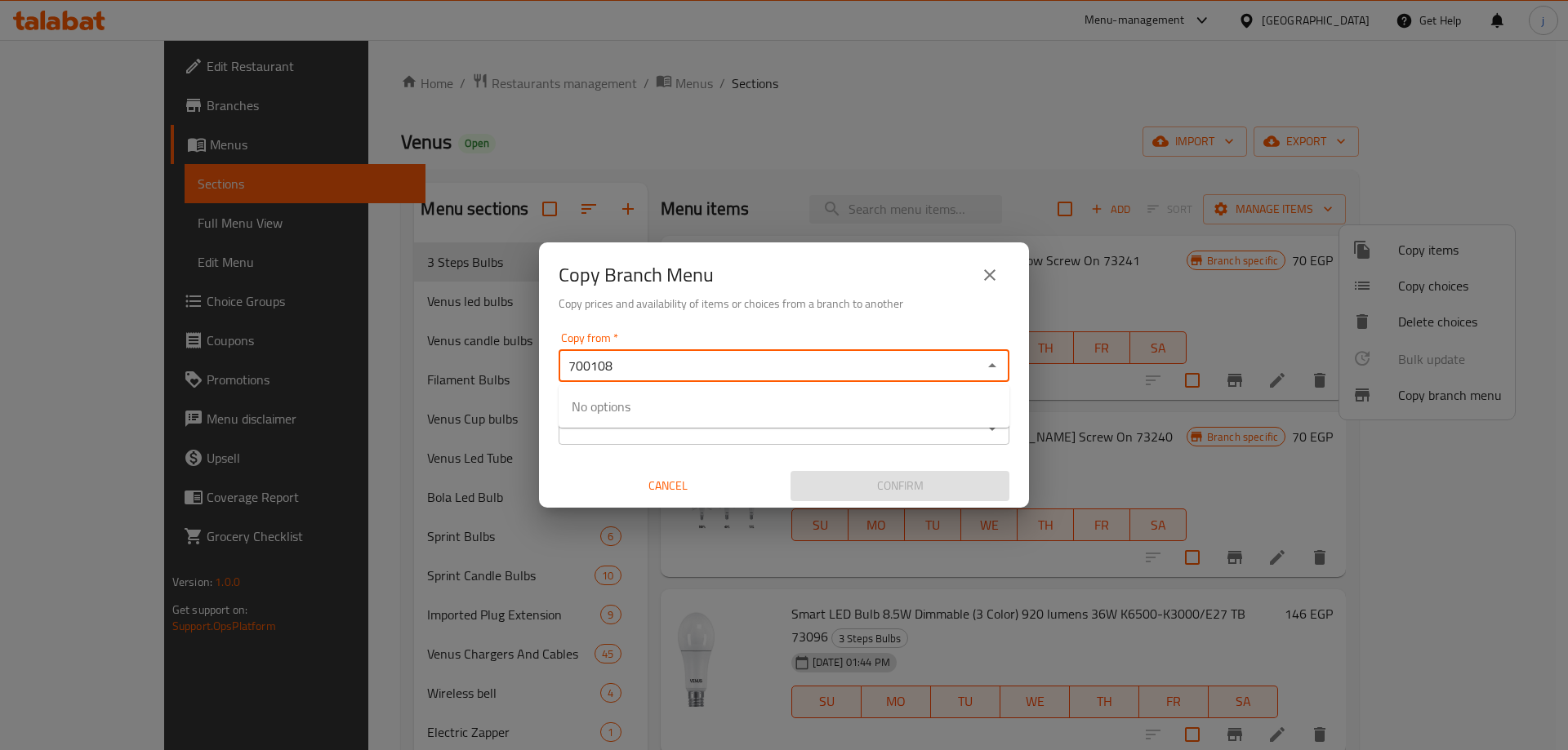
click at [646, 370] on input "700108" at bounding box center [770, 366] width 414 height 22
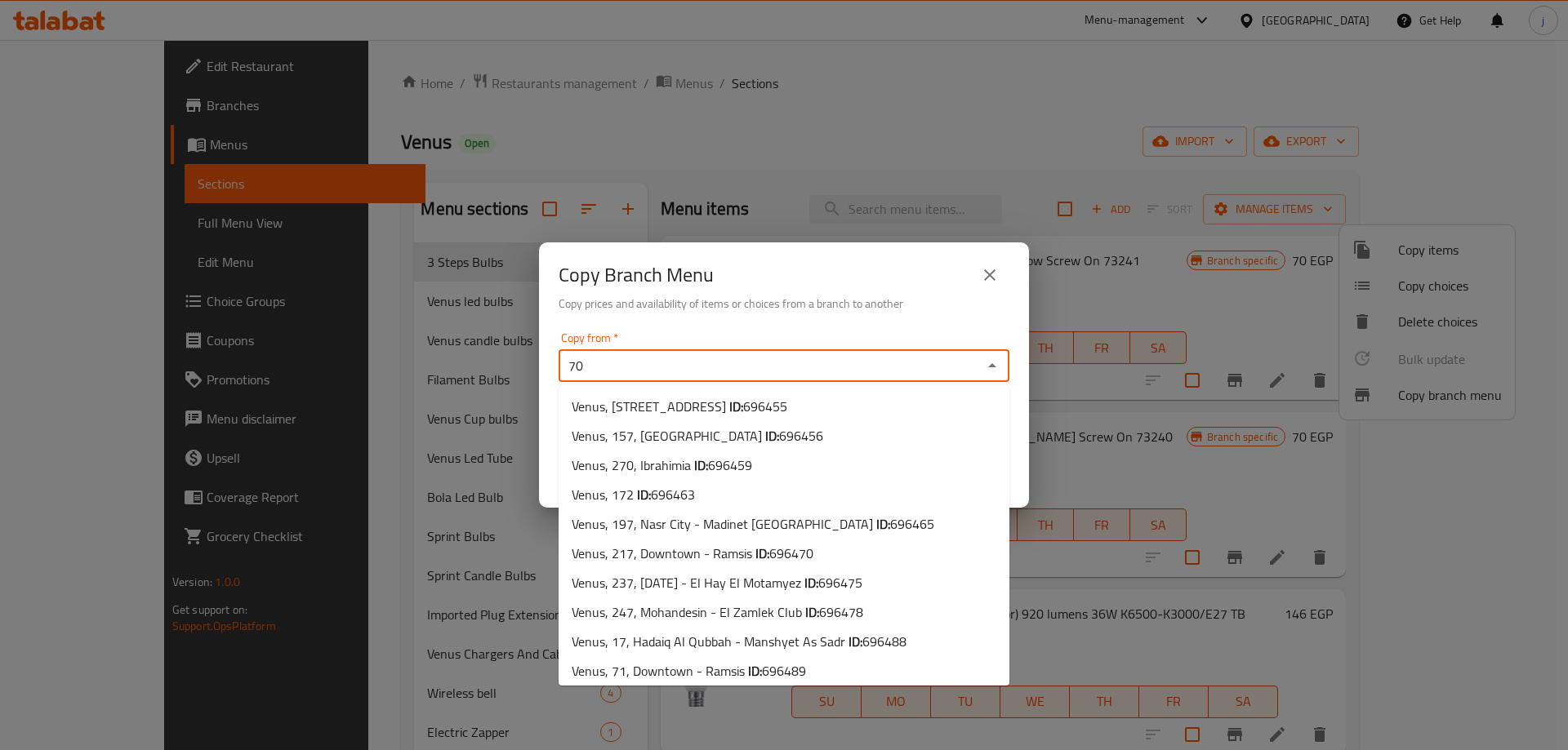
type input "7"
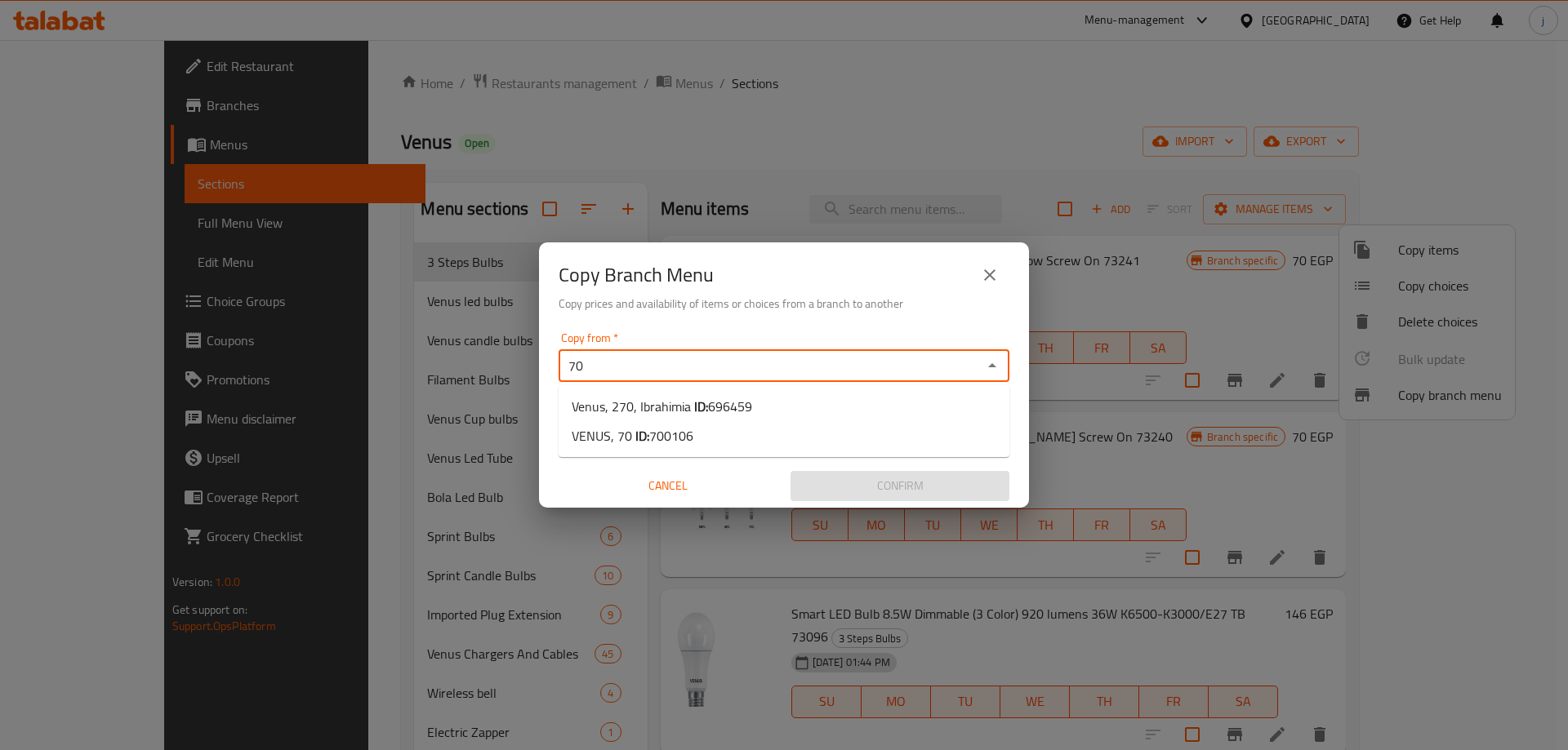
type input "70"
drag, startPoint x: 672, startPoint y: 489, endPoint x: 688, endPoint y: 491, distance: 16.1
click at [673, 489] on span "Cancel" at bounding box center [668, 486] width 206 height 21
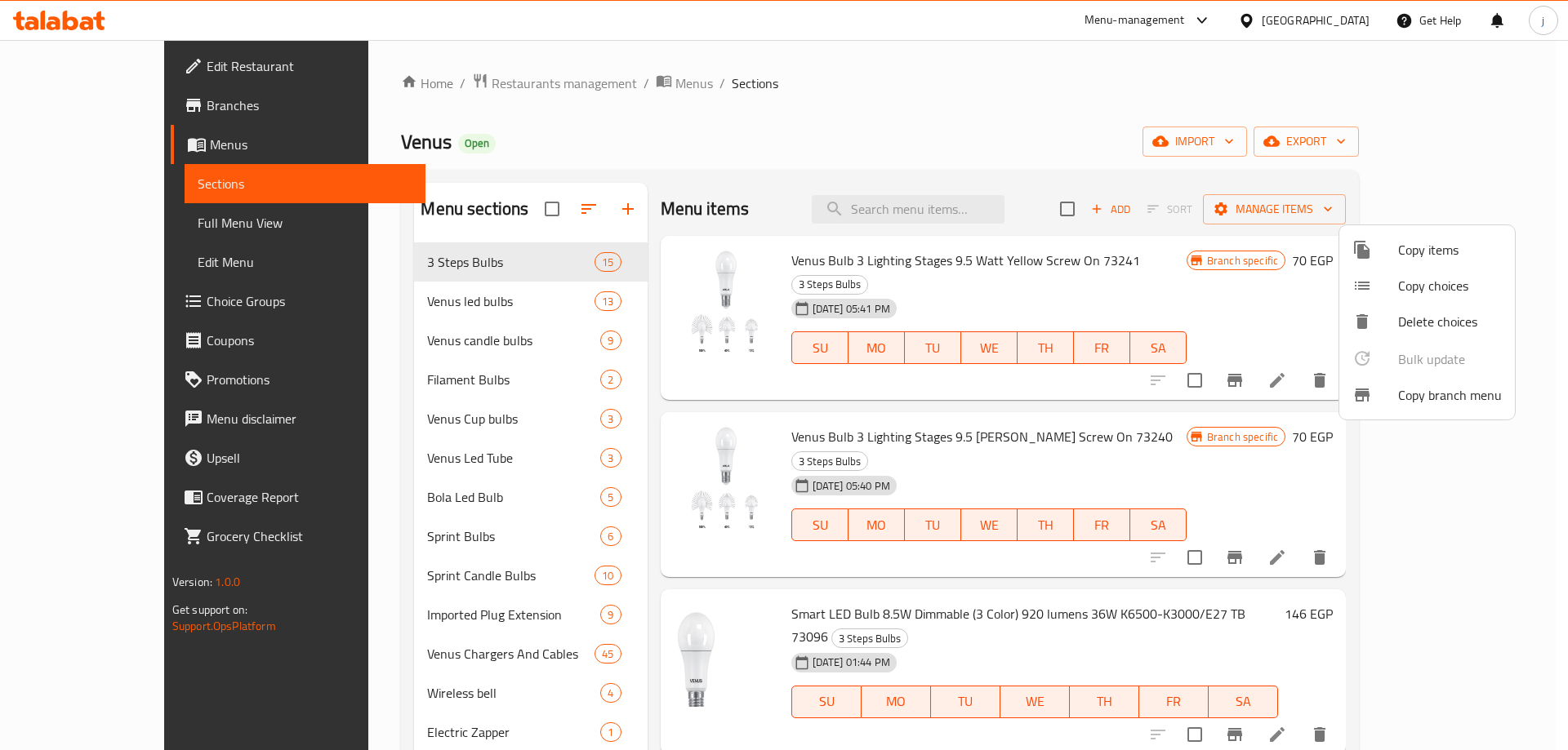
click at [62, 103] on div at bounding box center [784, 375] width 1568 height 750
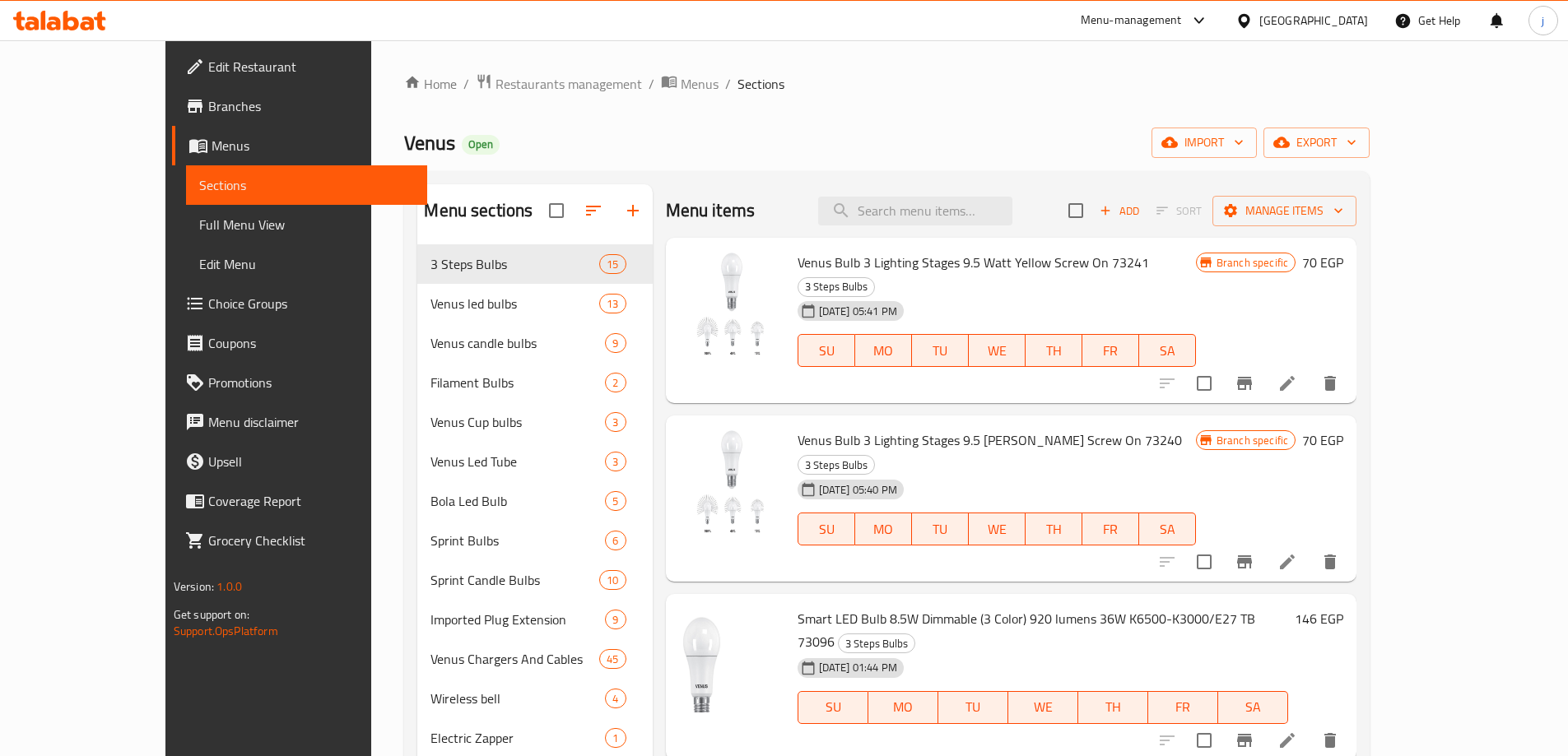
click at [208, 110] on span "Branches" at bounding box center [311, 106] width 206 height 20
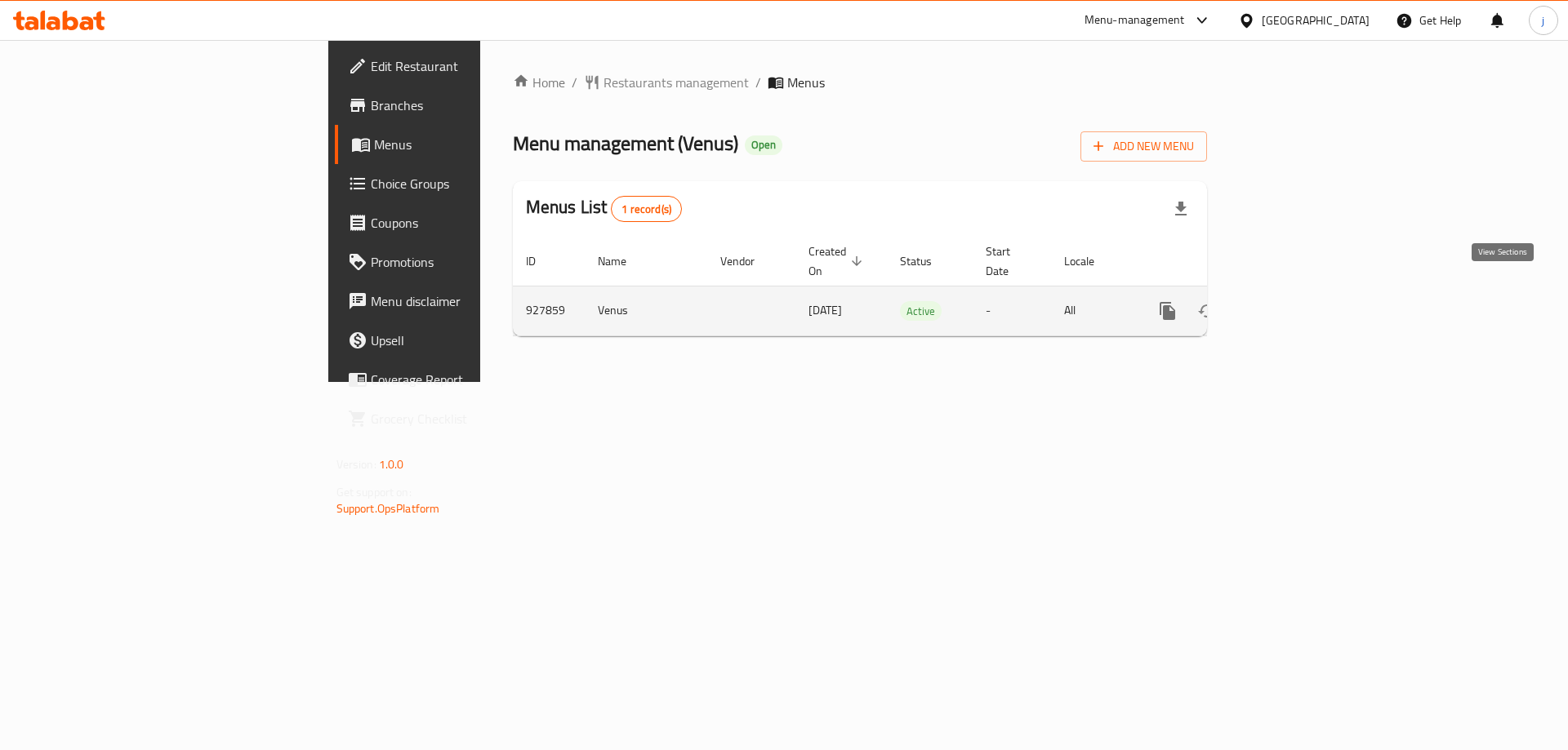
click at [1295, 301] on icon "enhanced table" at bounding box center [1285, 310] width 20 height 20
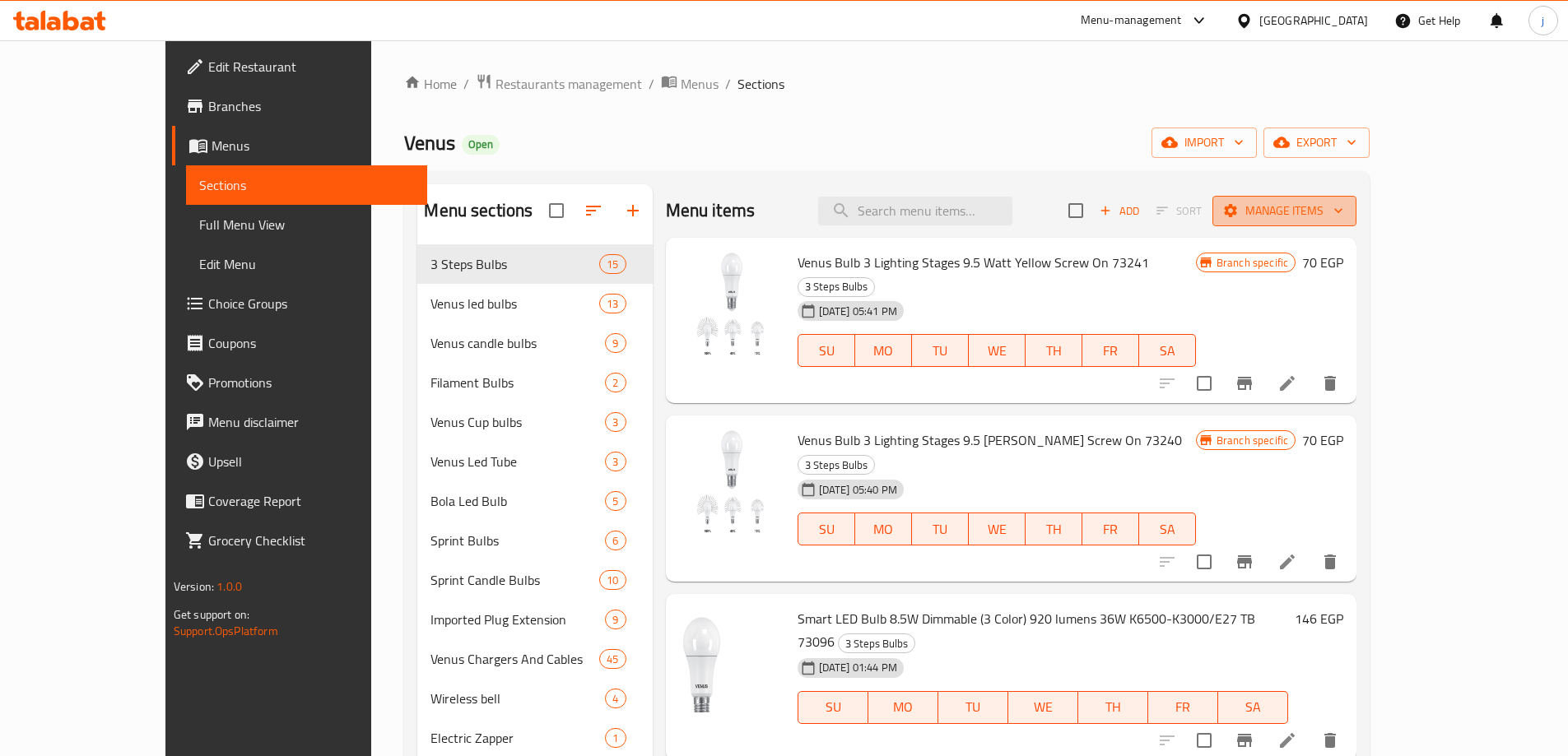
click at [1344, 209] on span "Manage items" at bounding box center [1284, 211] width 118 height 21
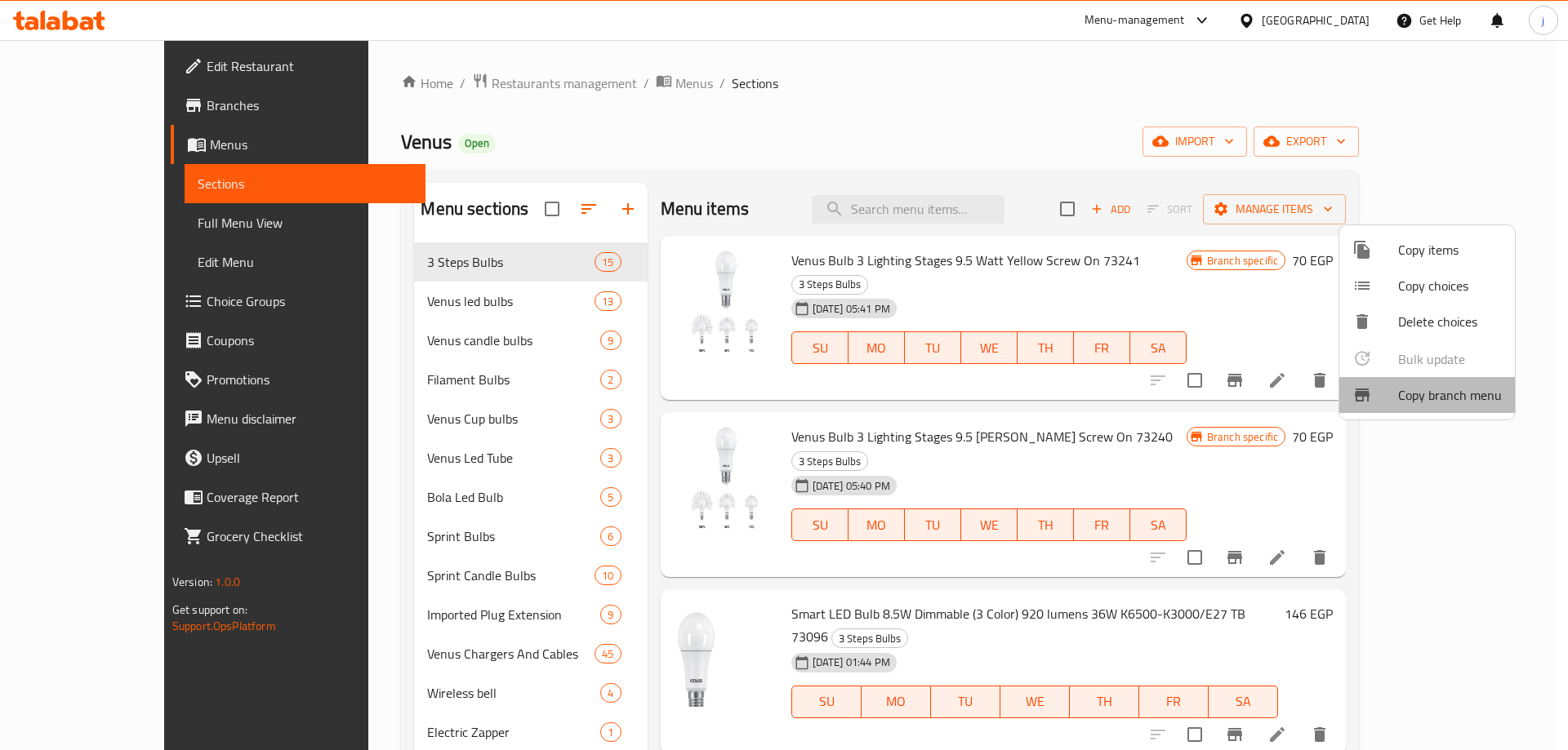
click at [1451, 388] on span "Copy branch menu" at bounding box center [1449, 395] width 104 height 20
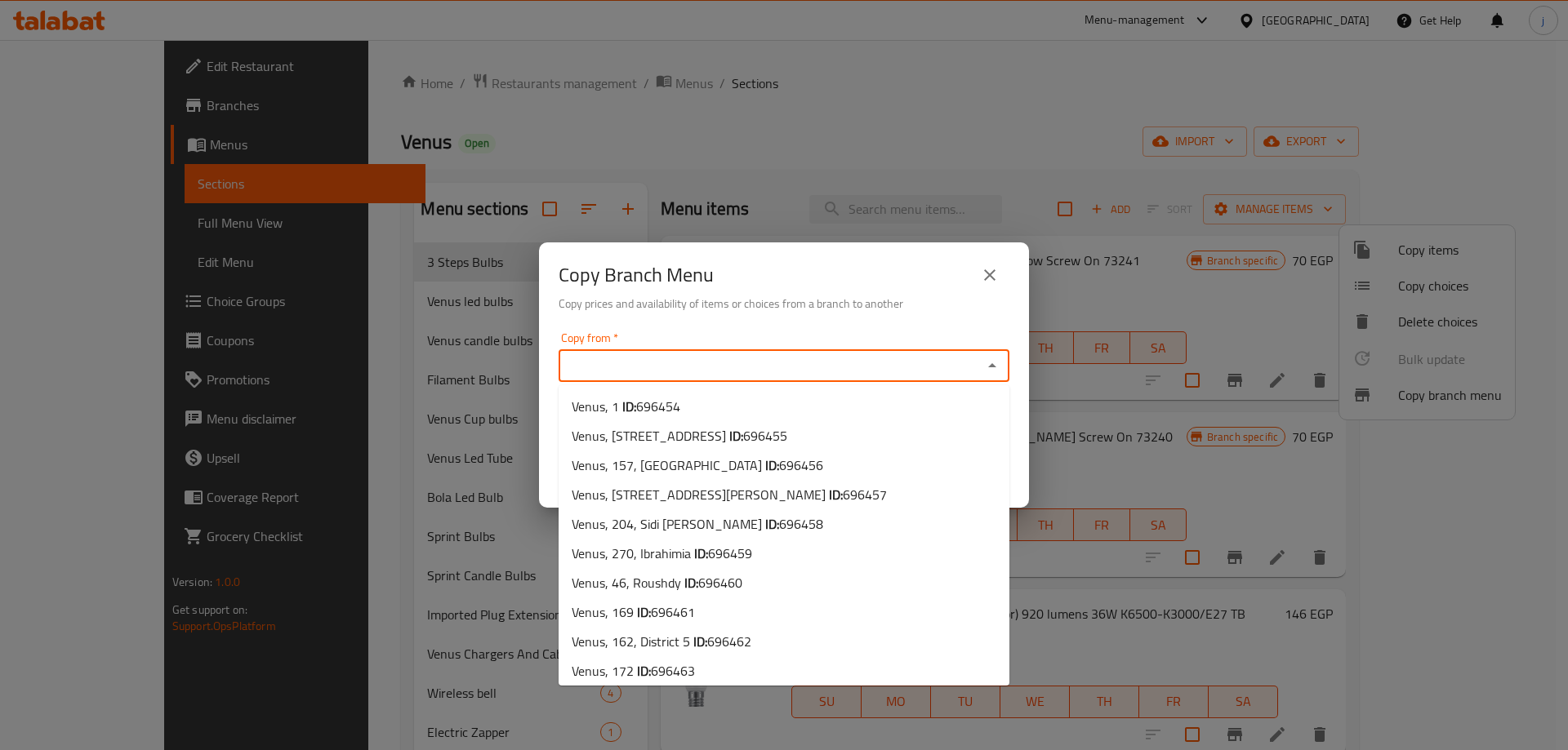
click at [804, 368] on input "Copy from   *" at bounding box center [770, 366] width 414 height 22
paste input "[STREET_ADDRESS]"
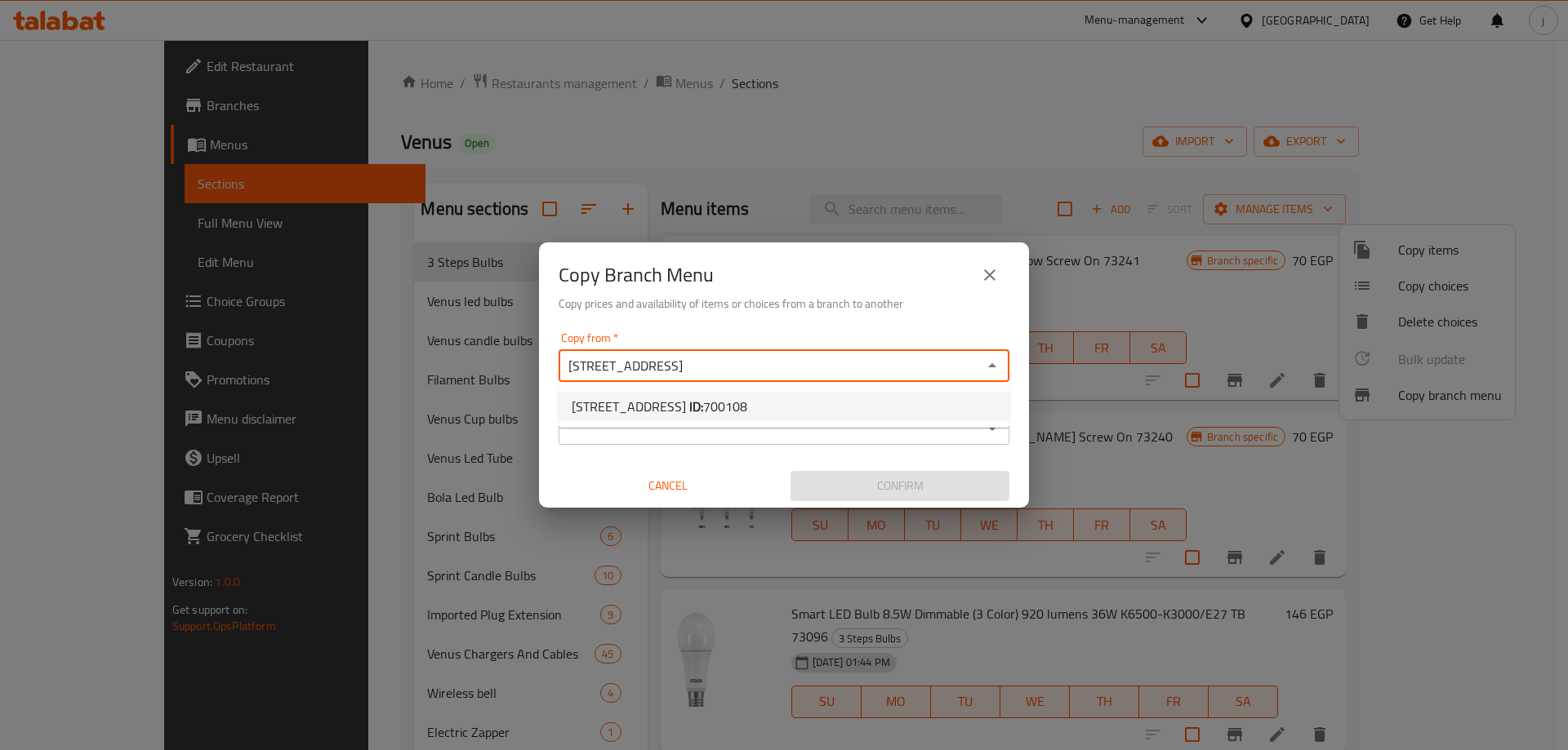
click at [734, 406] on span "700108" at bounding box center [725, 407] width 44 height 24
type input "[STREET_ADDRESS]"
click at [732, 424] on input "Copy to   *" at bounding box center [770, 428] width 414 height 22
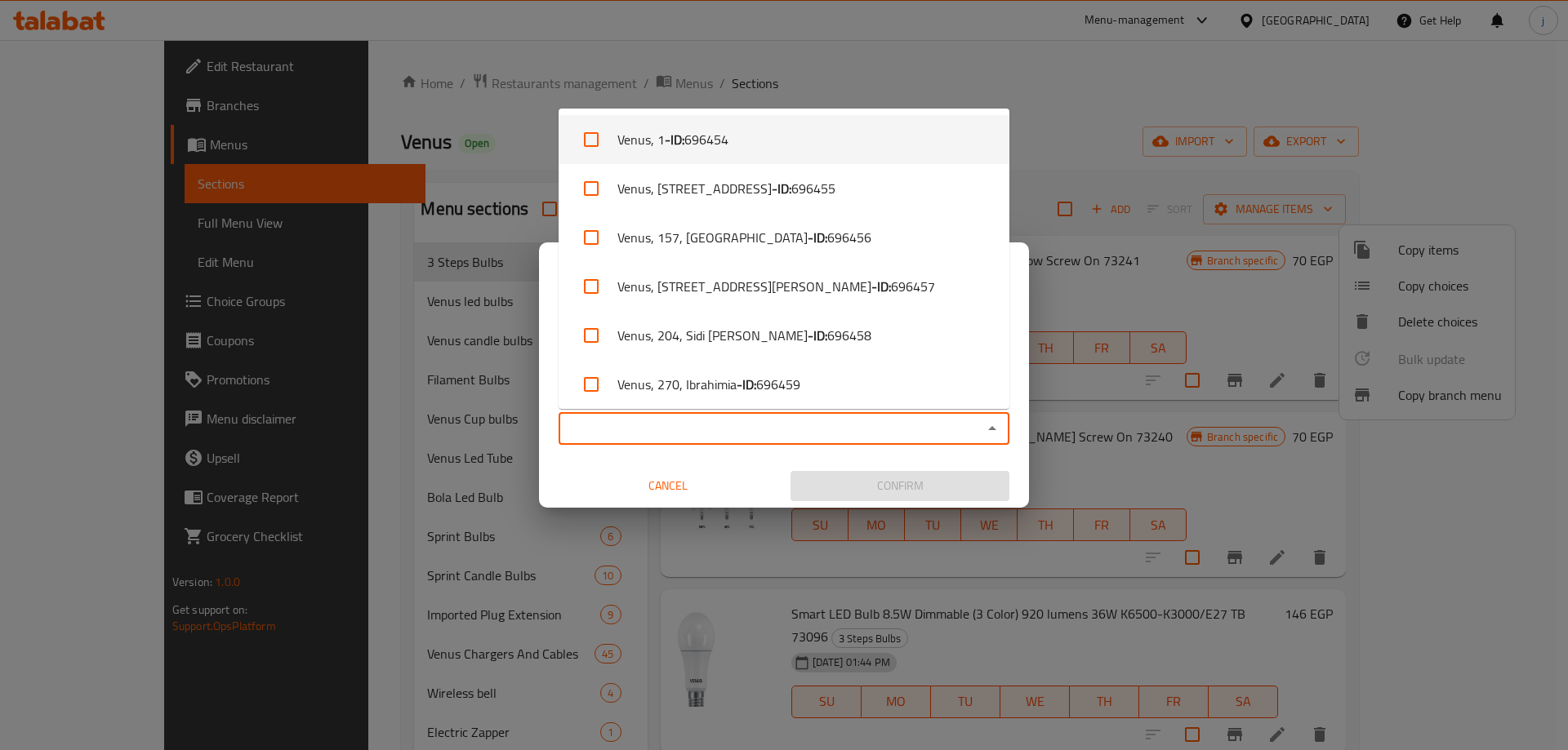
click at [824, 30] on div "Copy Branch Menu Copy prices and availability of items or choices from a branch…" at bounding box center [784, 375] width 1568 height 750
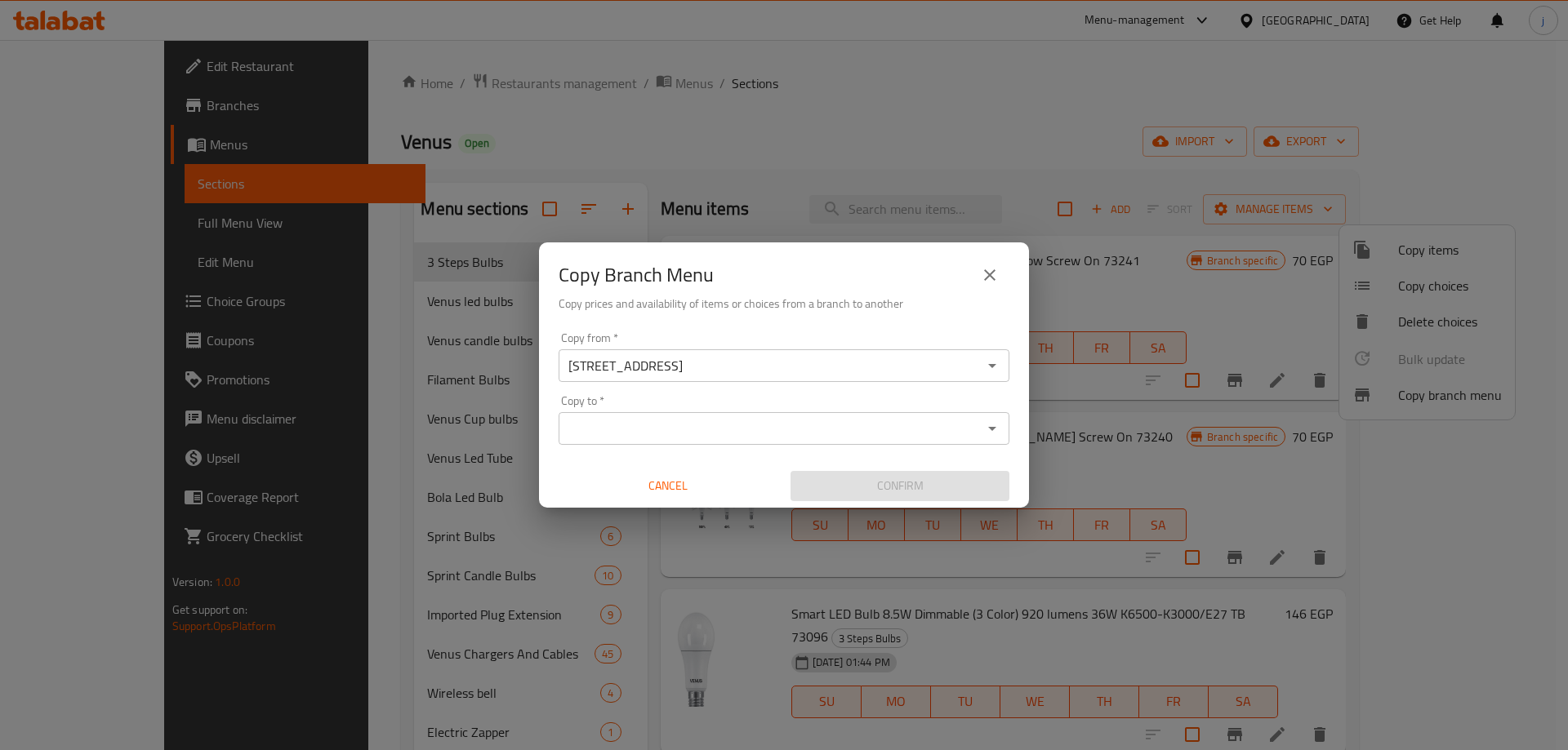
click at [632, 429] on input "Copy to   *" at bounding box center [770, 428] width 414 height 22
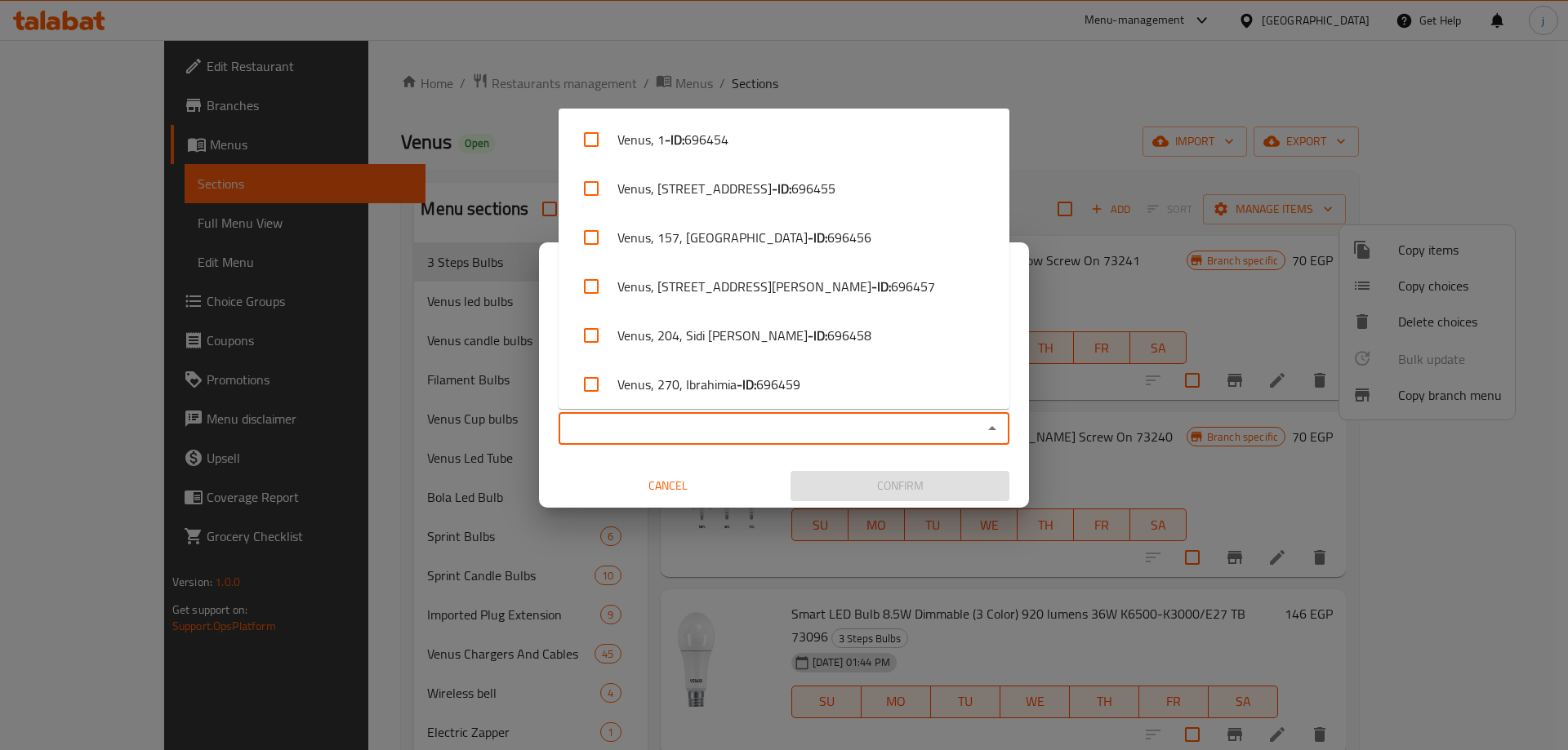
paste input "Venus, 172"
type input "Venus, 172"
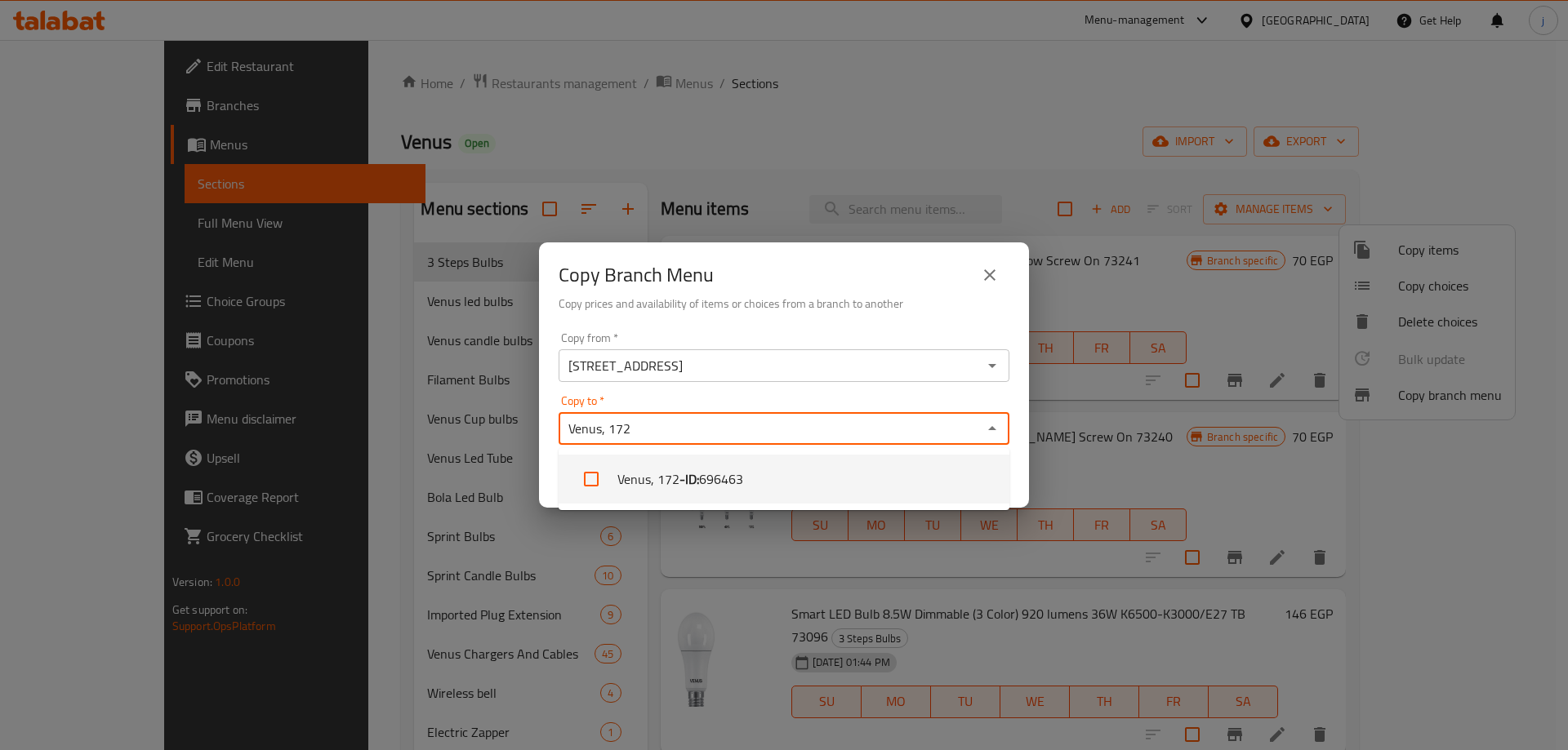
click at [679, 483] on b "- ID:" at bounding box center [689, 479] width 20 height 20
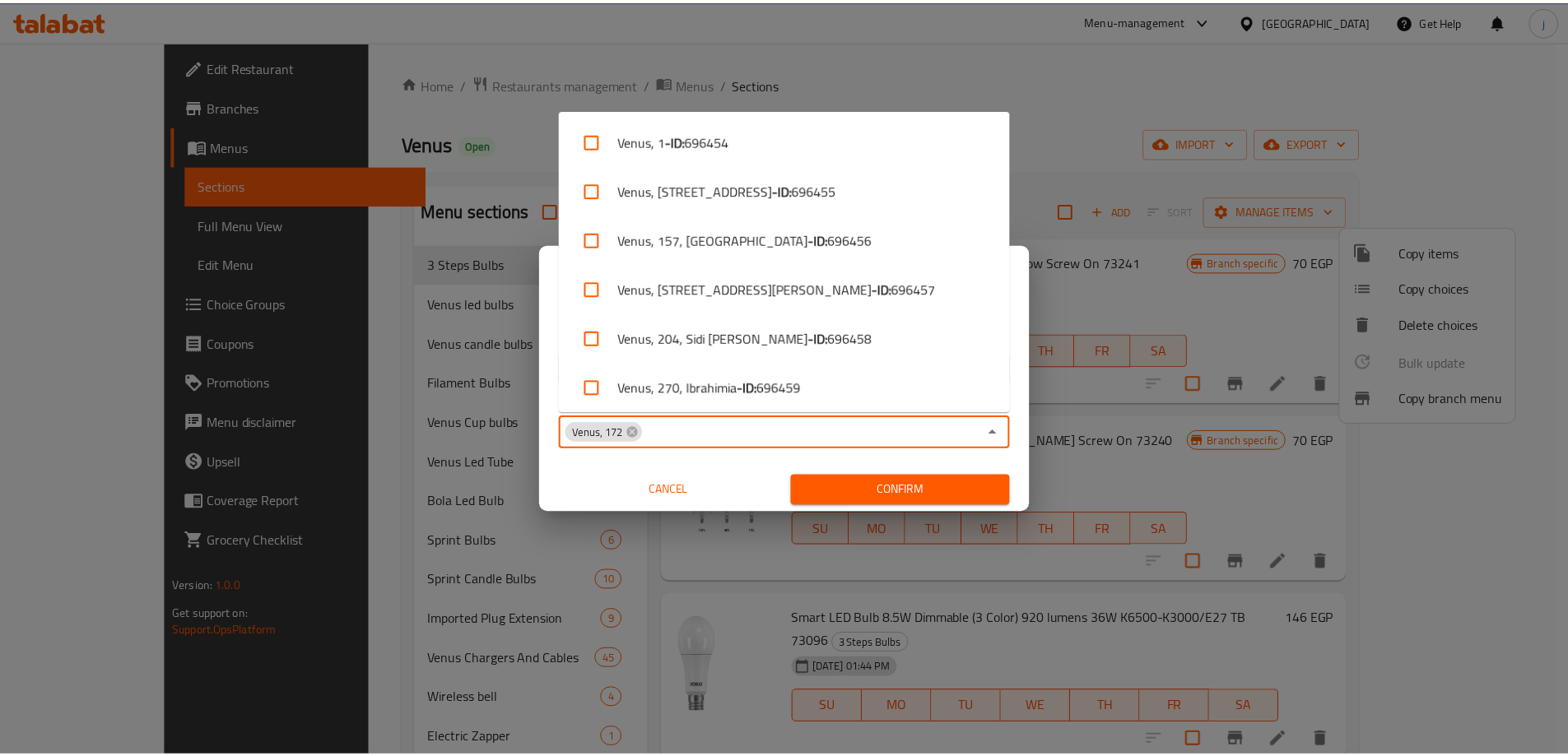
scroll to position [201, 0]
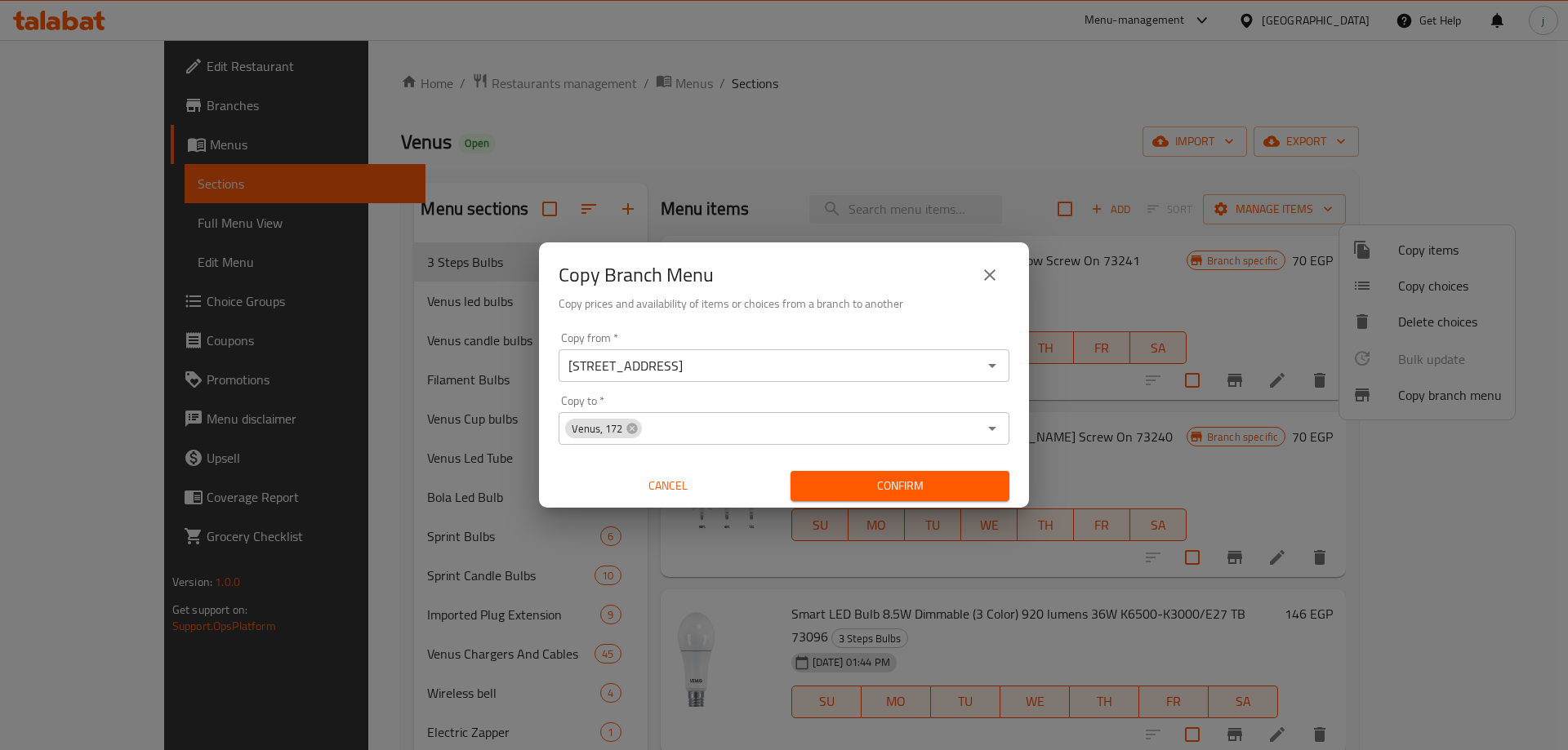
click at [563, 457] on div "Copy from   * VENUS, [STREET_ADDRESS] Copy from * Copy to   * Venus, 172 Copy t…" at bounding box center [784, 416] width 490 height 182
click at [869, 489] on span "Confirm" at bounding box center [900, 486] width 193 height 21
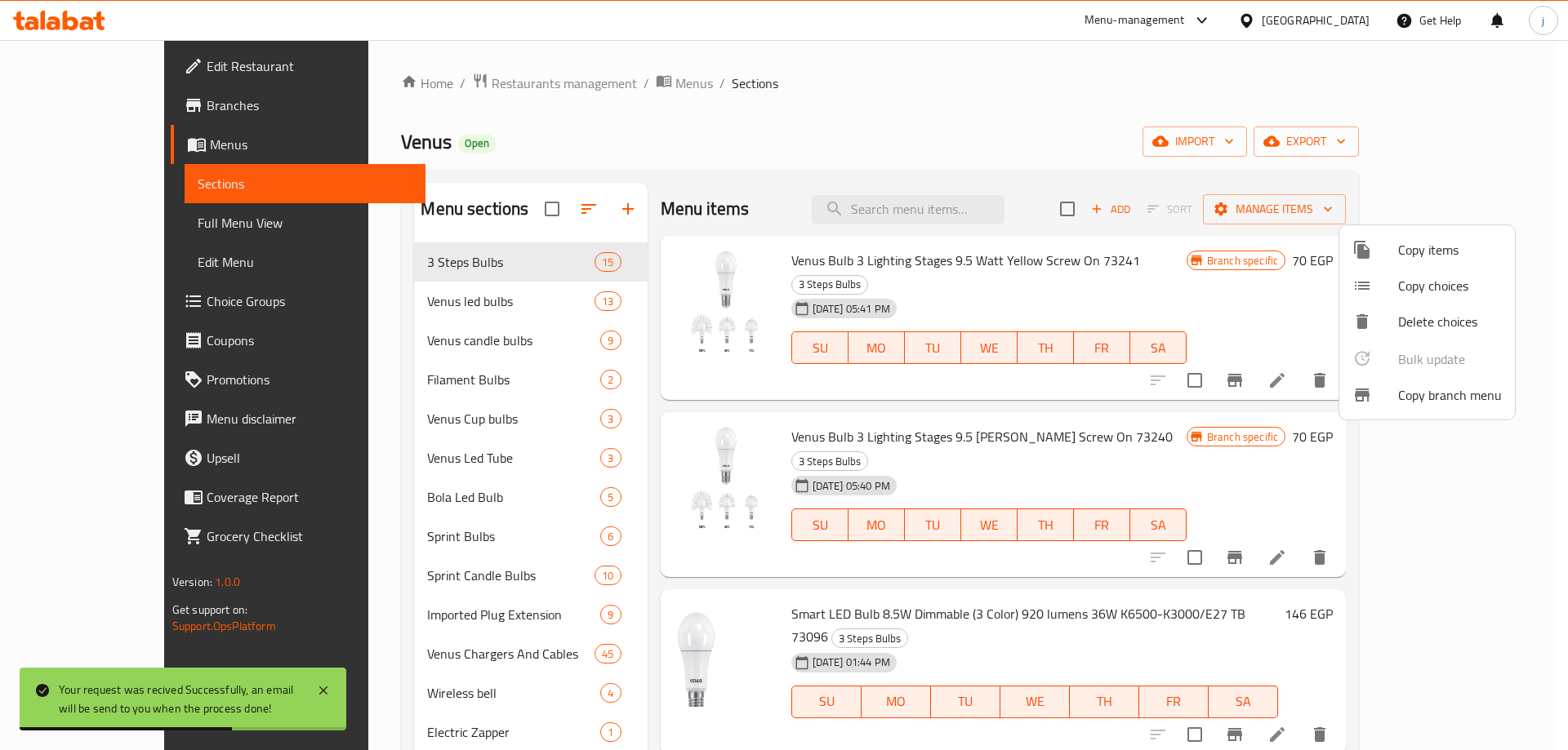
click at [1043, 82] on div at bounding box center [784, 375] width 1568 height 750
